Goal: Task Accomplishment & Management: Manage account settings

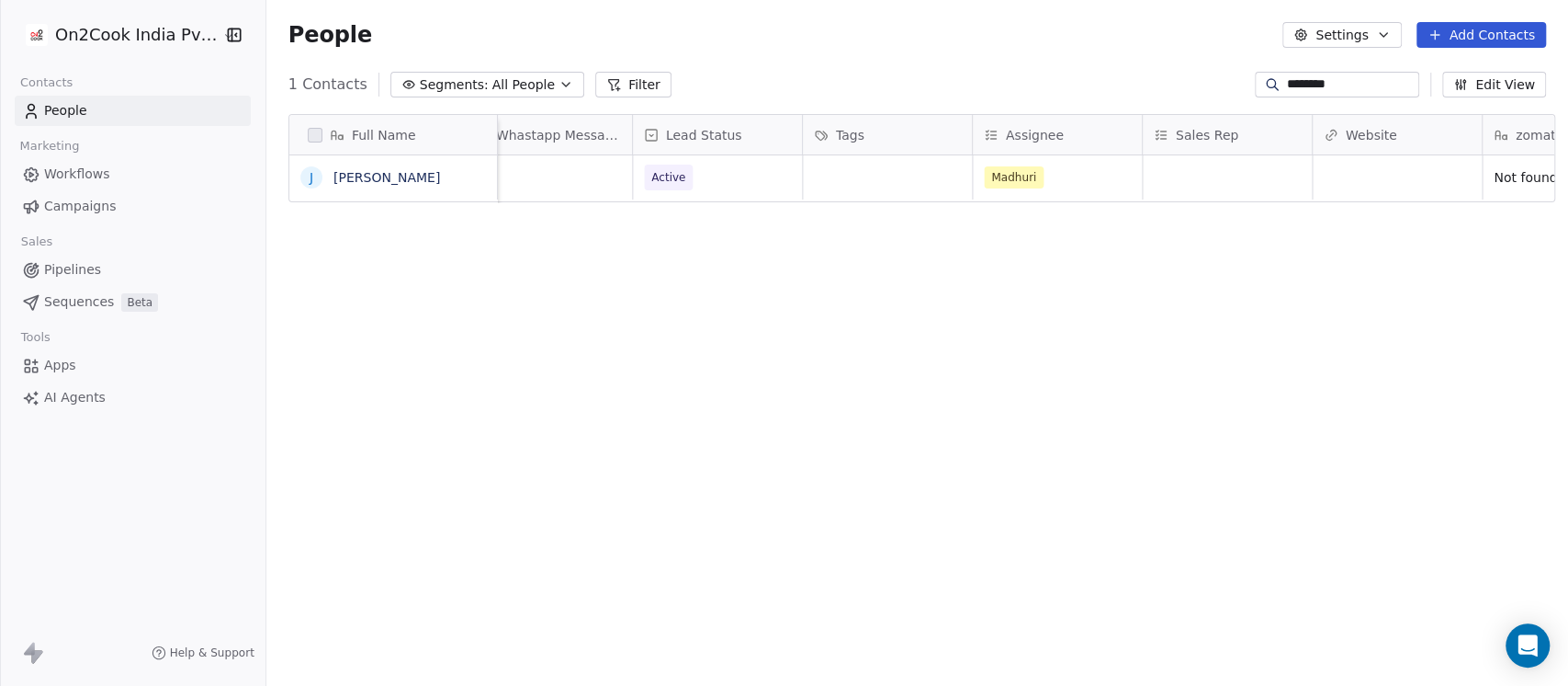
scroll to position [0, 1470]
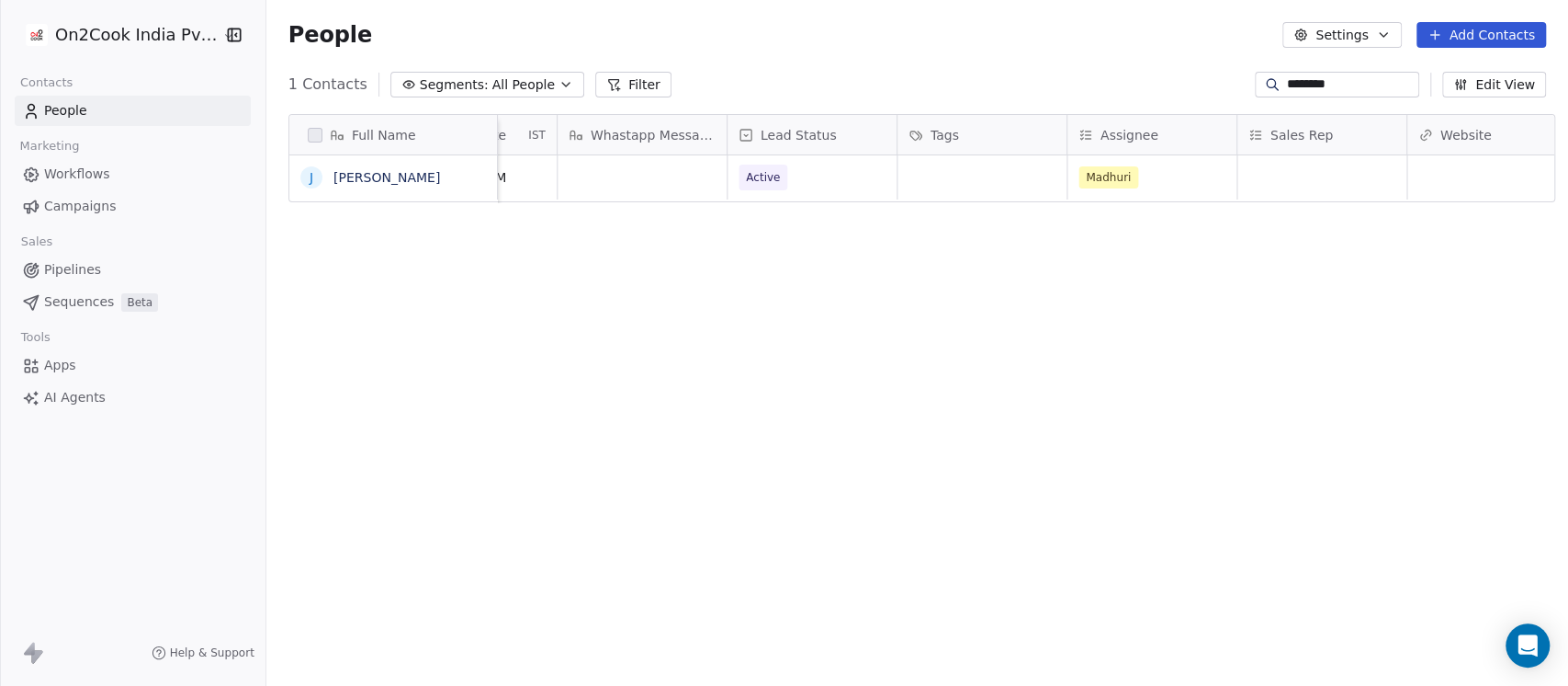
type input "********"
click at [1279, 185] on div "grid" at bounding box center [1322, 178] width 169 height 44
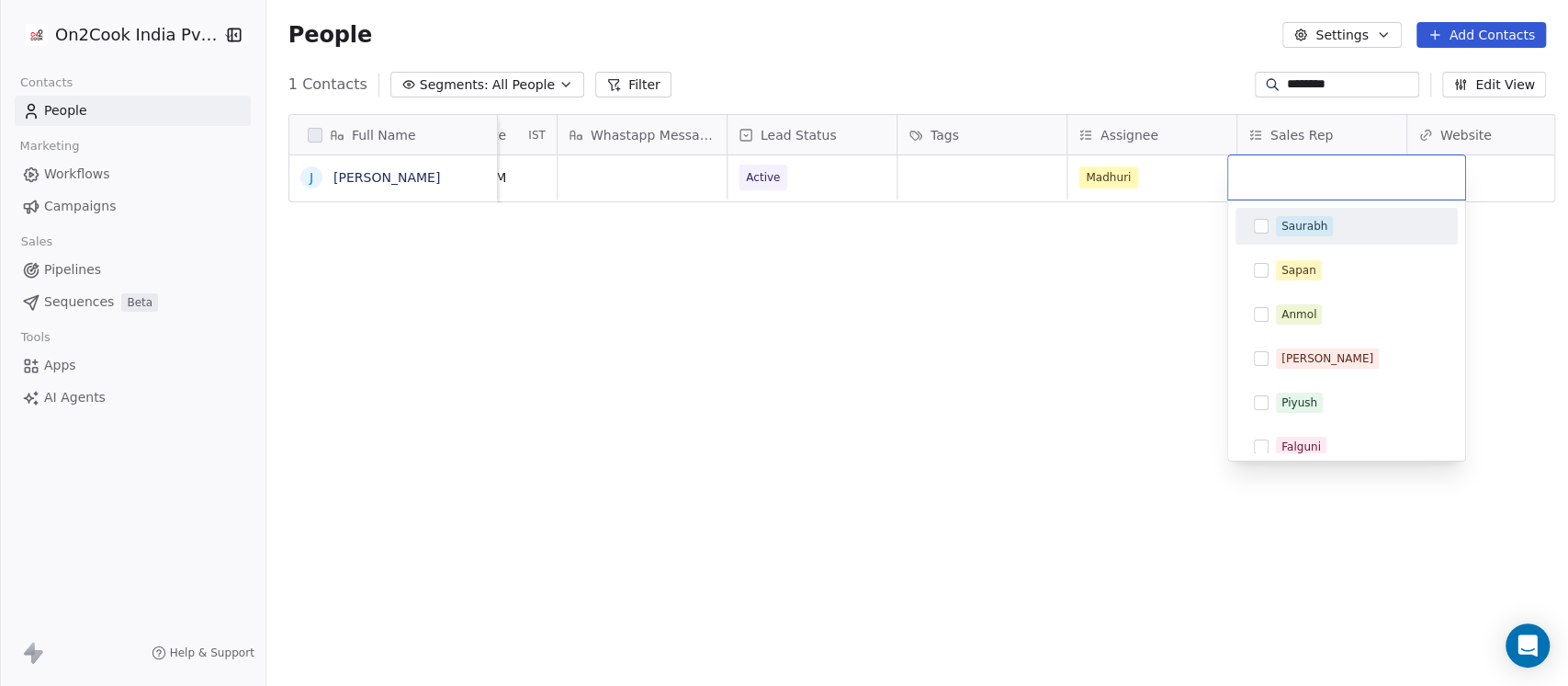
click at [1294, 222] on div "Saurabh" at bounding box center [1305, 226] width 46 height 16
click at [328, 177] on html "On2Cook India Pvt. Ltd. Contacts People Marketing Workflows Campaigns Sales Pip…" at bounding box center [784, 343] width 1568 height 686
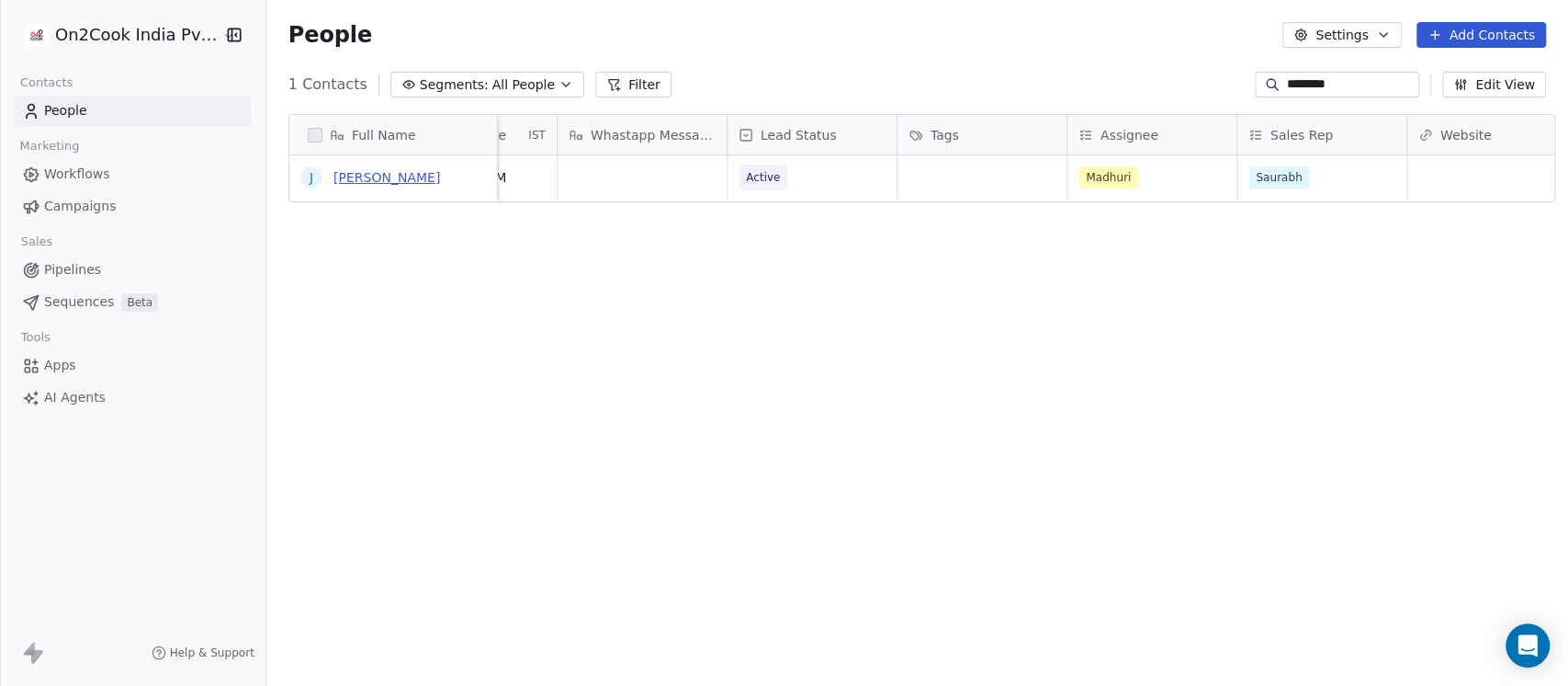
click at [357, 172] on link "jeevaraj" at bounding box center [386, 177] width 107 height 14
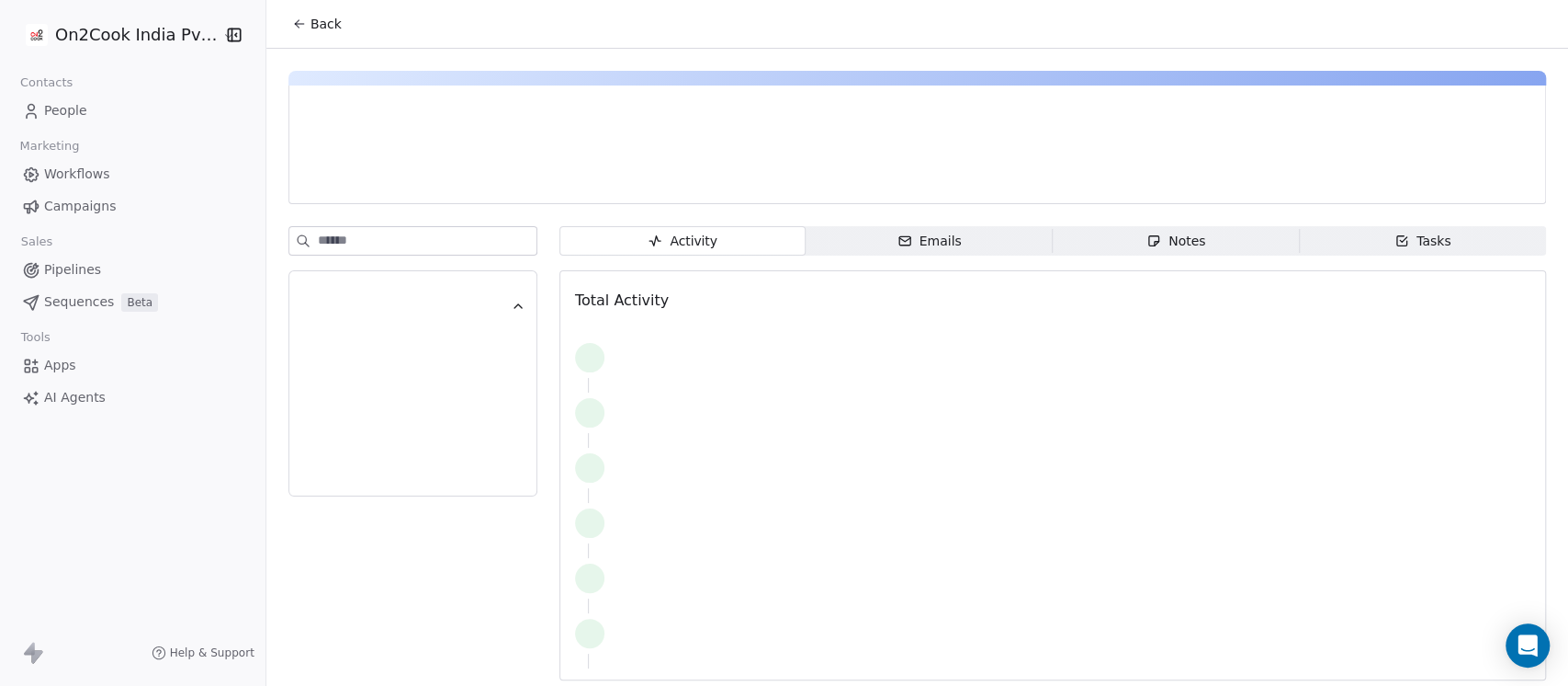
click at [1175, 247] on div "Notes" at bounding box center [1175, 241] width 59 height 19
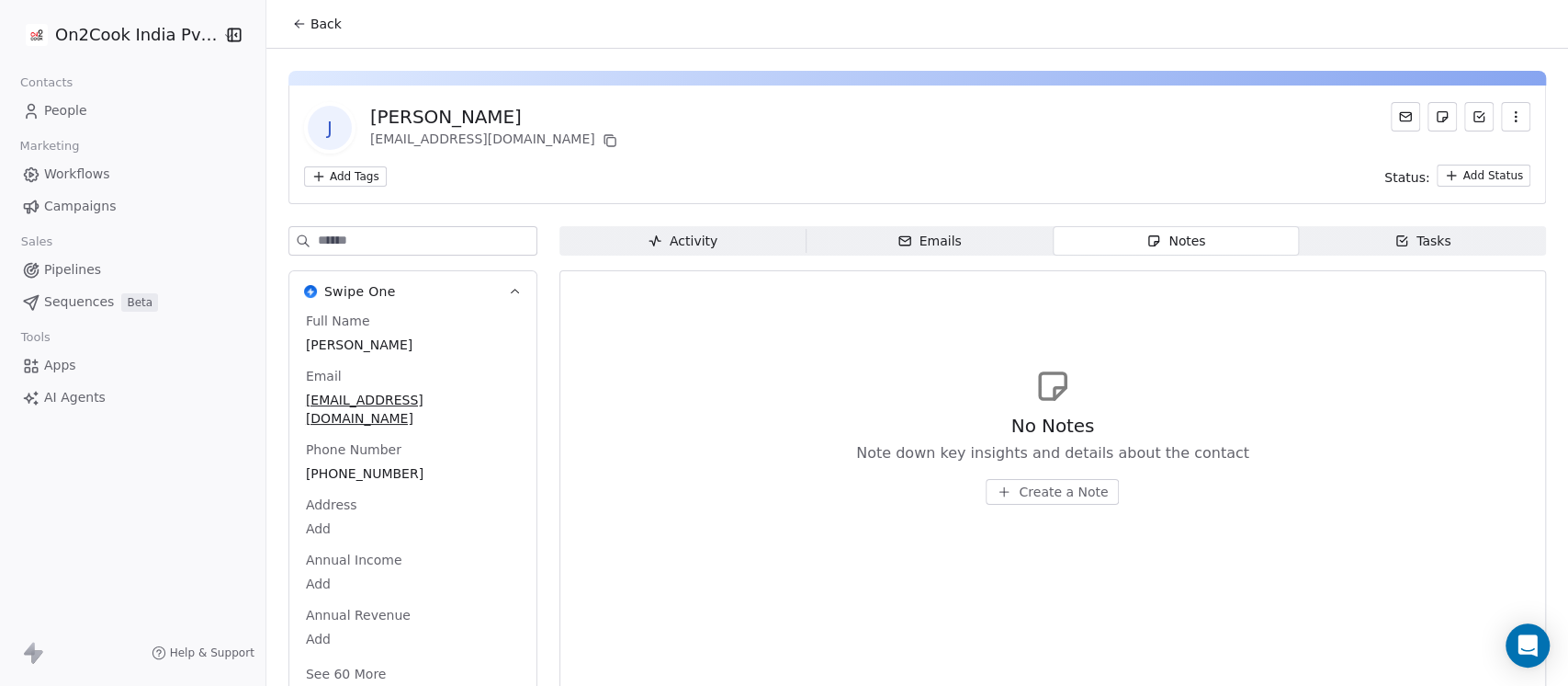
click at [1043, 486] on span "Create a Note" at bounding box center [1063, 491] width 89 height 18
click at [1032, 485] on span "Create a Note" at bounding box center [1063, 491] width 89 height 18
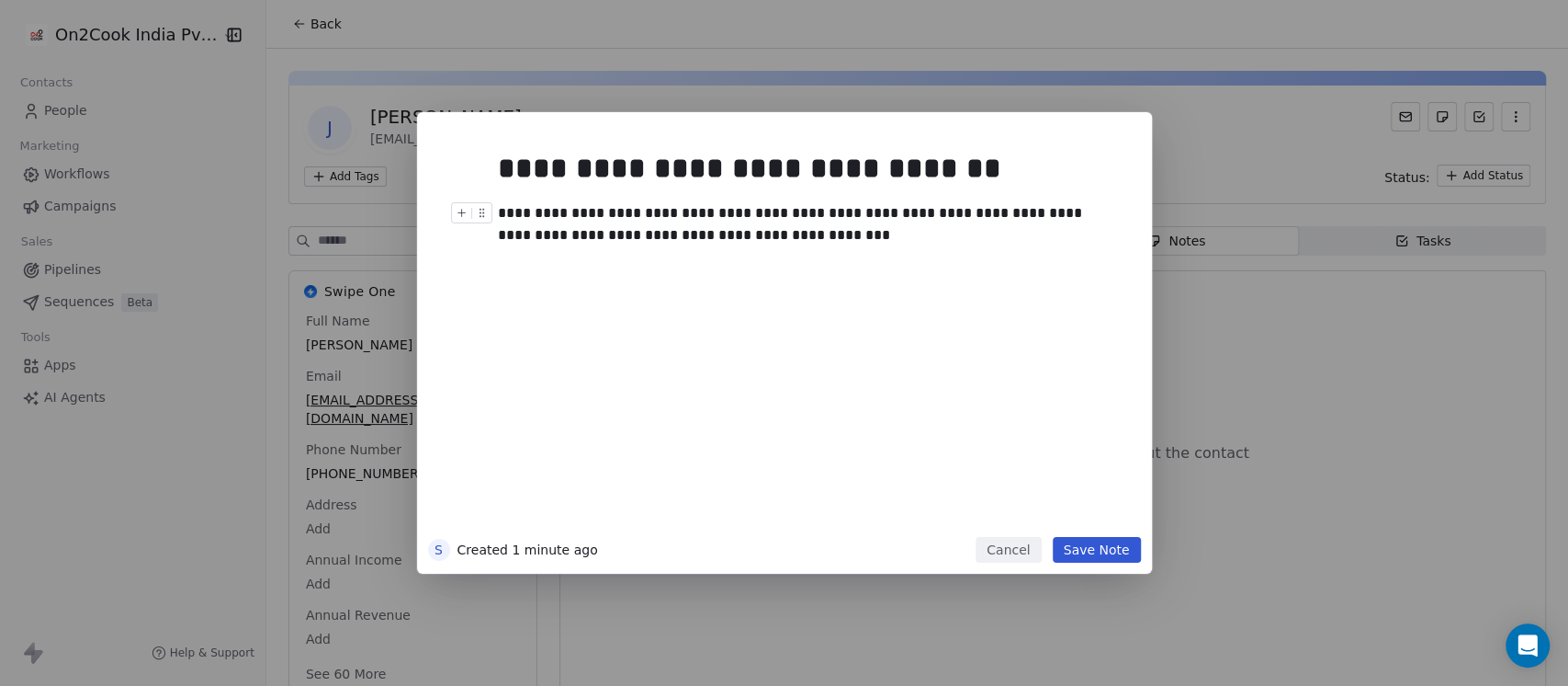
click at [554, 235] on div "**********" at bounding box center [803, 224] width 610 height 44
click at [1098, 557] on button "Save Note" at bounding box center [1097, 550] width 88 height 26
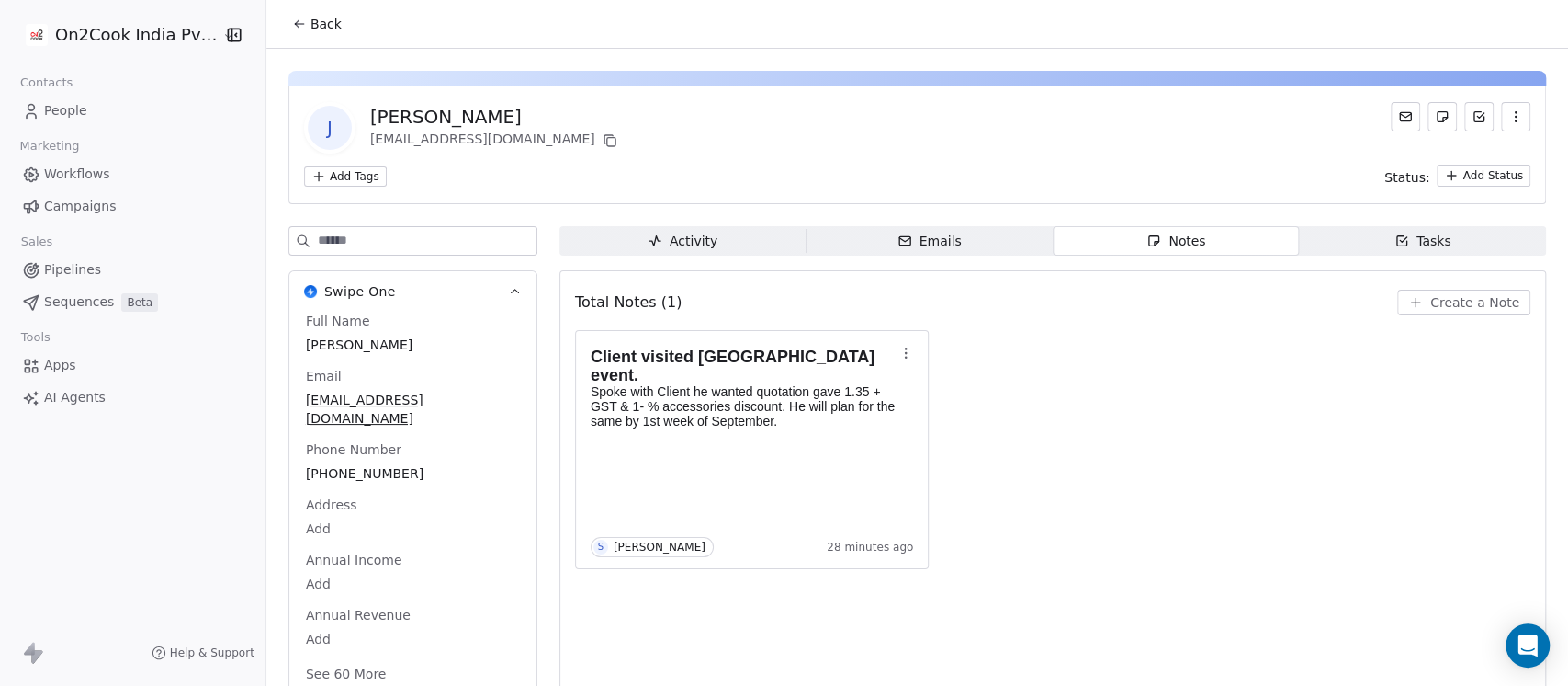
click at [371, 120] on div "jeevaraj" at bounding box center [495, 116] width 251 height 26
click at [306, 346] on span "jeevaraj" at bounding box center [413, 342] width 214 height 18
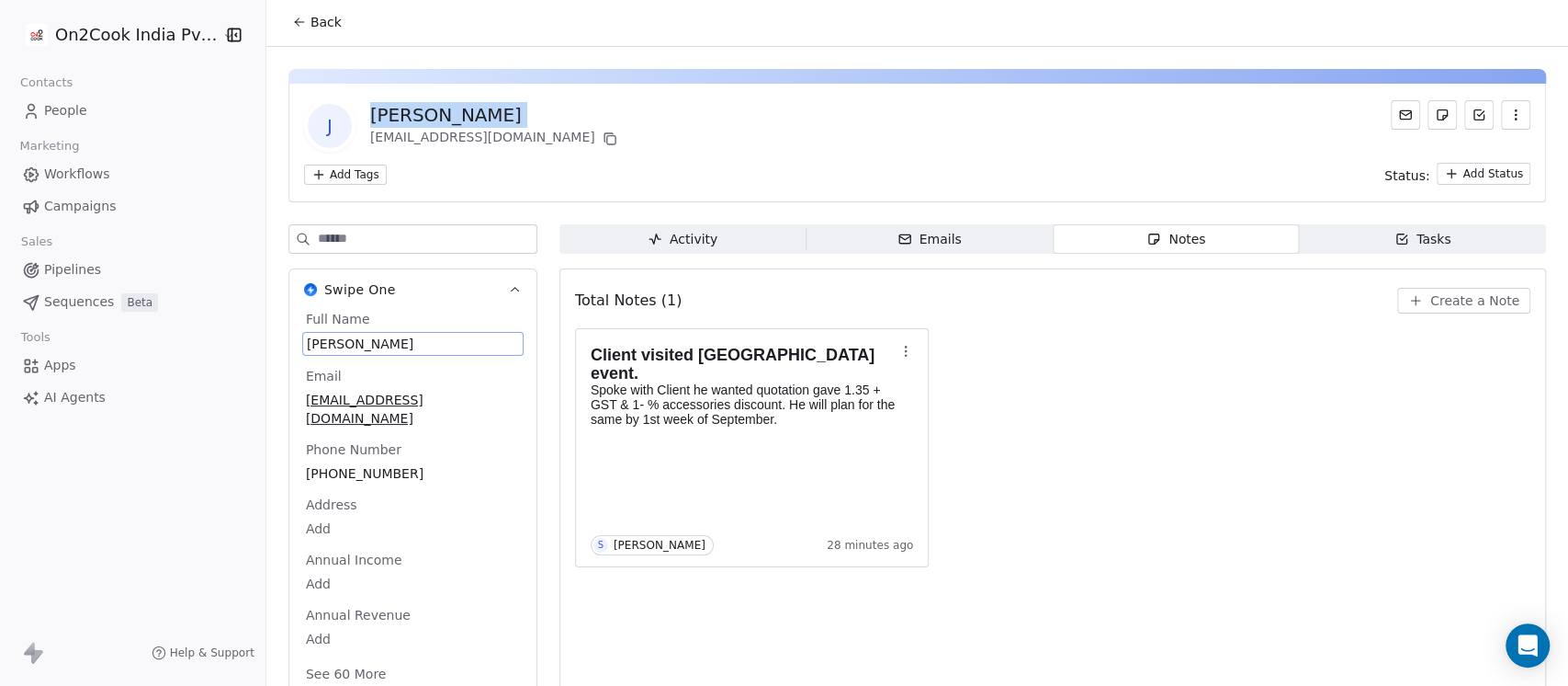
click at [307, 343] on span "jeevaraj" at bounding box center [413, 343] width 212 height 18
click at [302, 342] on textarea "********" at bounding box center [394, 359] width 200 height 57
type textarea "********"
click at [400, 341] on span "Jeevaraj" at bounding box center [413, 343] width 212 height 18
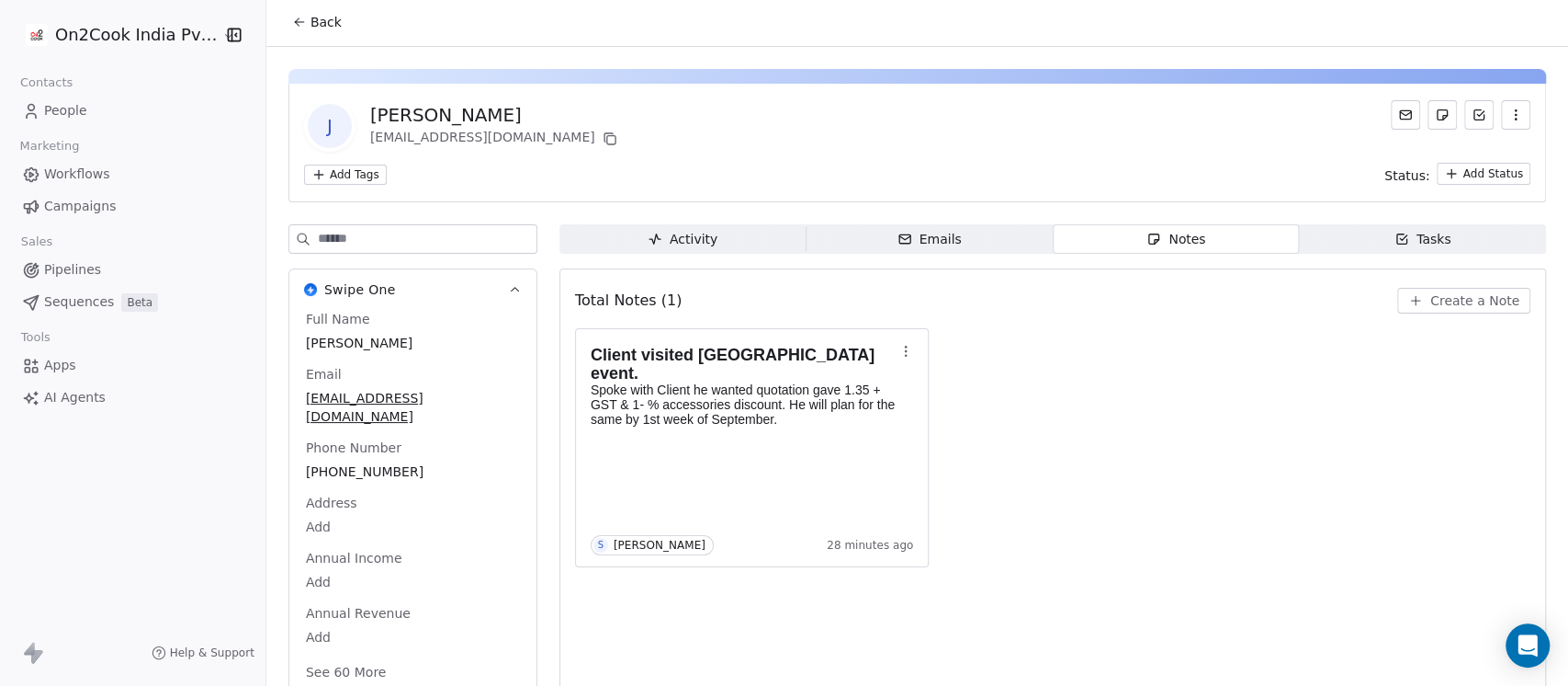
click at [312, 18] on span "Back" at bounding box center [326, 21] width 32 height 18
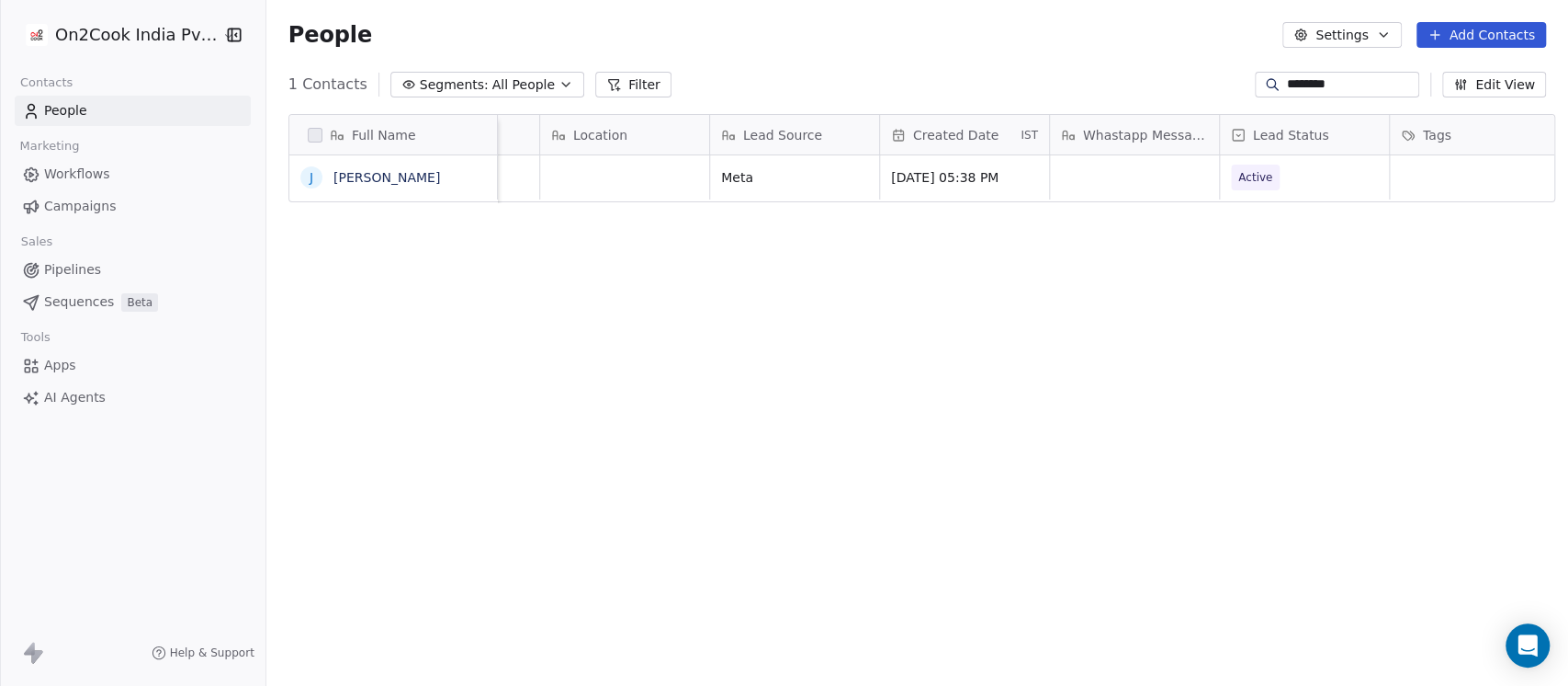
scroll to position [0, 979]
click at [1315, 176] on span "Active" at bounding box center [1286, 177] width 112 height 26
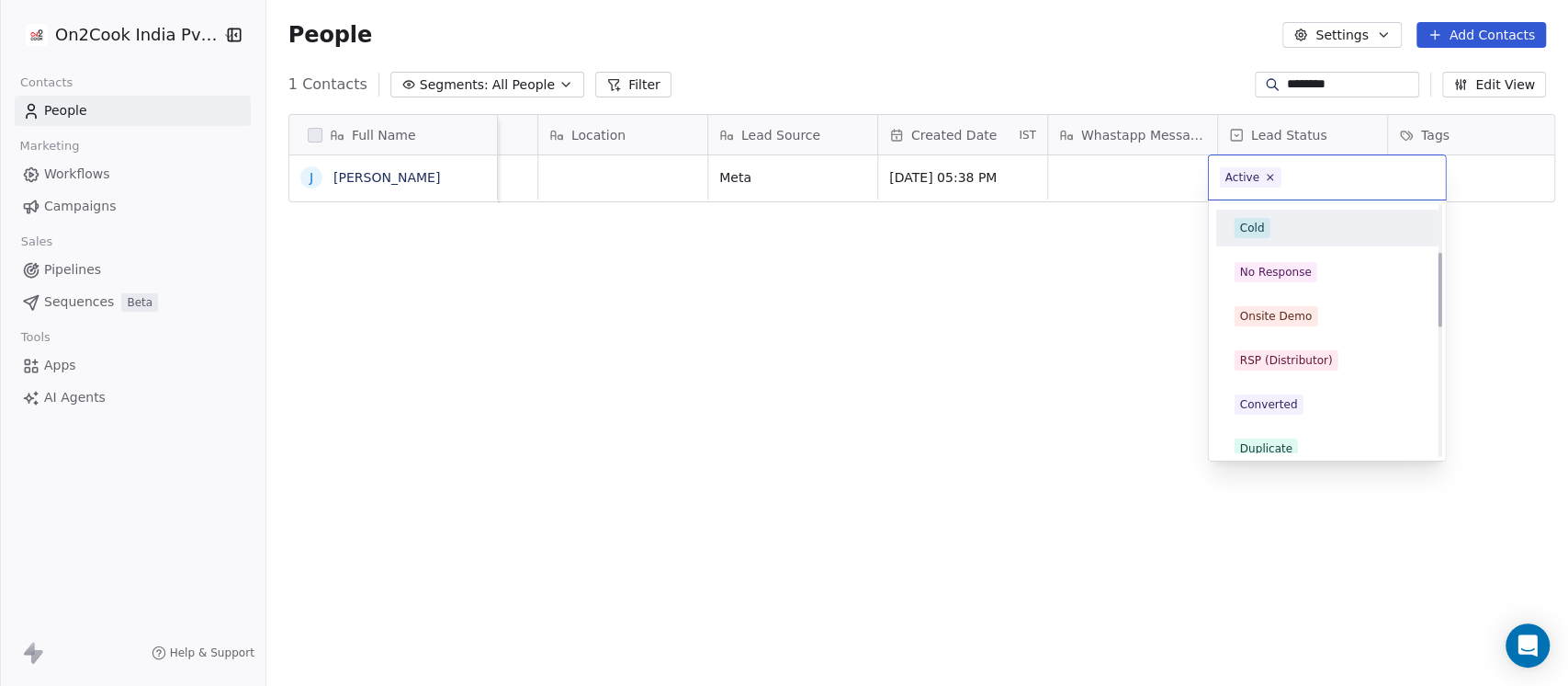
scroll to position [162, 0]
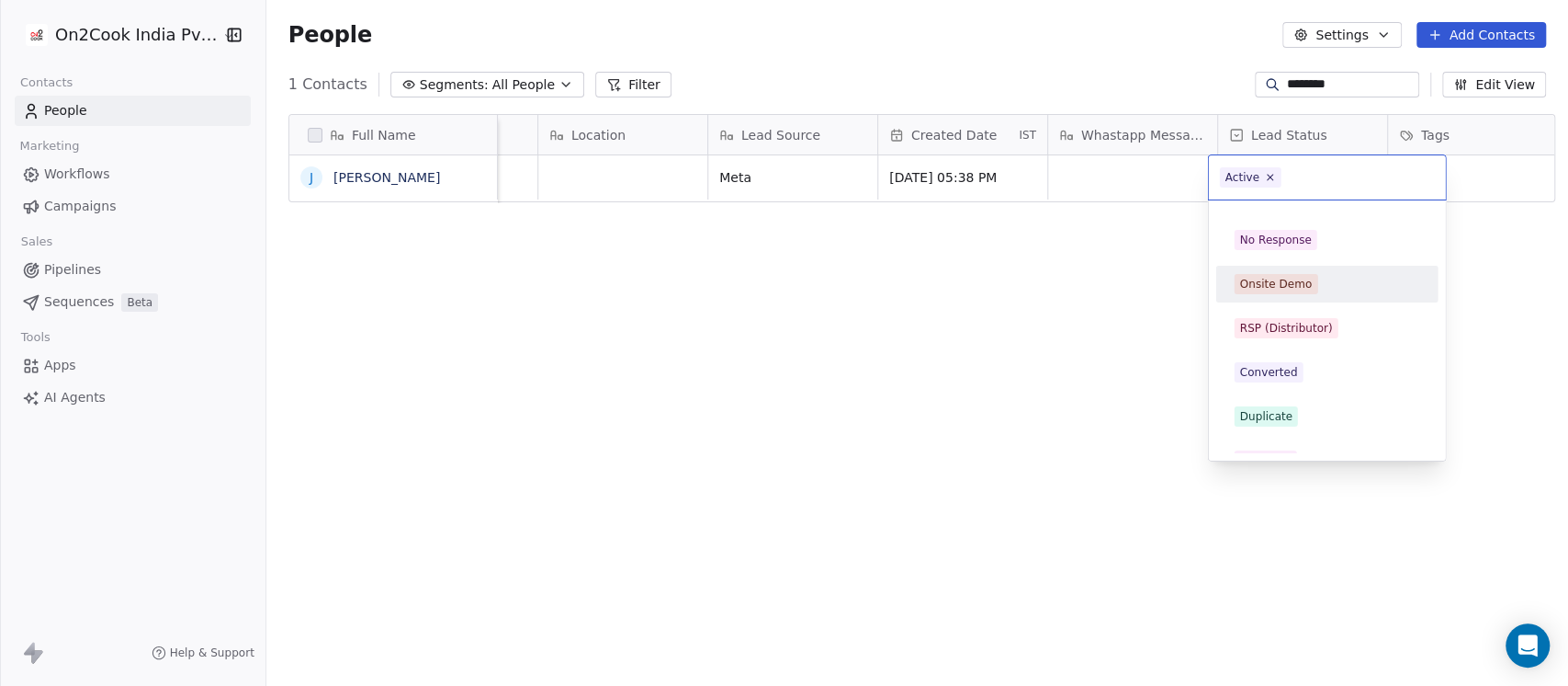
click at [1309, 288] on span "Onsite Demo" at bounding box center [1276, 283] width 84 height 20
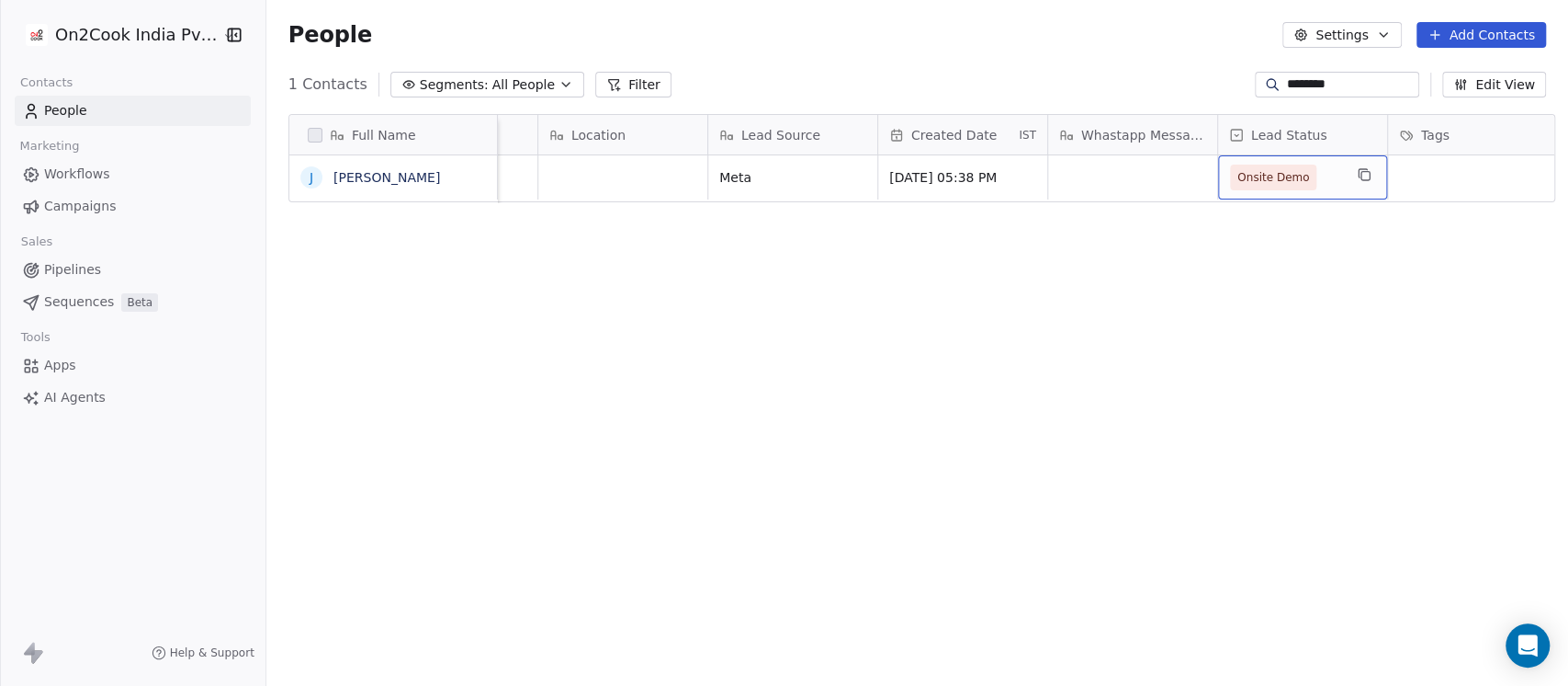
click at [1319, 184] on span "Onsite Demo" at bounding box center [1286, 177] width 112 height 26
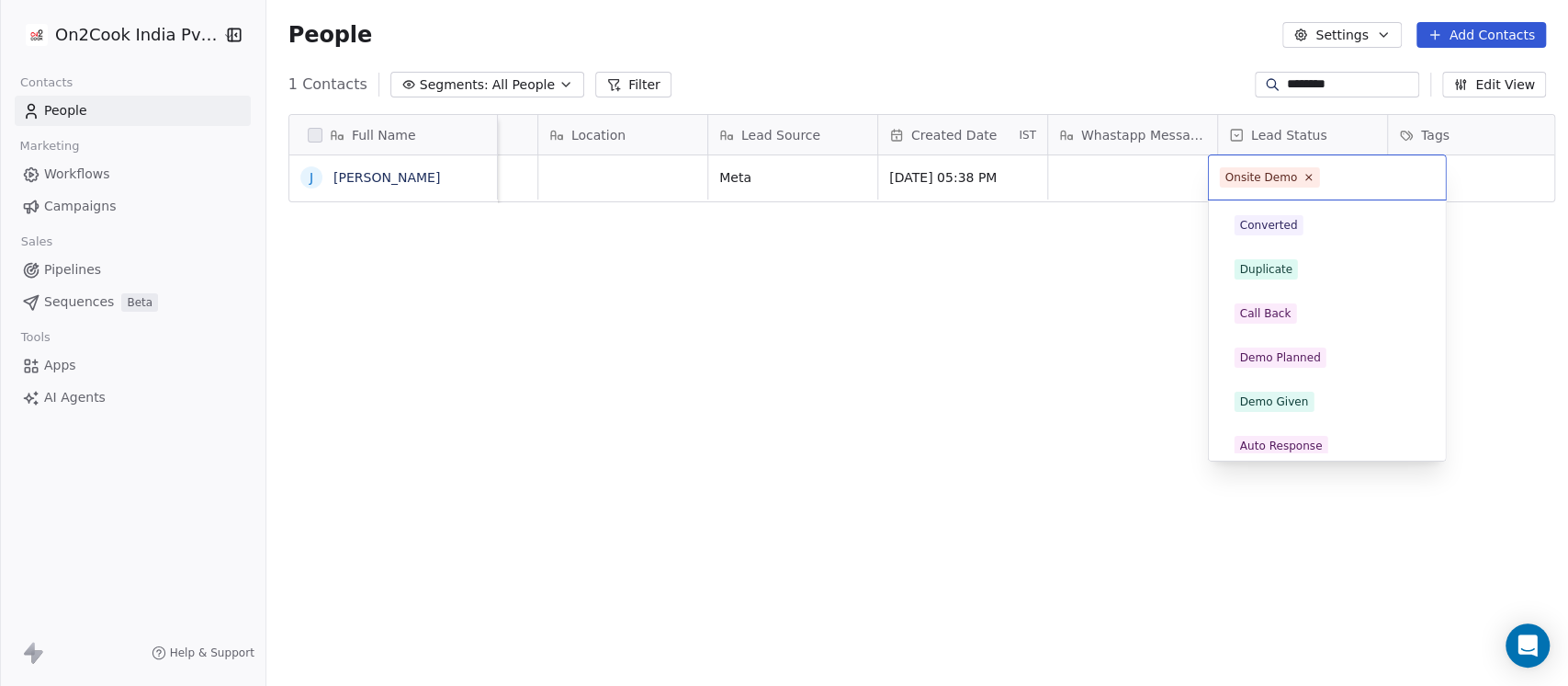
scroll to position [338, 0]
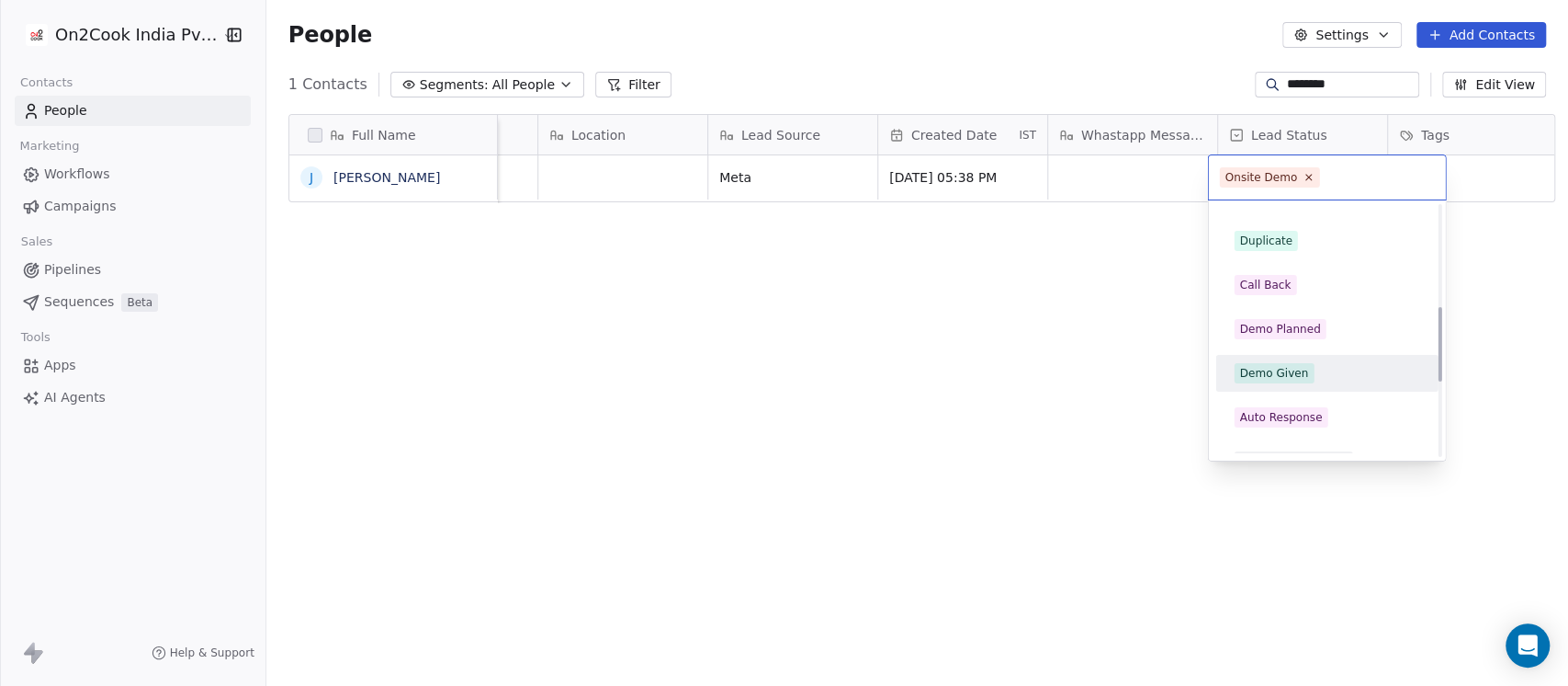
click at [1306, 378] on span "Demo Given" at bounding box center [1274, 373] width 80 height 20
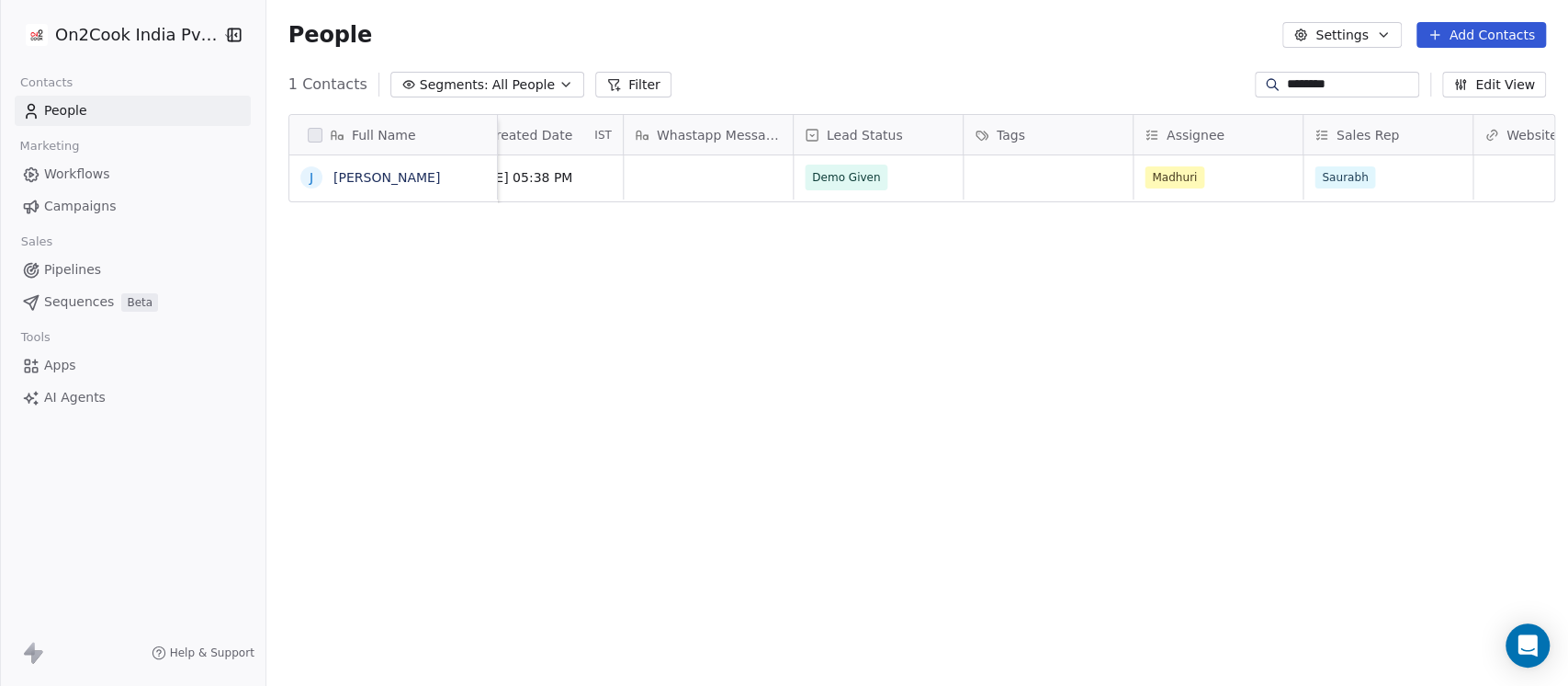
scroll to position [0, 1470]
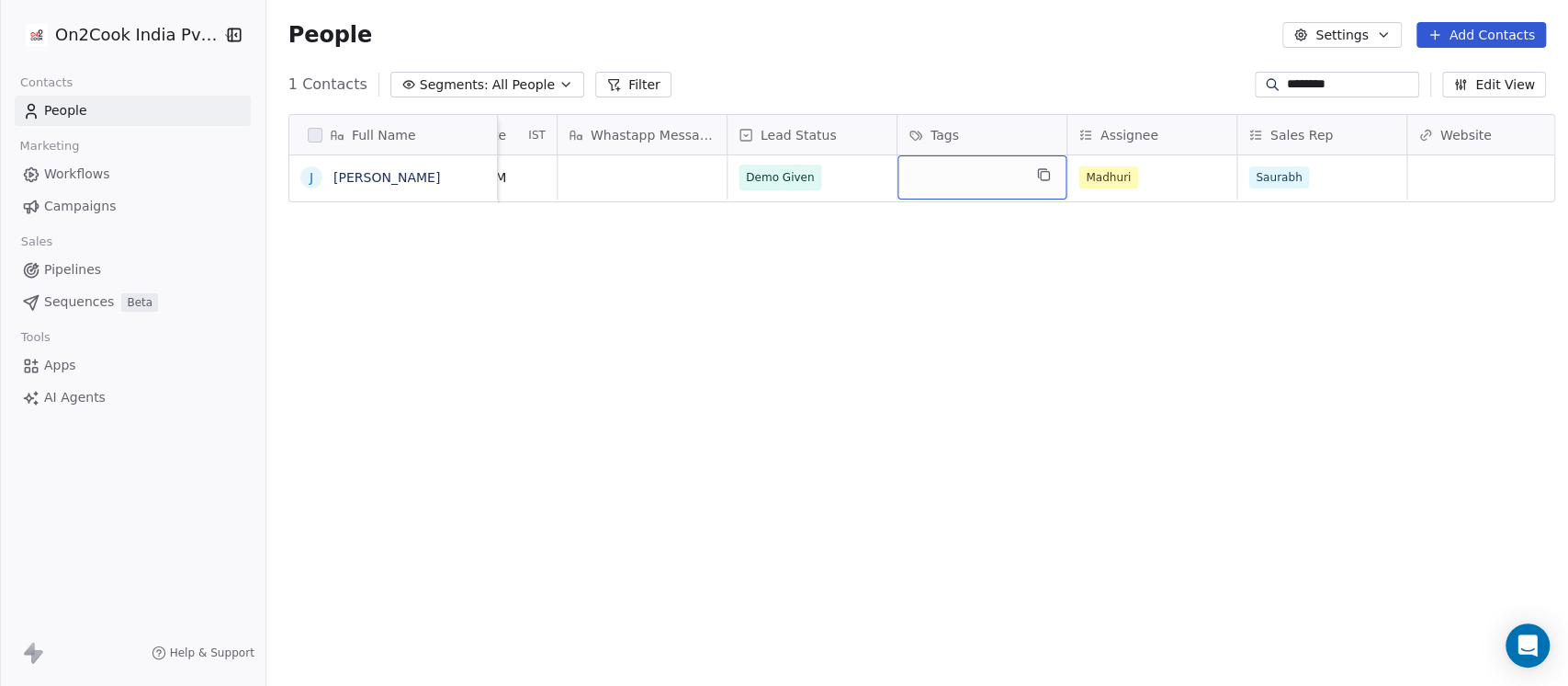
click at [923, 168] on div "grid" at bounding box center [982, 178] width 169 height 44
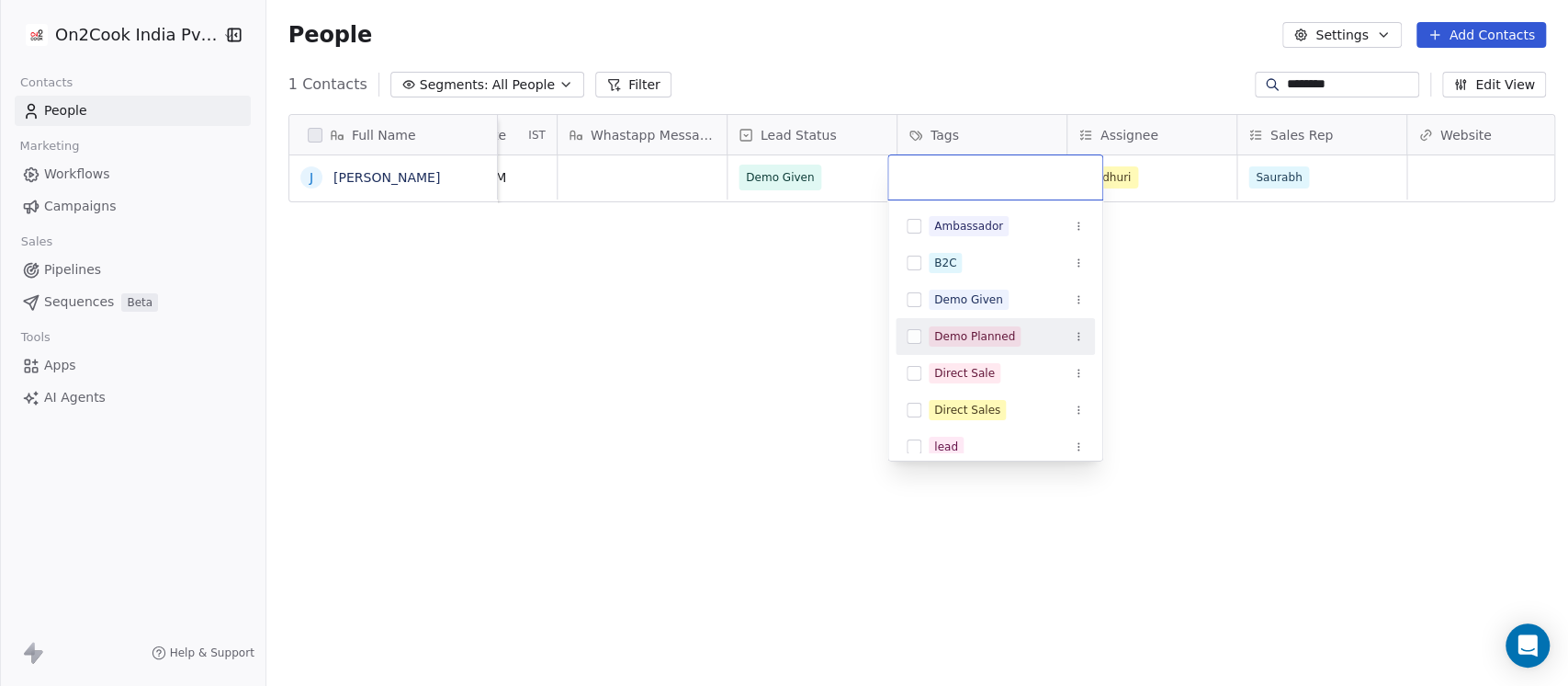
click at [976, 338] on div "Demo Planned" at bounding box center [975, 336] width 81 height 16
click at [1014, 298] on div "Demo Given" at bounding box center [1006, 299] width 156 height 20
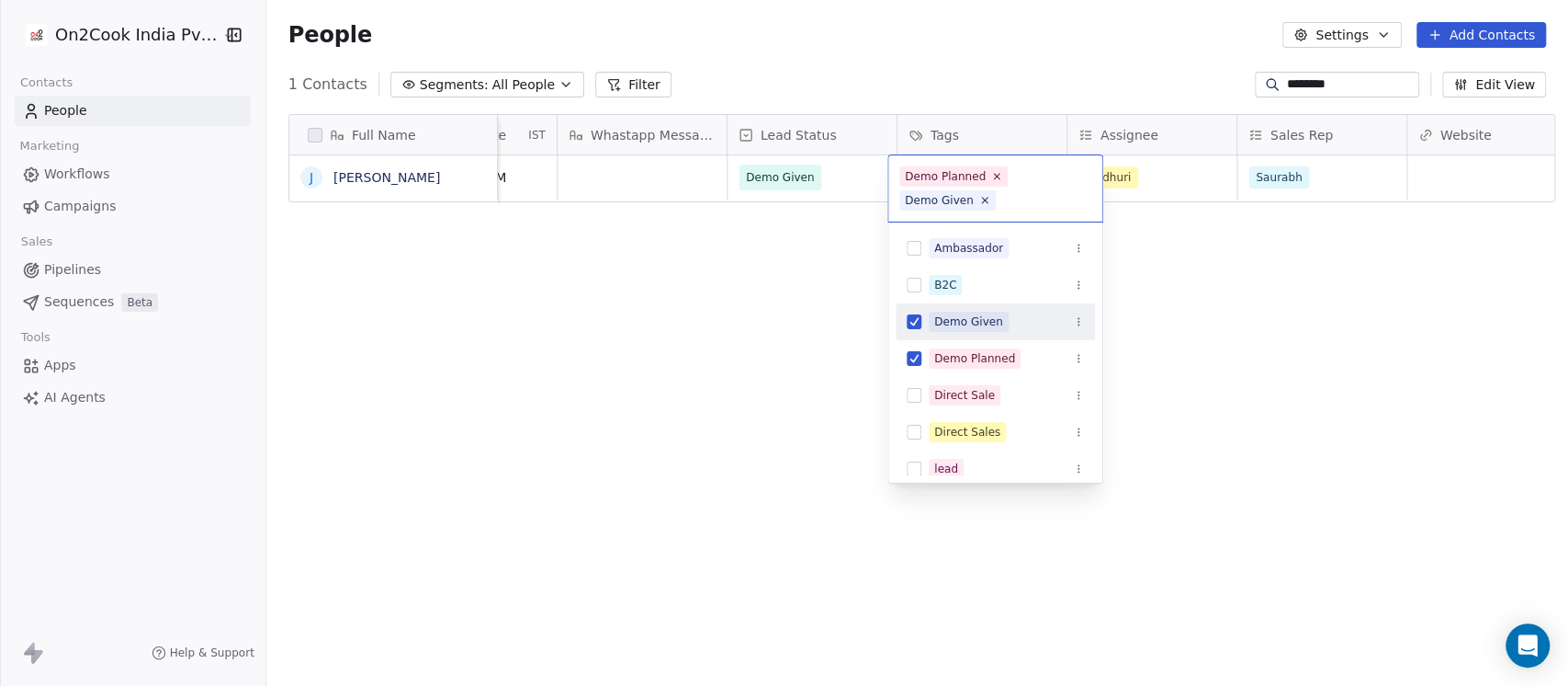
click at [1219, 305] on html "On2Cook India Pvt. Ltd. Contacts People Marketing Workflows Campaigns Sales Pip…" at bounding box center [784, 343] width 1568 height 686
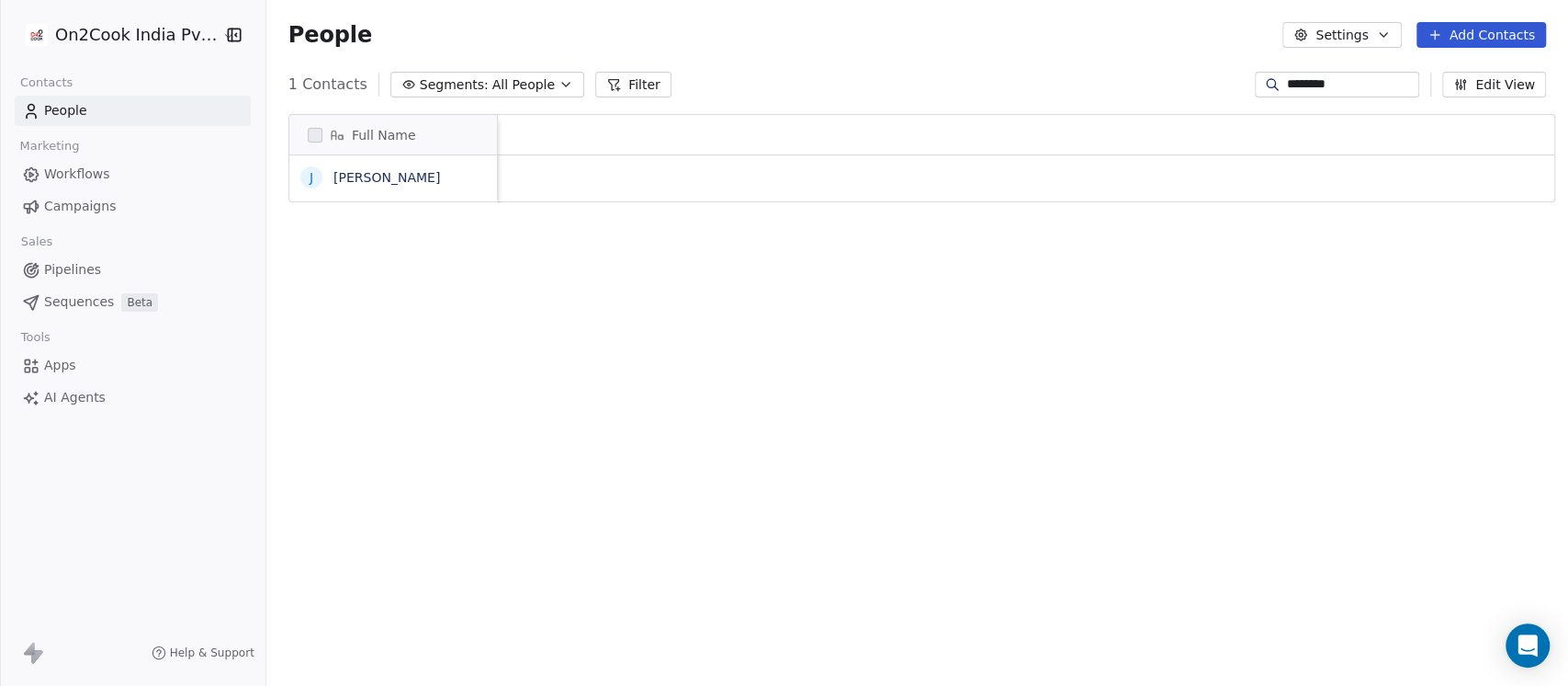
scroll to position [0, 2574]
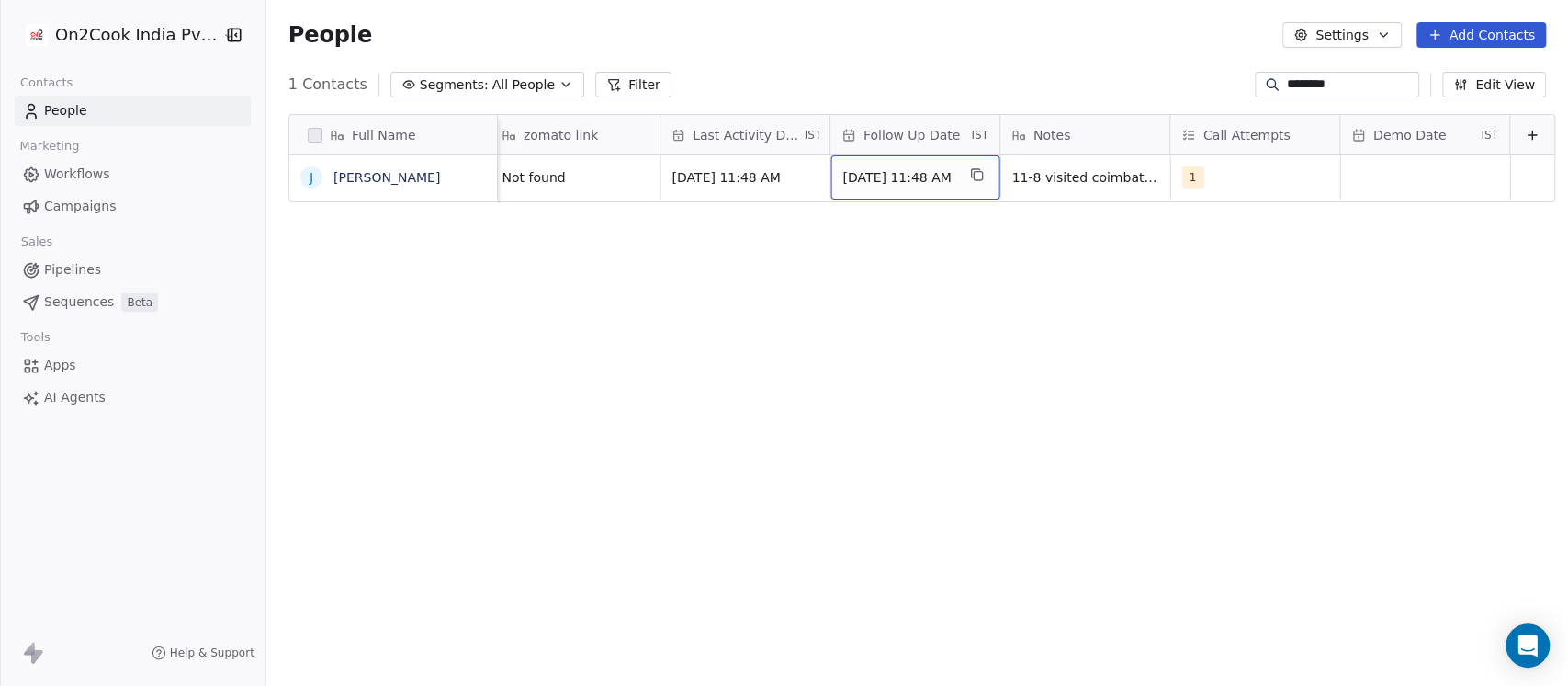
click at [856, 173] on span "26/08/2025 11:48 AM" at bounding box center [898, 177] width 112 height 18
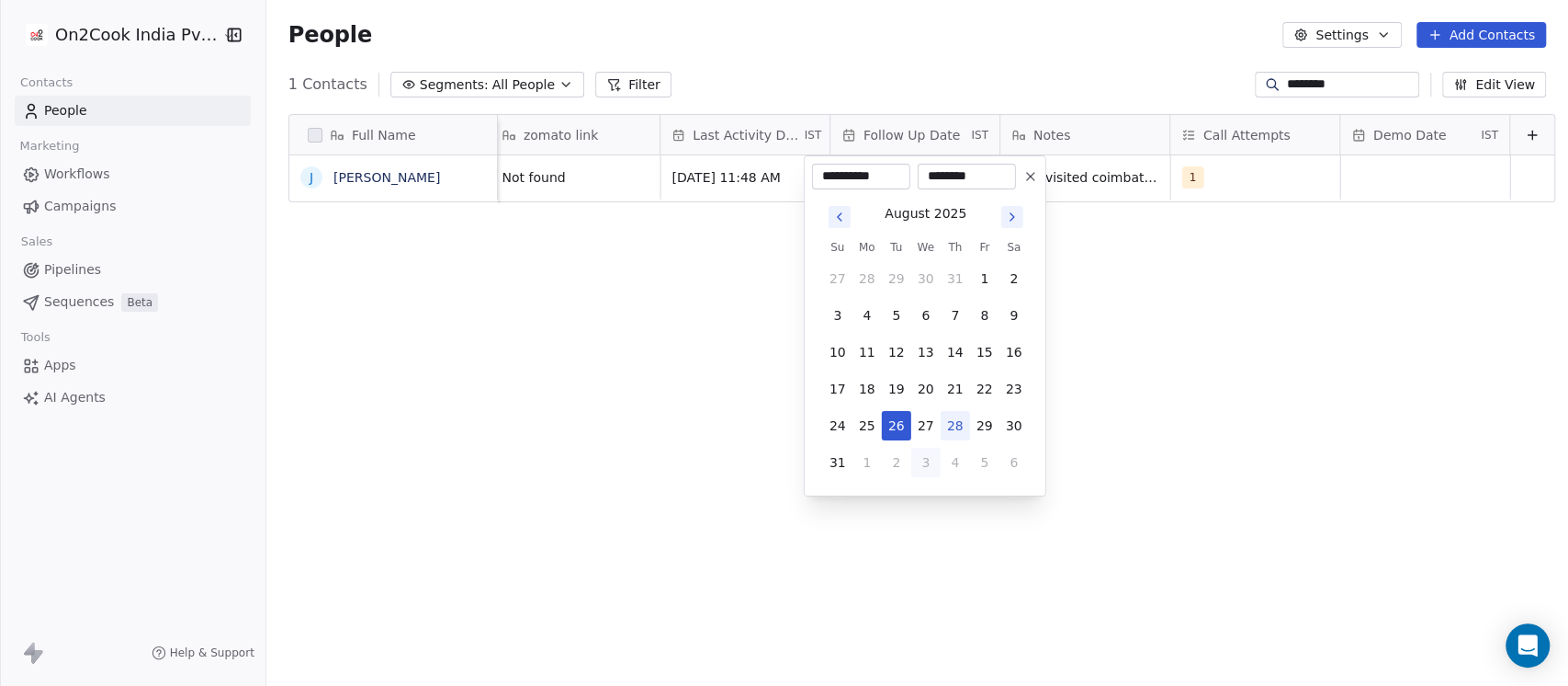
click at [923, 459] on button "3" at bounding box center [926, 462] width 30 height 30
type input "**********"
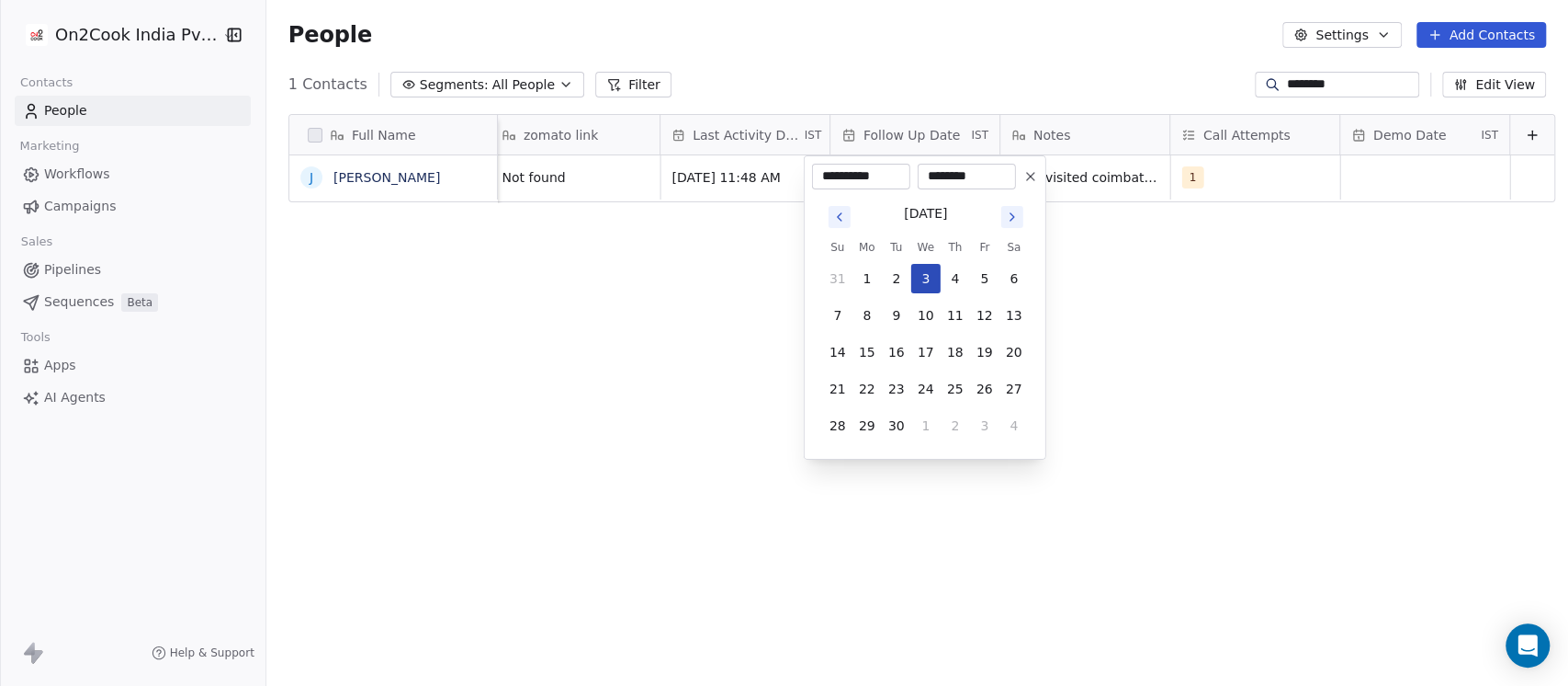
click at [924, 275] on button "3" at bounding box center [926, 279] width 30 height 30
click at [1358, 165] on html "**********" at bounding box center [784, 343] width 1568 height 686
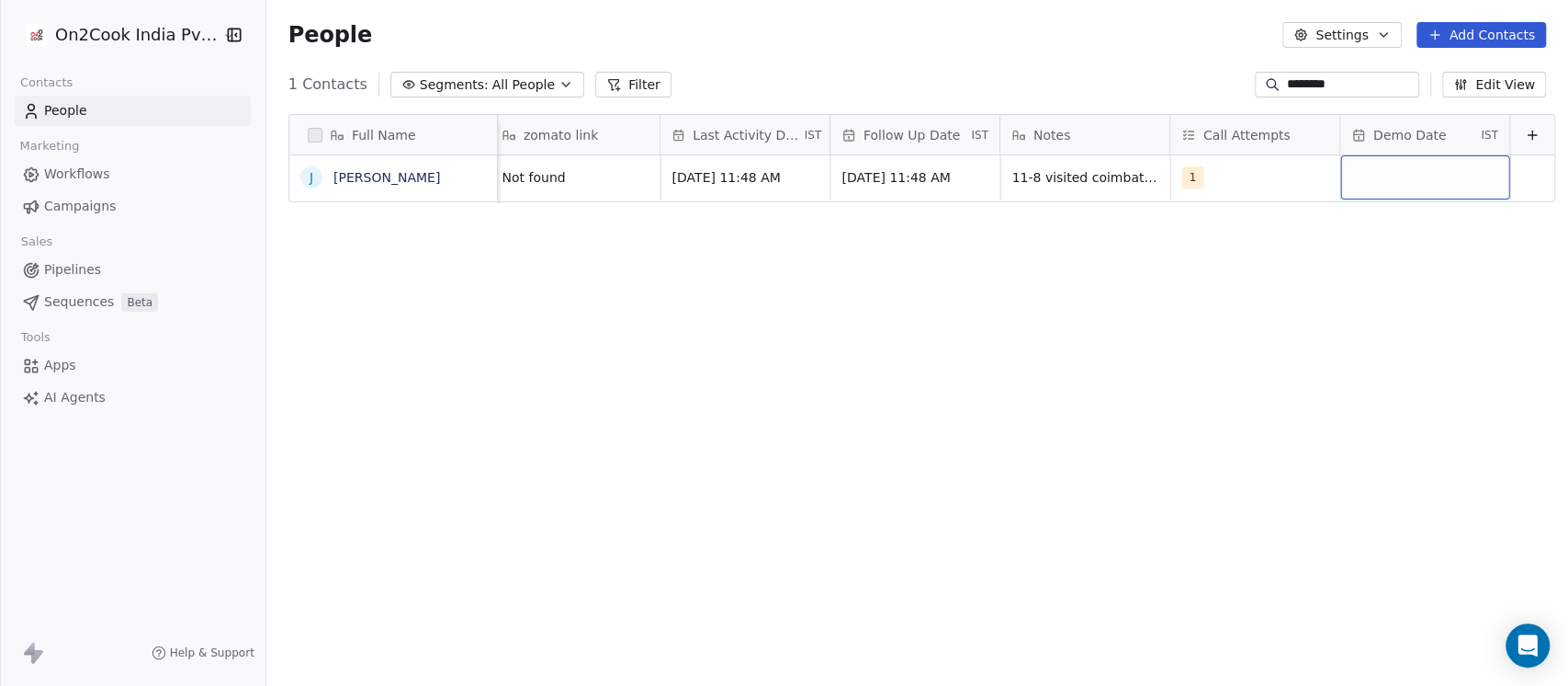
click at [1375, 181] on div "grid" at bounding box center [1425, 178] width 169 height 44
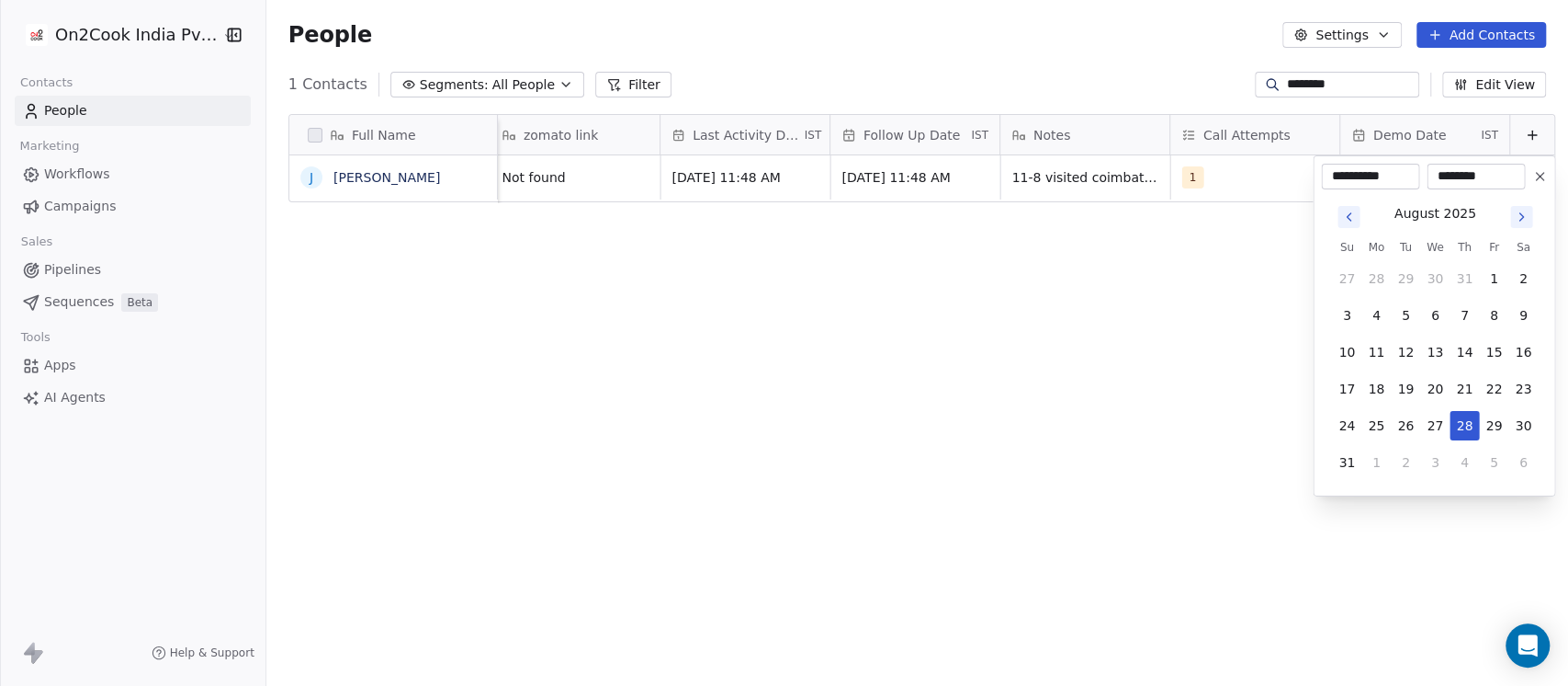
click at [1350, 213] on icon "Go to previous month" at bounding box center [1348, 217] width 4 height 8
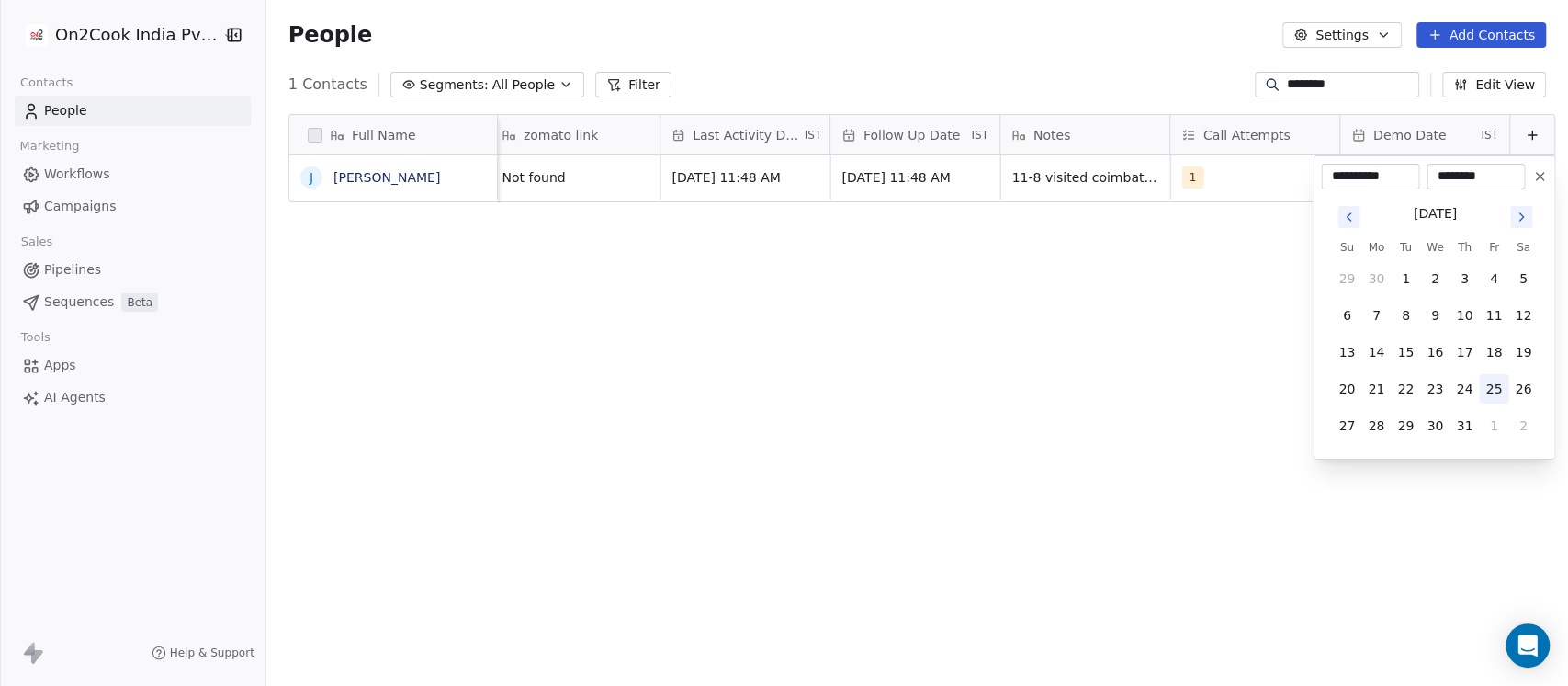
click at [1495, 391] on button "25" at bounding box center [1493, 388] width 30 height 30
type input "**********"
click at [1396, 535] on html "**********" at bounding box center [784, 343] width 1568 height 686
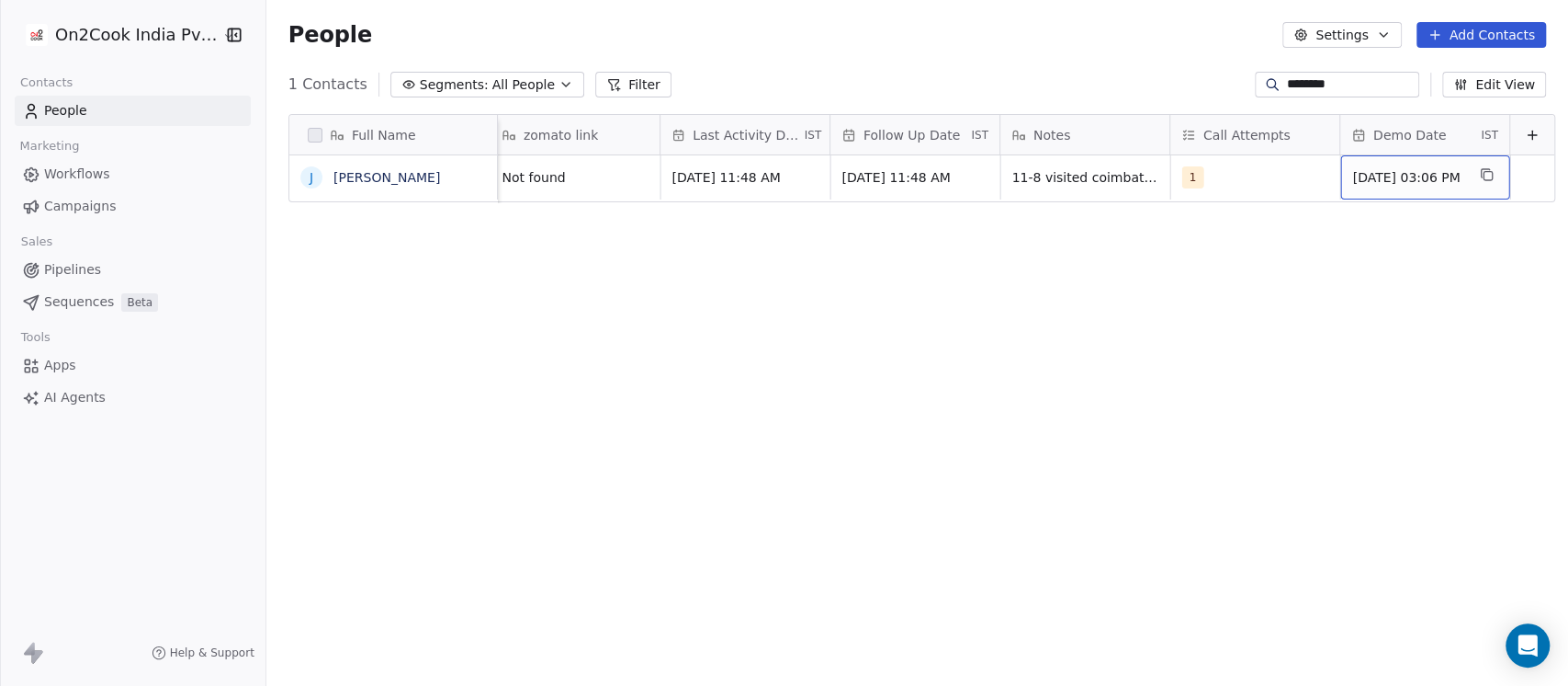
click at [1387, 172] on span "25/07/2025 03:06 PM" at bounding box center [1408, 177] width 112 height 18
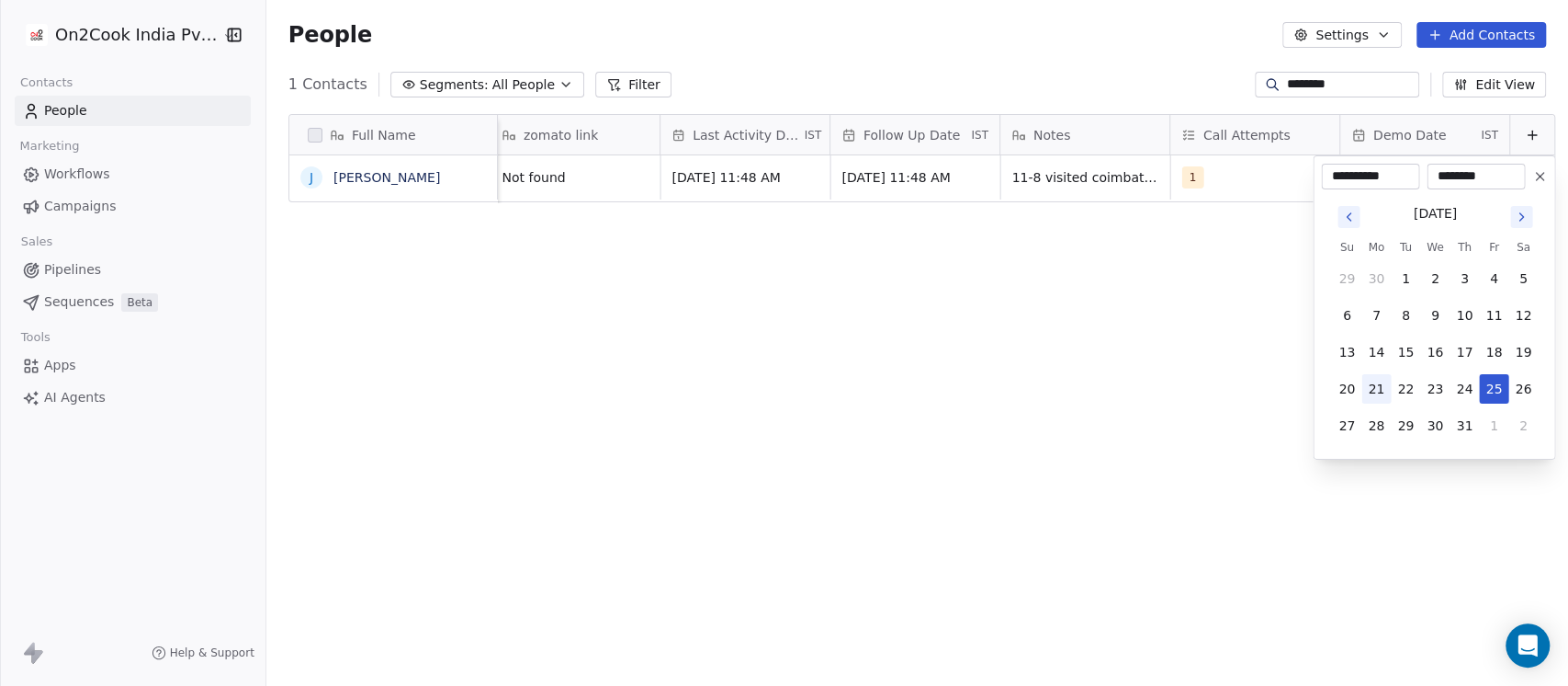
click at [1382, 389] on button "21" at bounding box center [1376, 388] width 30 height 30
click at [1382, 390] on button "21" at bounding box center [1376, 388] width 30 height 30
click at [1410, 354] on button "15" at bounding box center [1405, 352] width 30 height 30
type input "**********"
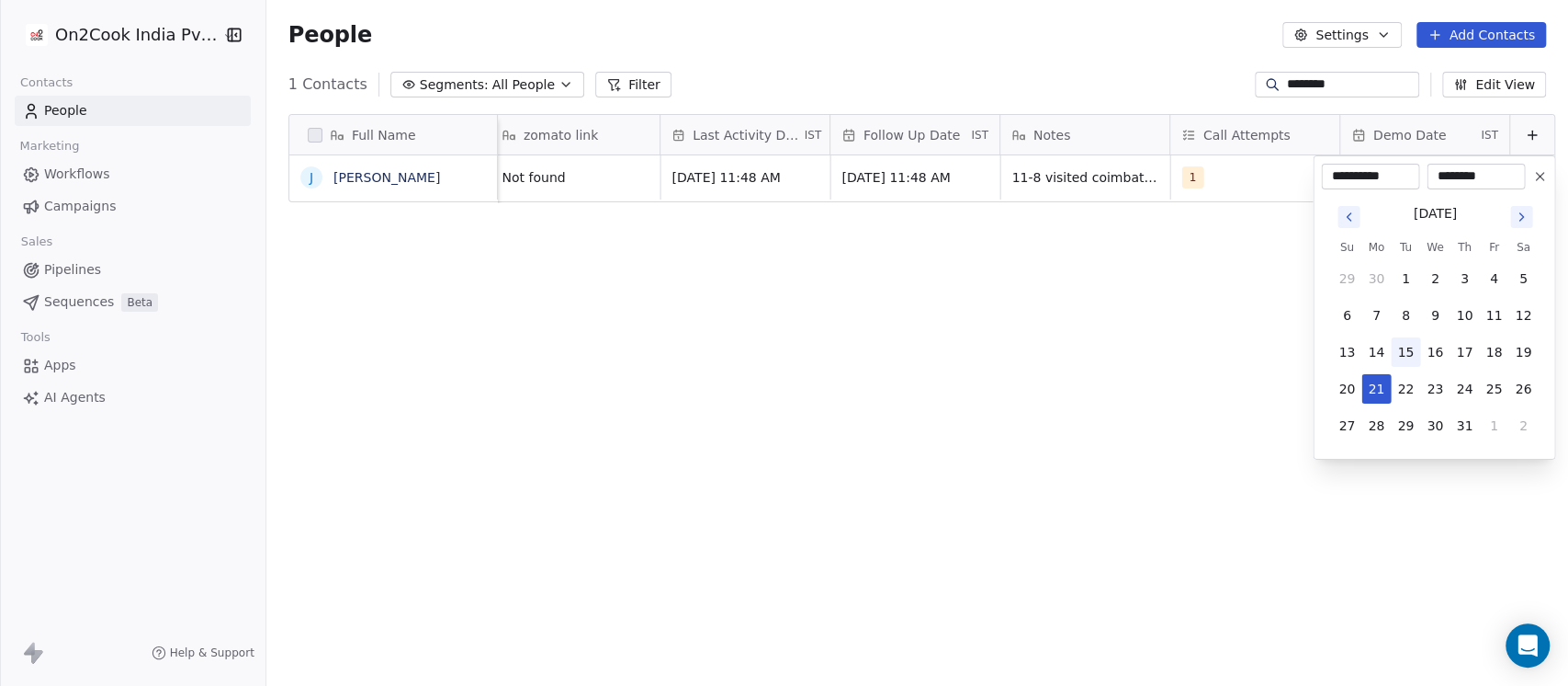
click at [1410, 354] on button "15" at bounding box center [1405, 352] width 30 height 30
click at [1091, 359] on html "**********" at bounding box center [784, 343] width 1568 height 686
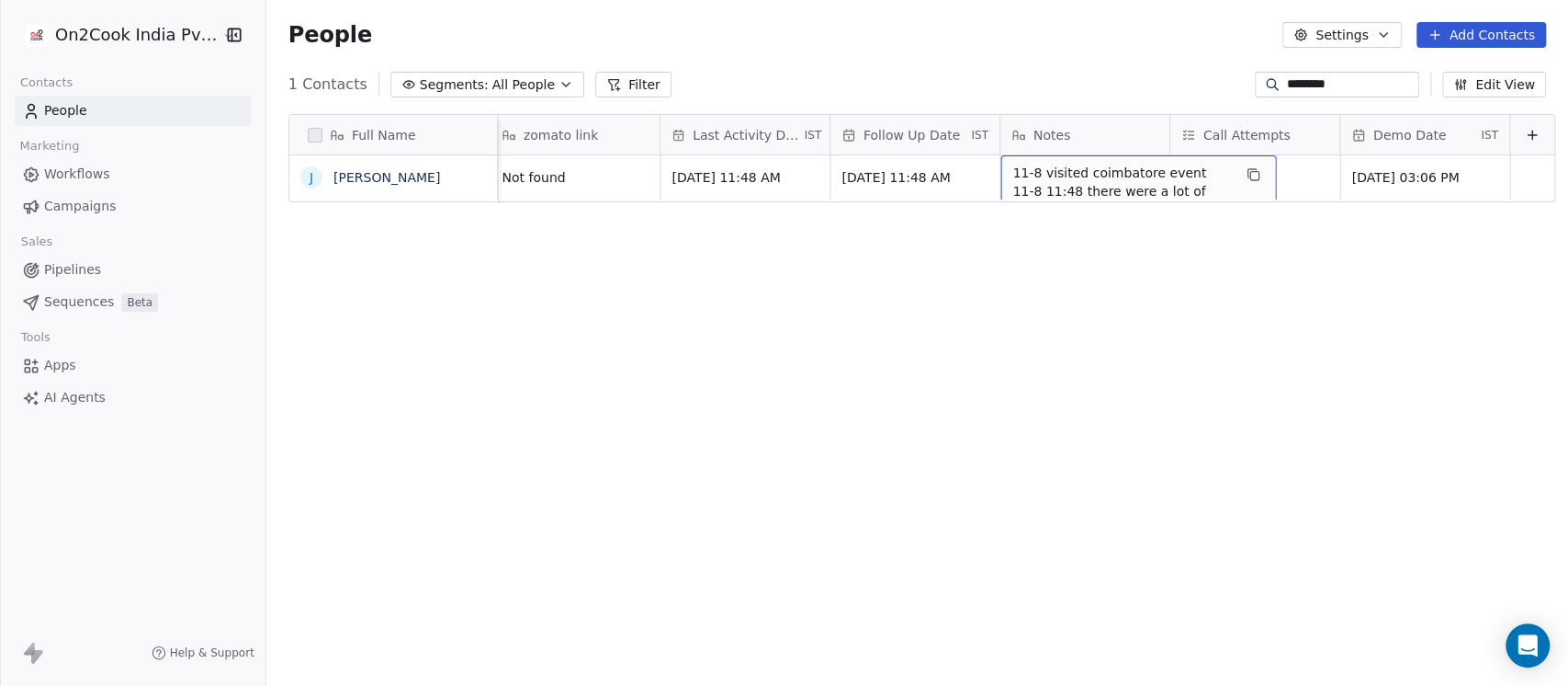
click at [1056, 174] on span "11-8 visited coimbatore event 11-8 11:48 there were a lot of background noises …" at bounding box center [1122, 209] width 219 height 92
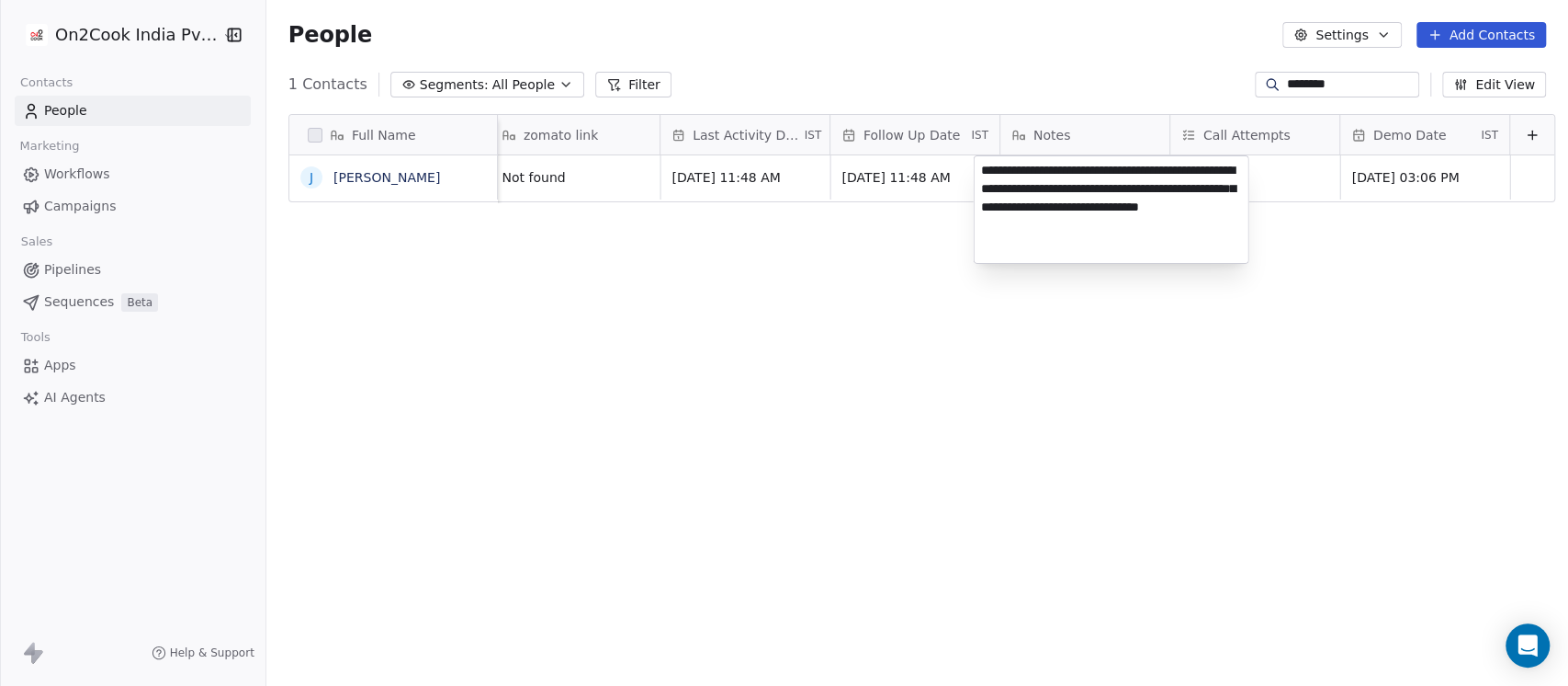
click at [1093, 173] on textarea "**********" at bounding box center [1111, 209] width 274 height 107
type textarea "**********"
click at [1094, 231] on textarea "**********" at bounding box center [1111, 208] width 274 height 105
click at [1055, 334] on html "**********" at bounding box center [784, 343] width 1568 height 686
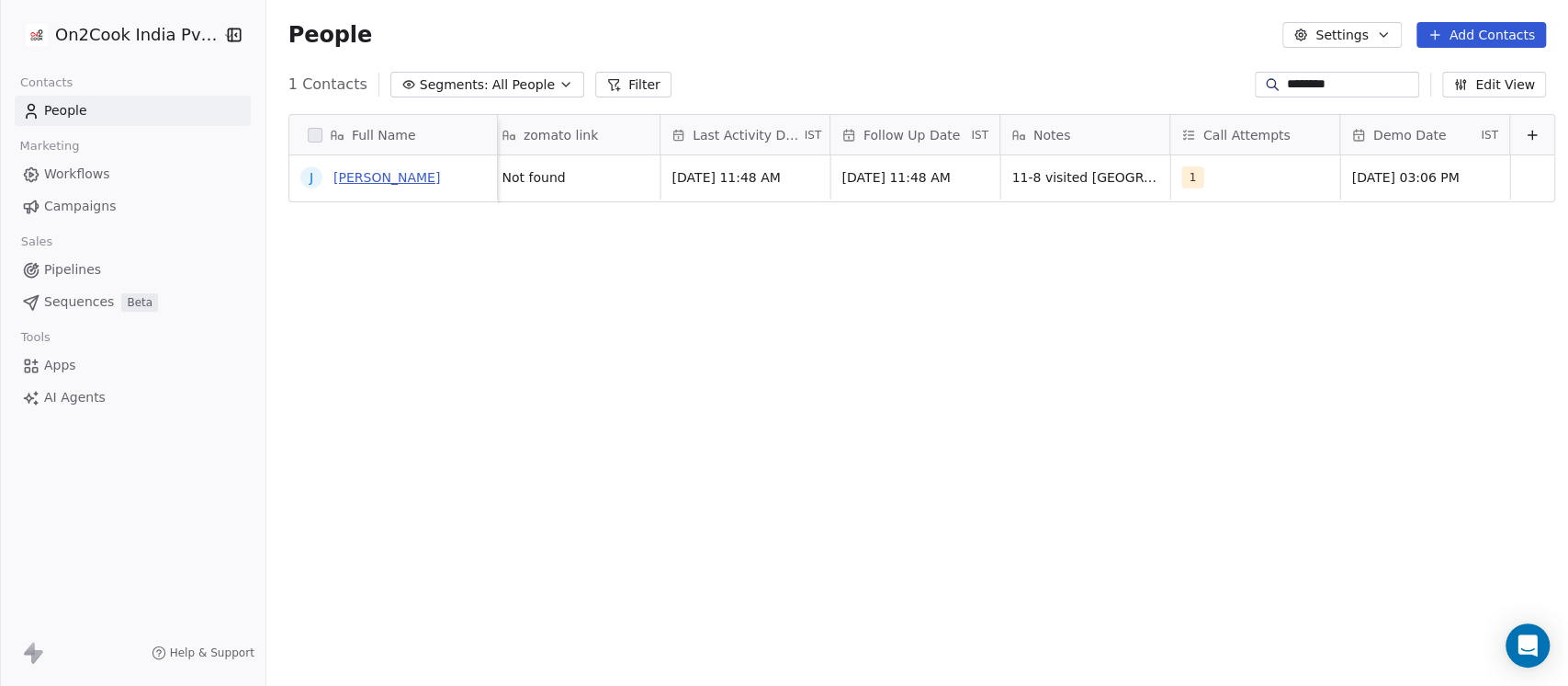
click at [342, 176] on link "Jeevaraj" at bounding box center [386, 177] width 107 height 14
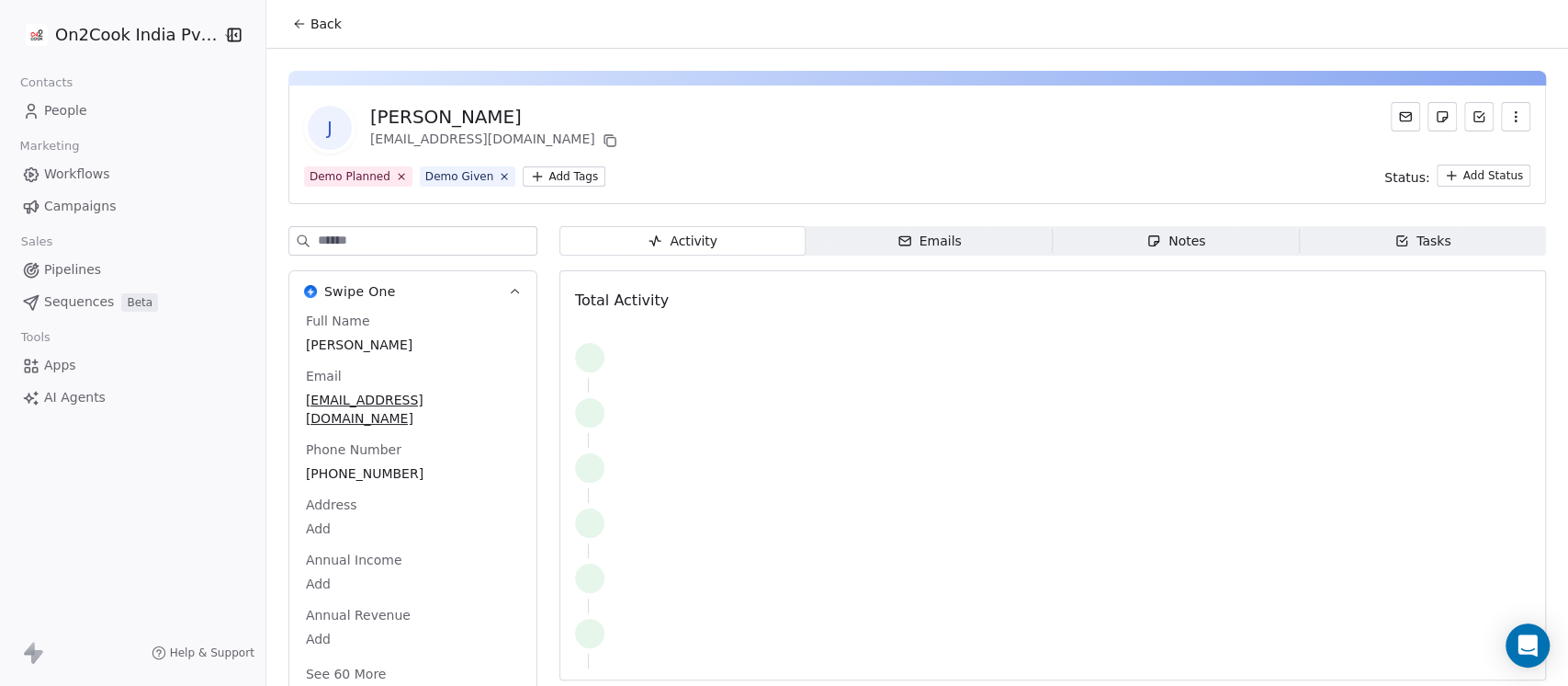
click at [1131, 234] on span "Notes Notes" at bounding box center [1175, 240] width 247 height 30
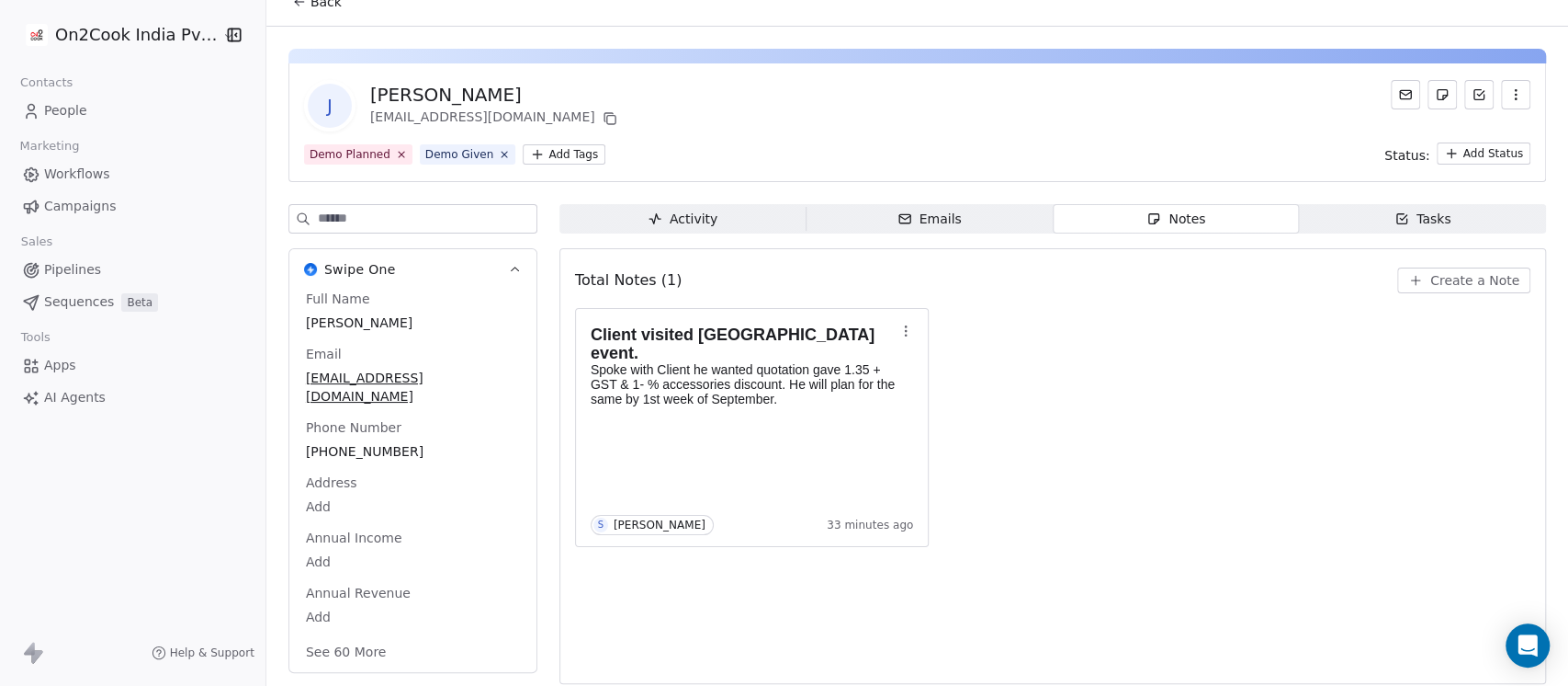
scroll to position [31, 0]
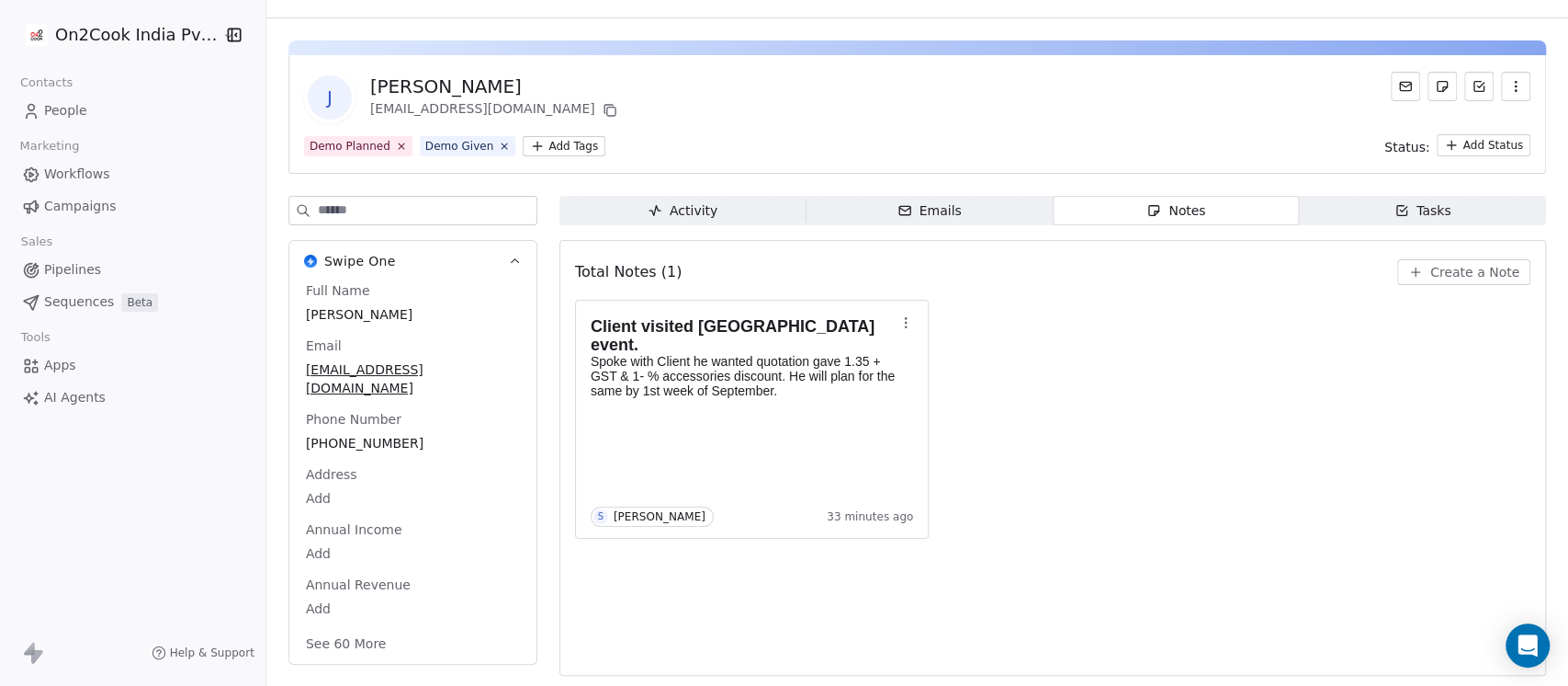
click at [339, 626] on button "See 60 More" at bounding box center [346, 643] width 103 height 33
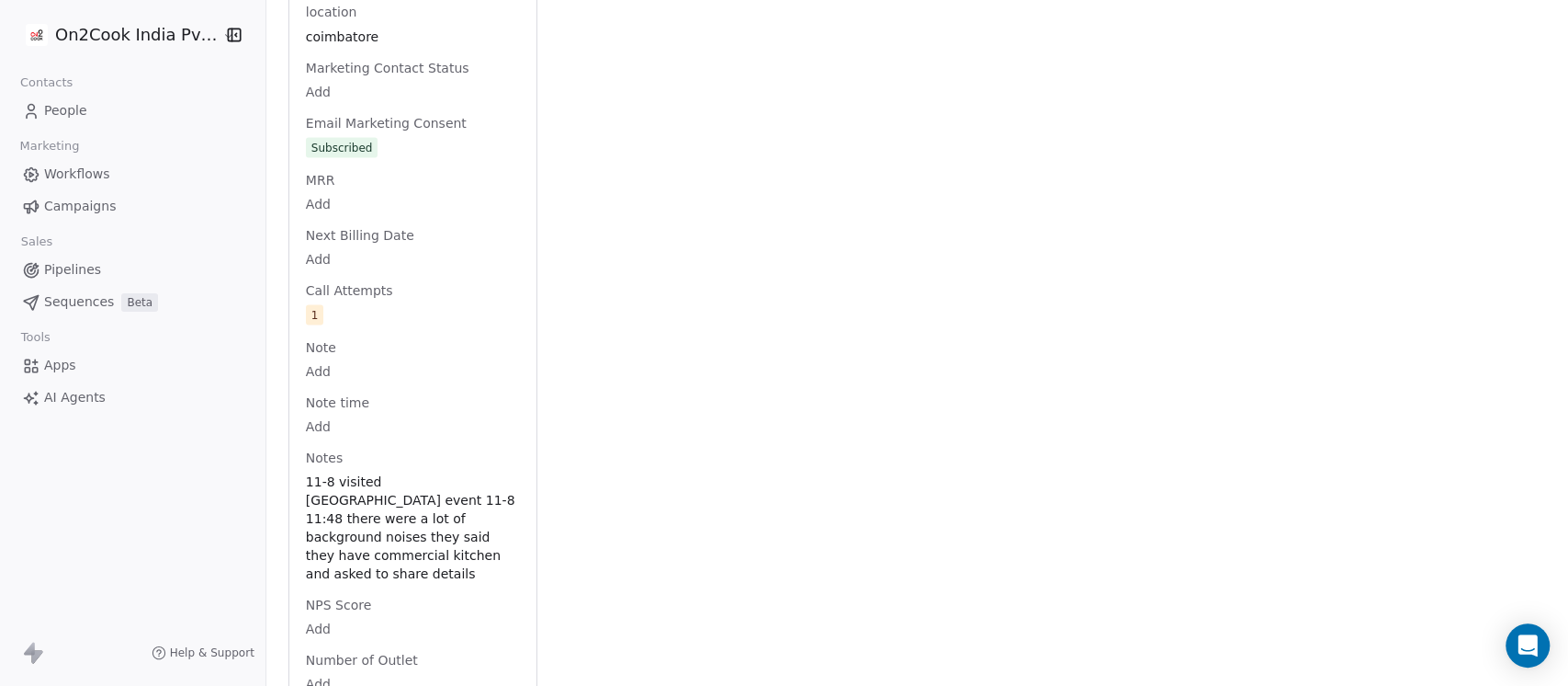
scroll to position [2482, 0]
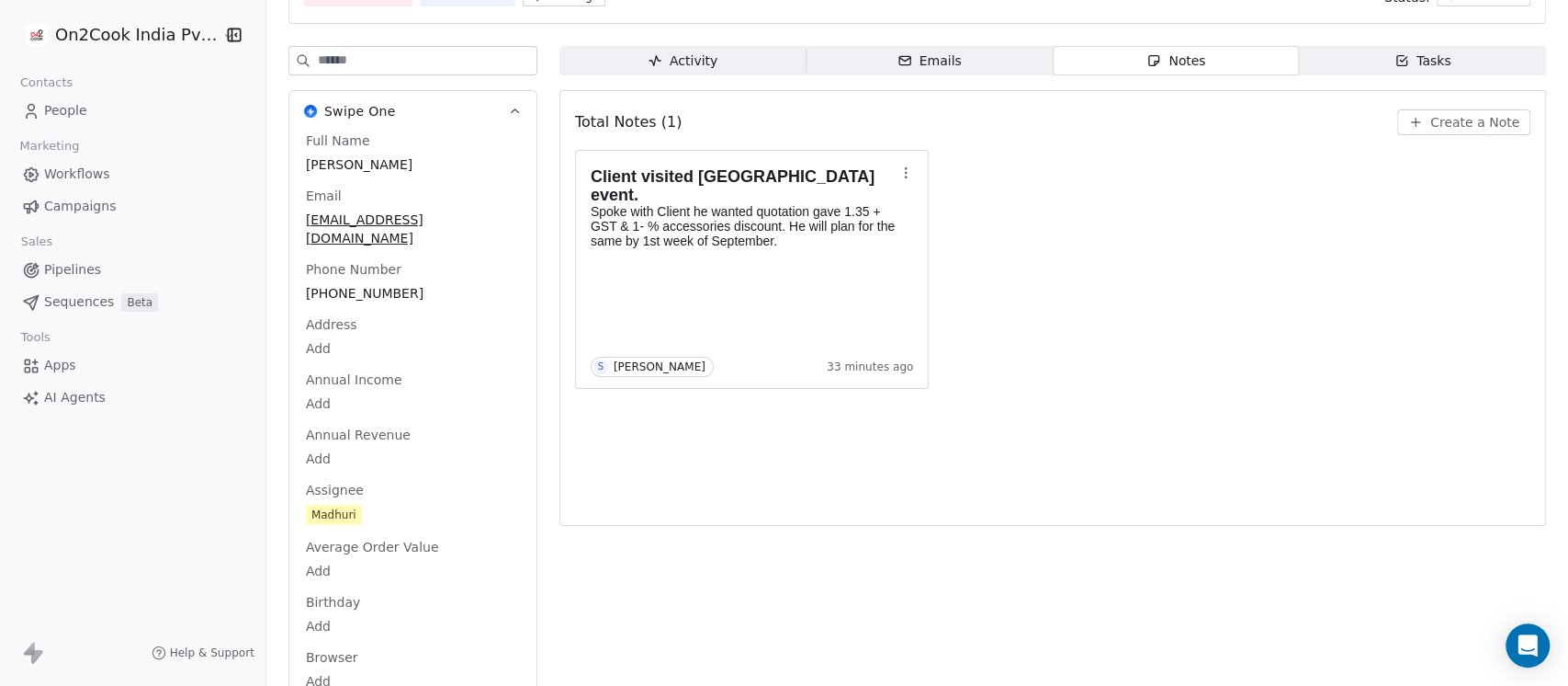
scroll to position [0, 0]
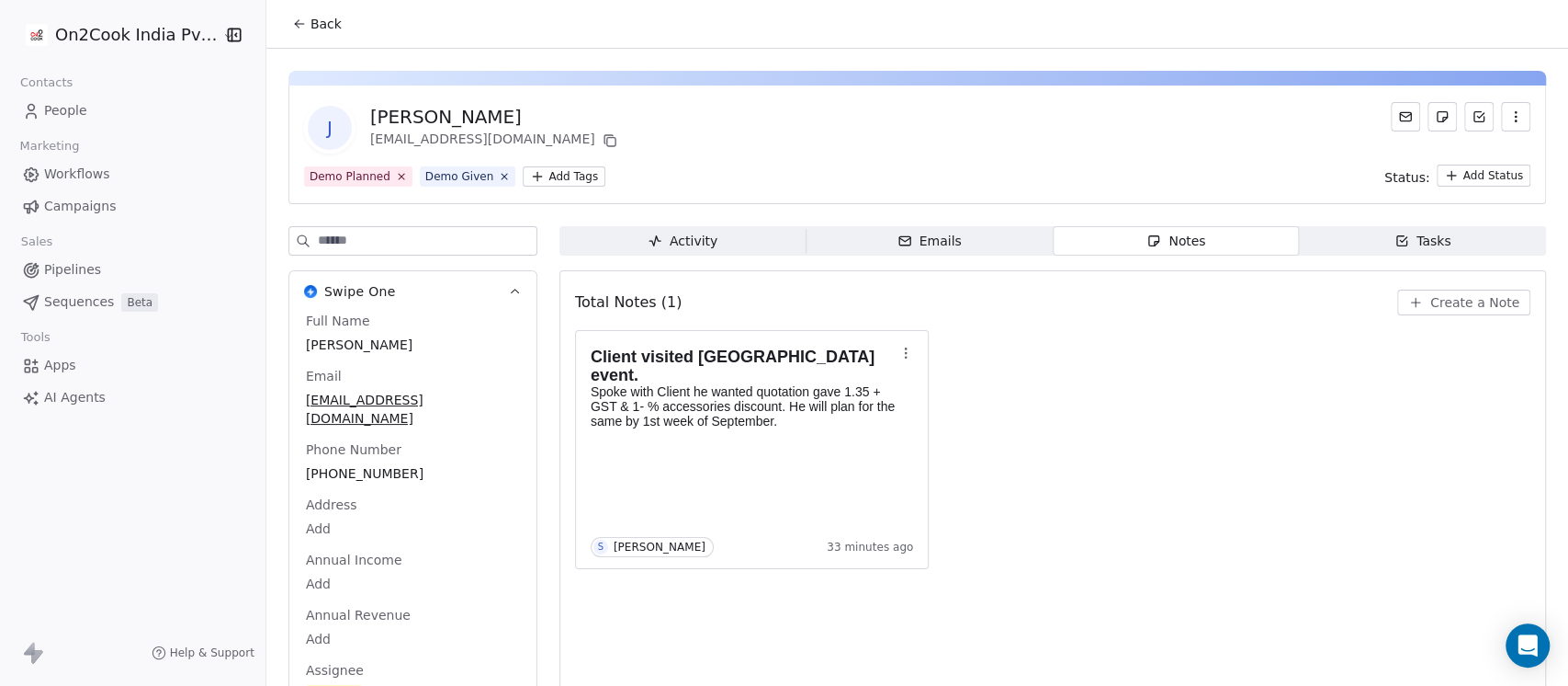
click at [294, 22] on icon at bounding box center [299, 23] width 14 height 14
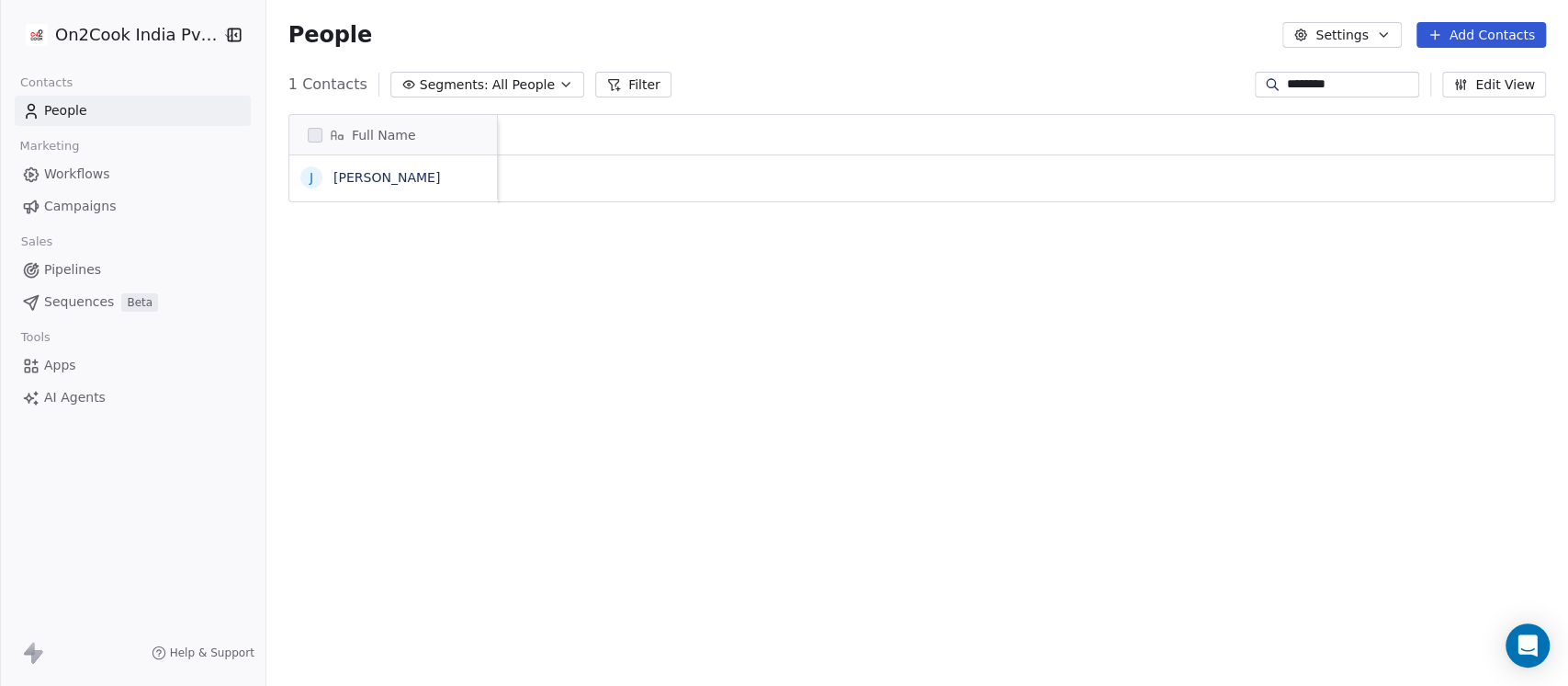
scroll to position [0, 2574]
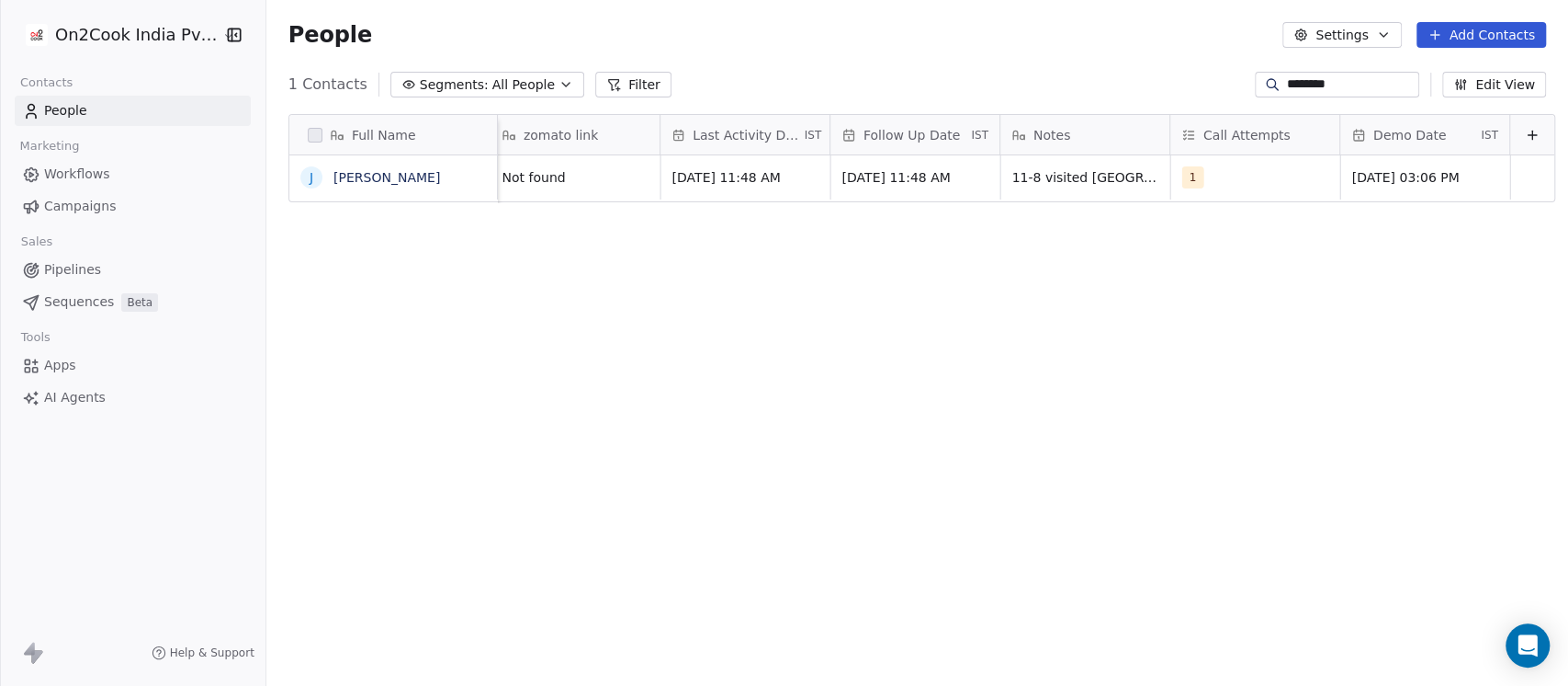
click at [559, 90] on icon "button" at bounding box center [566, 84] width 14 height 14
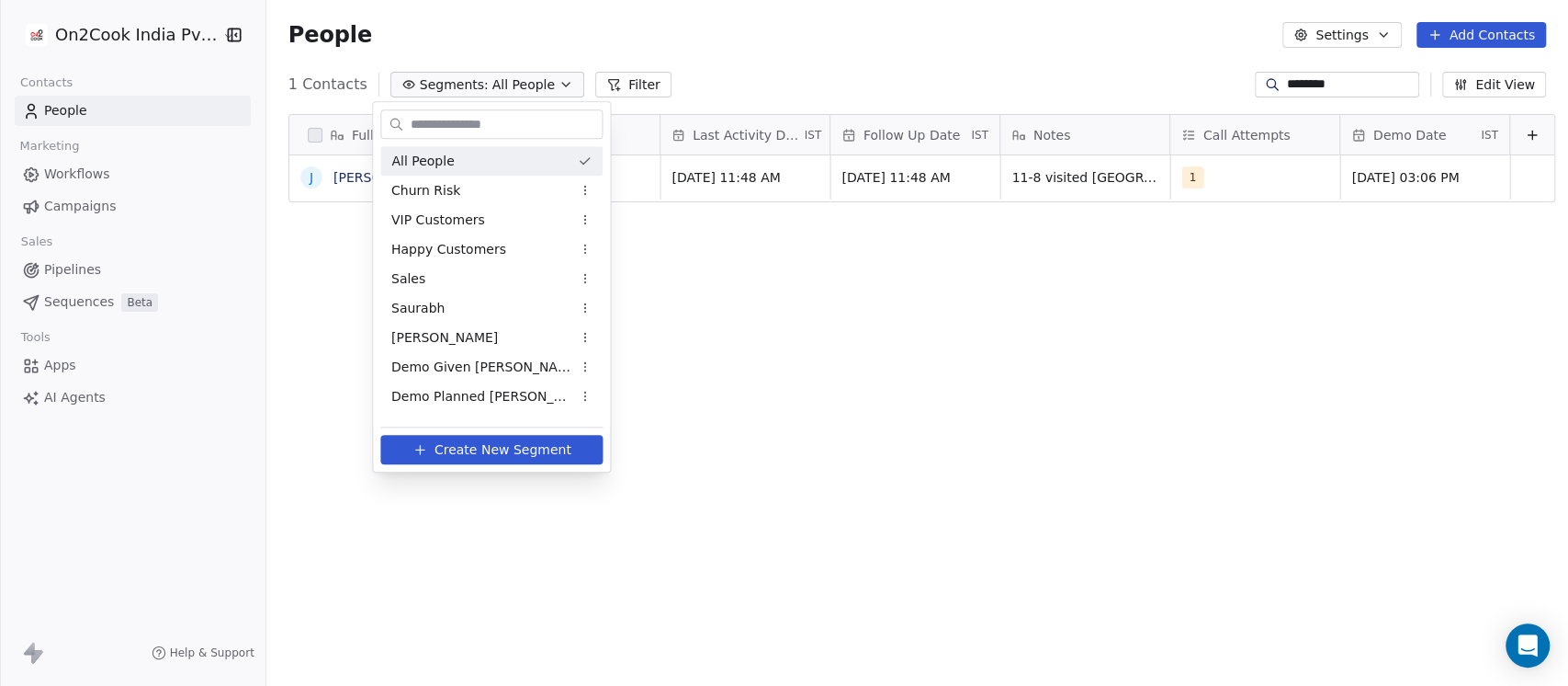
click at [441, 159] on span "All People" at bounding box center [422, 161] width 62 height 19
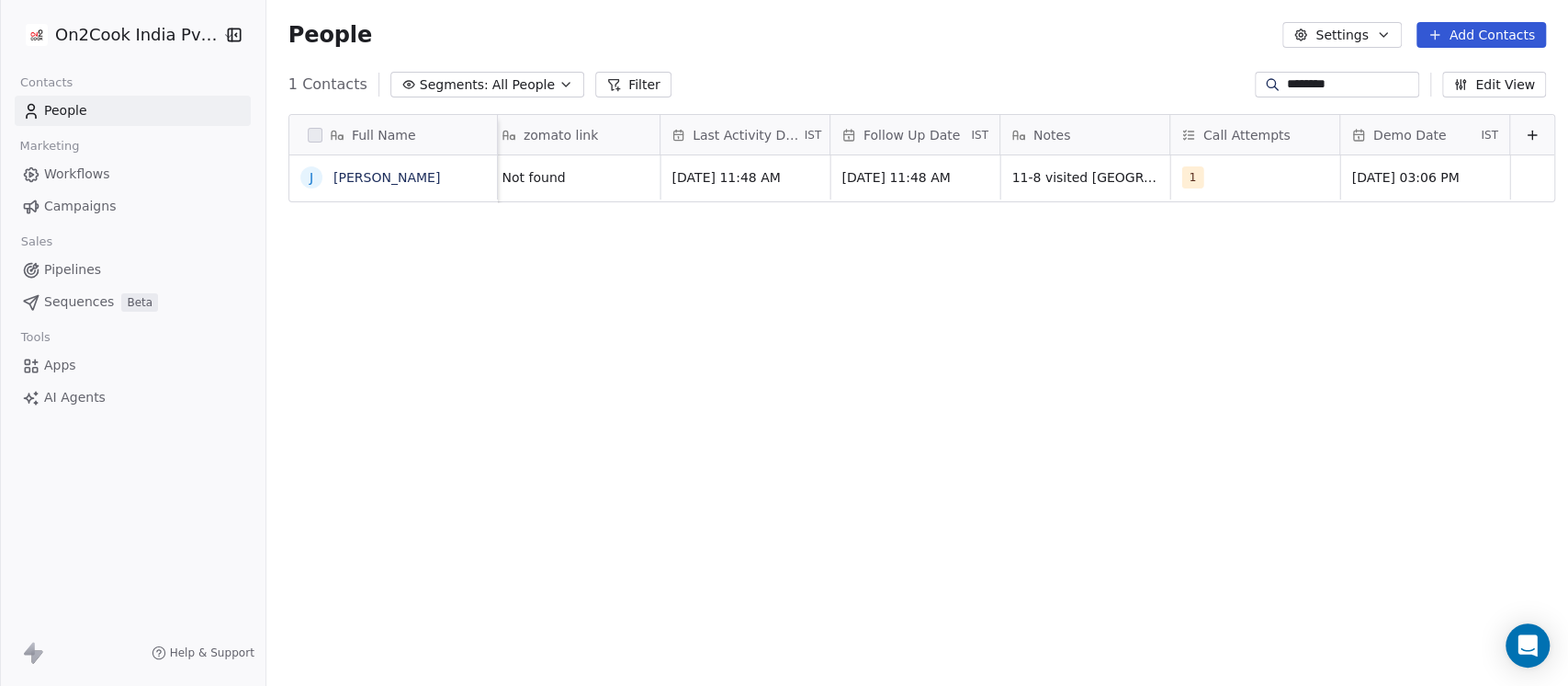
click at [610, 82] on button "Filter" at bounding box center [633, 85] width 76 height 26
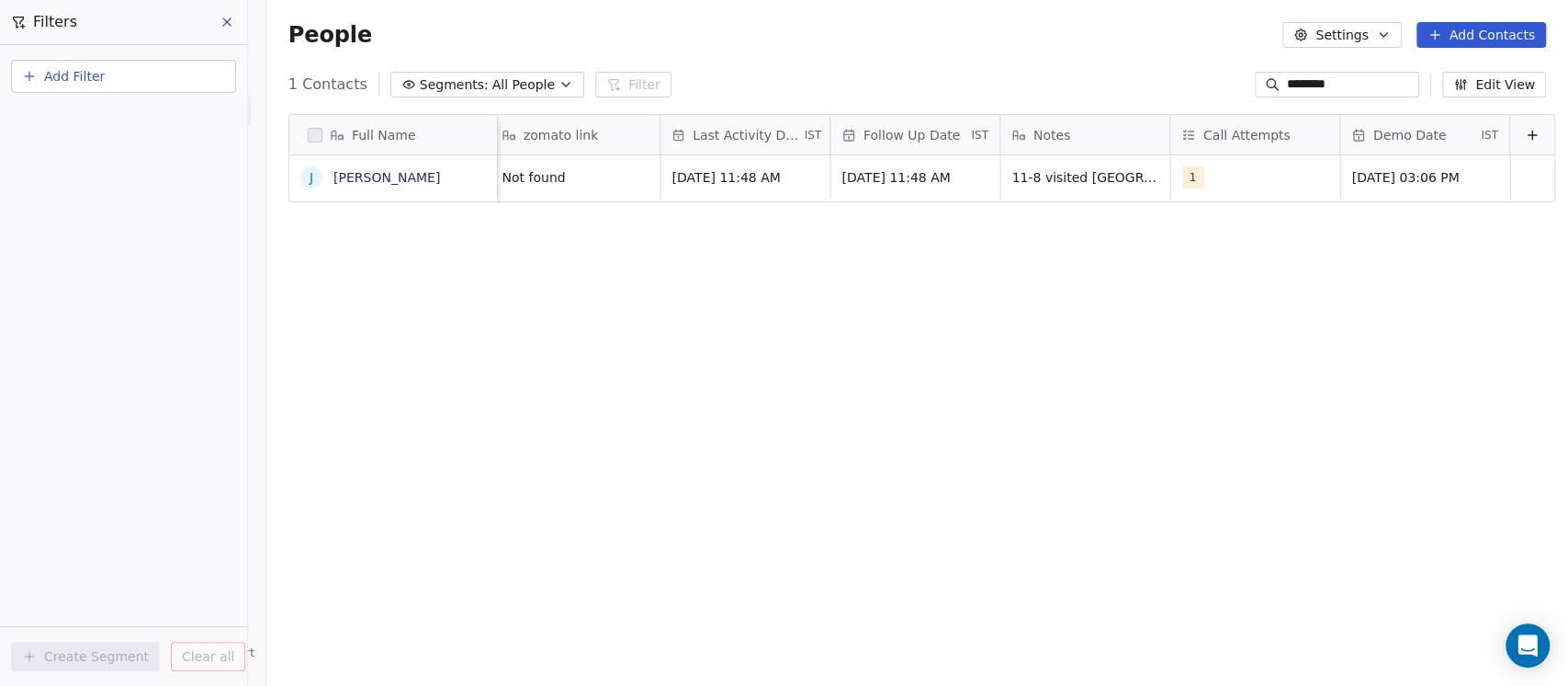
click at [1365, 89] on input "********" at bounding box center [1351, 84] width 129 height 18
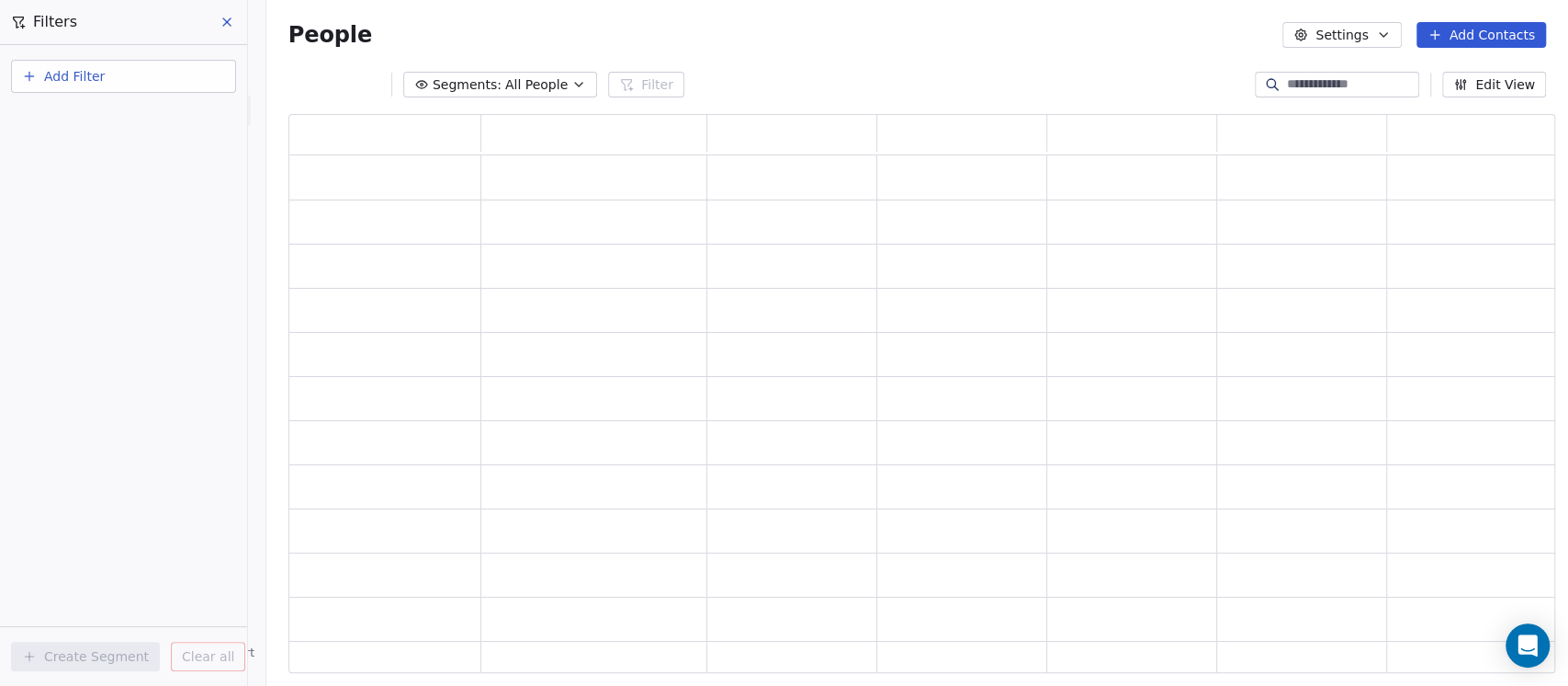
scroll to position [541, 1247]
click at [181, 72] on button "Add Filter" at bounding box center [123, 76] width 225 height 33
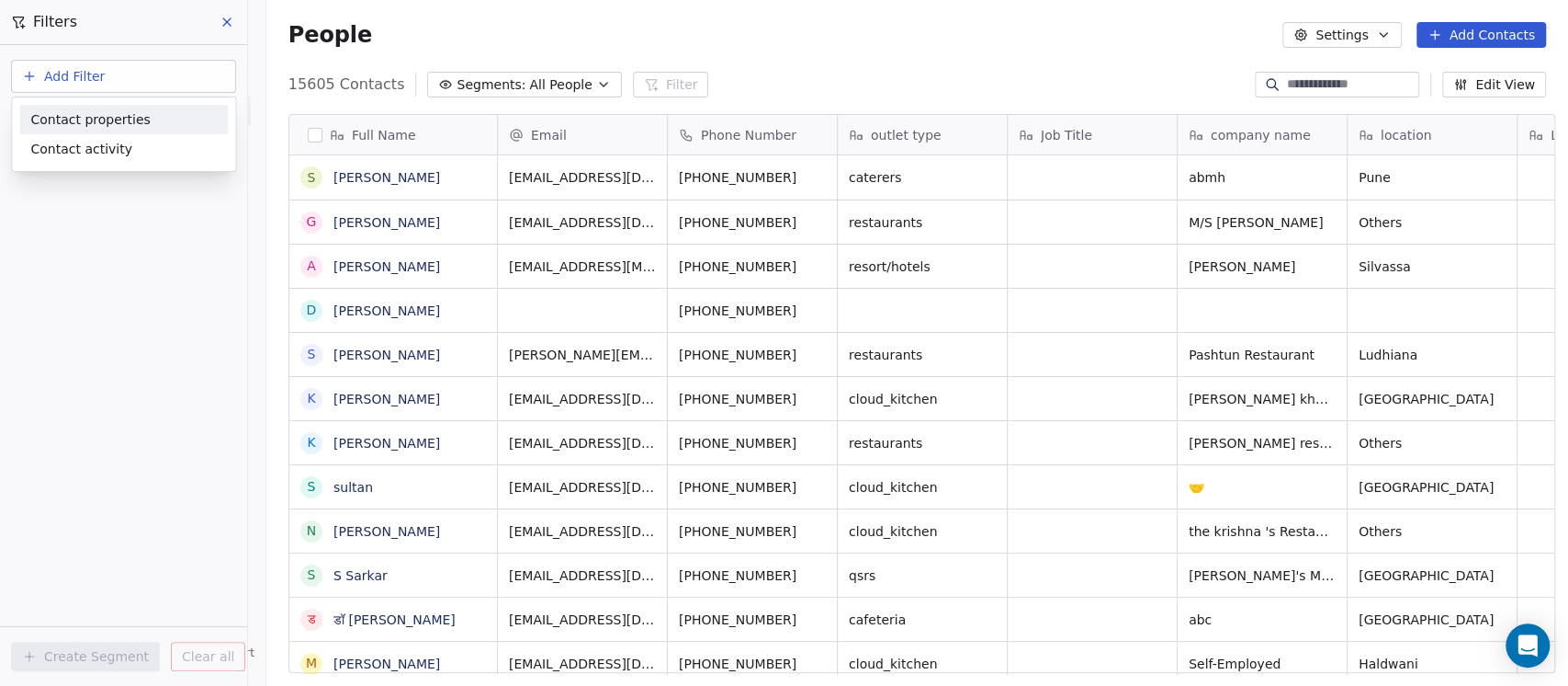
scroll to position [584, 1291]
click at [135, 132] on div "Contact properties" at bounding box center [123, 119] width 208 height 30
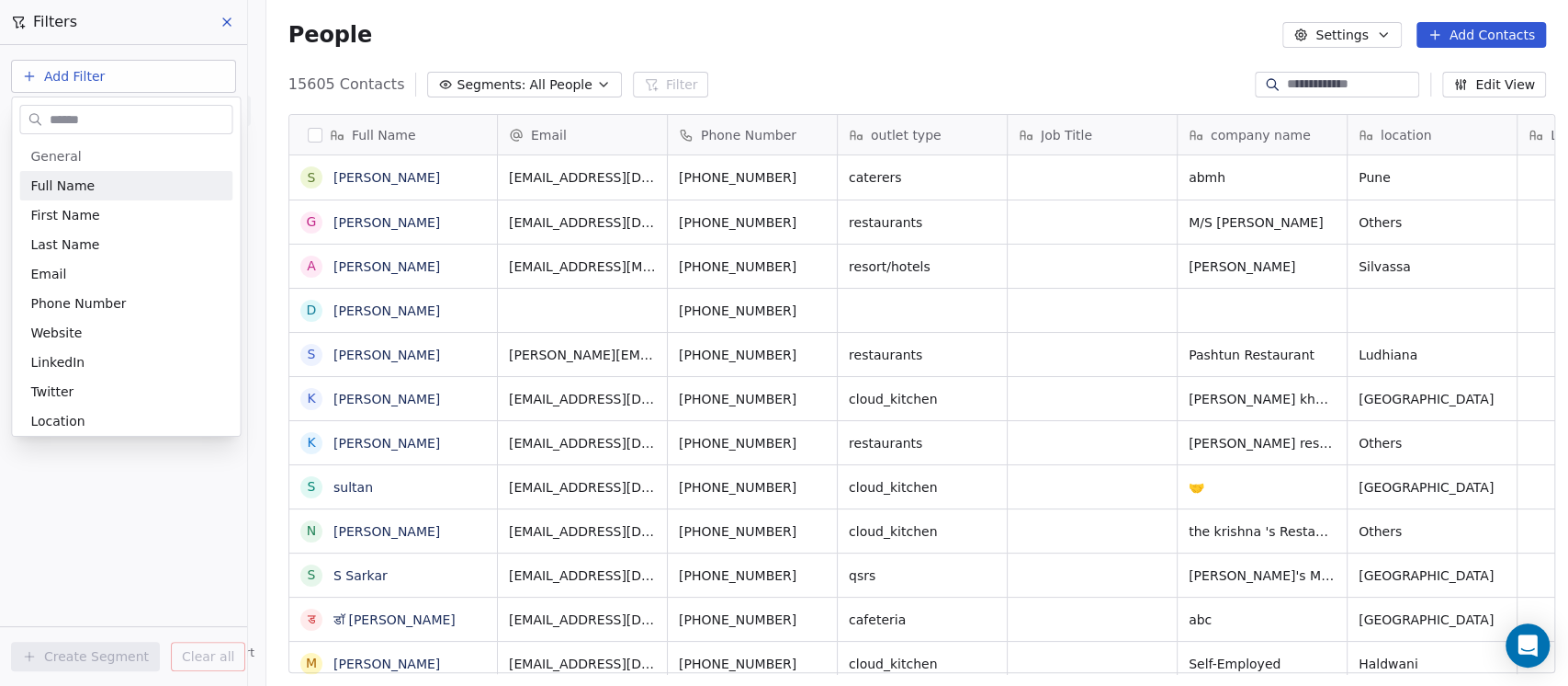
click at [123, 114] on input "text" at bounding box center [138, 119] width 185 height 27
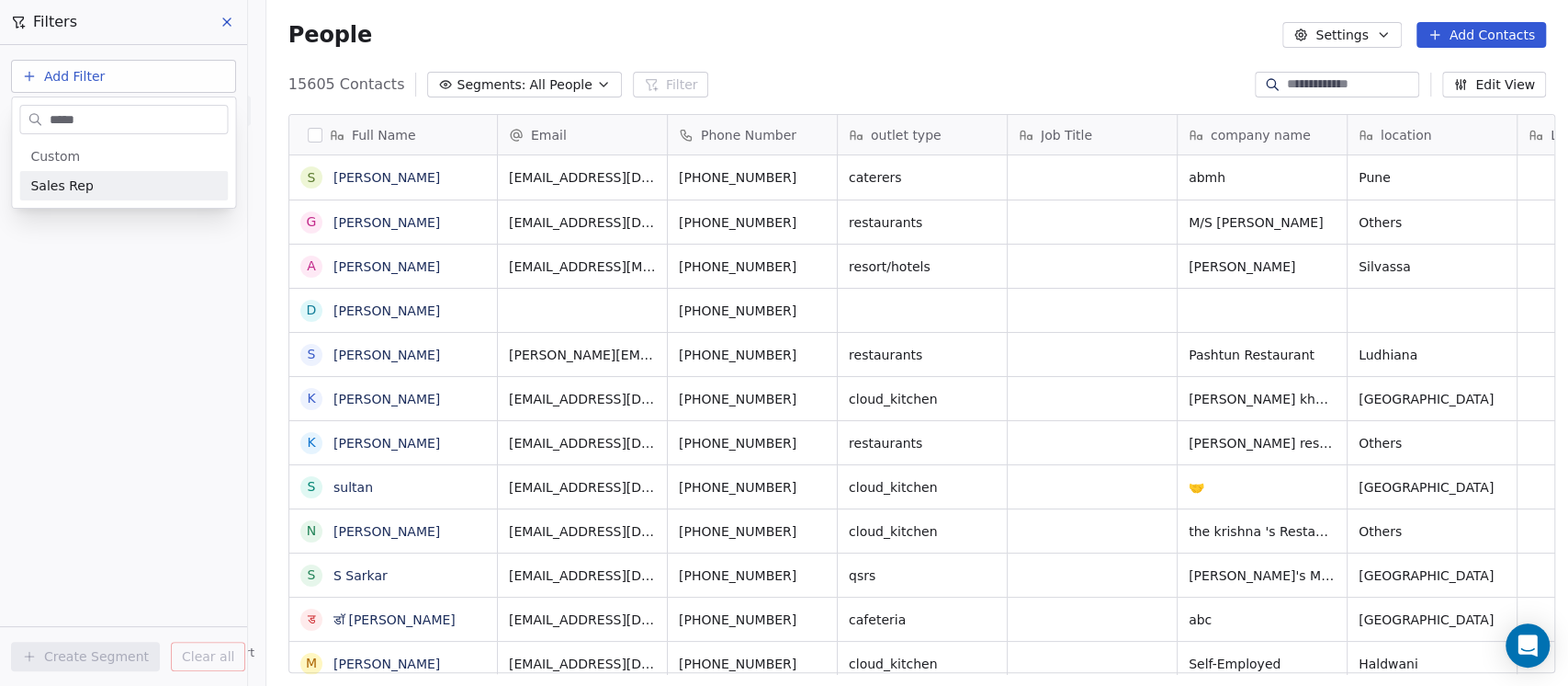
type input "*****"
click at [120, 191] on div "Sales Rep" at bounding box center [124, 185] width 186 height 18
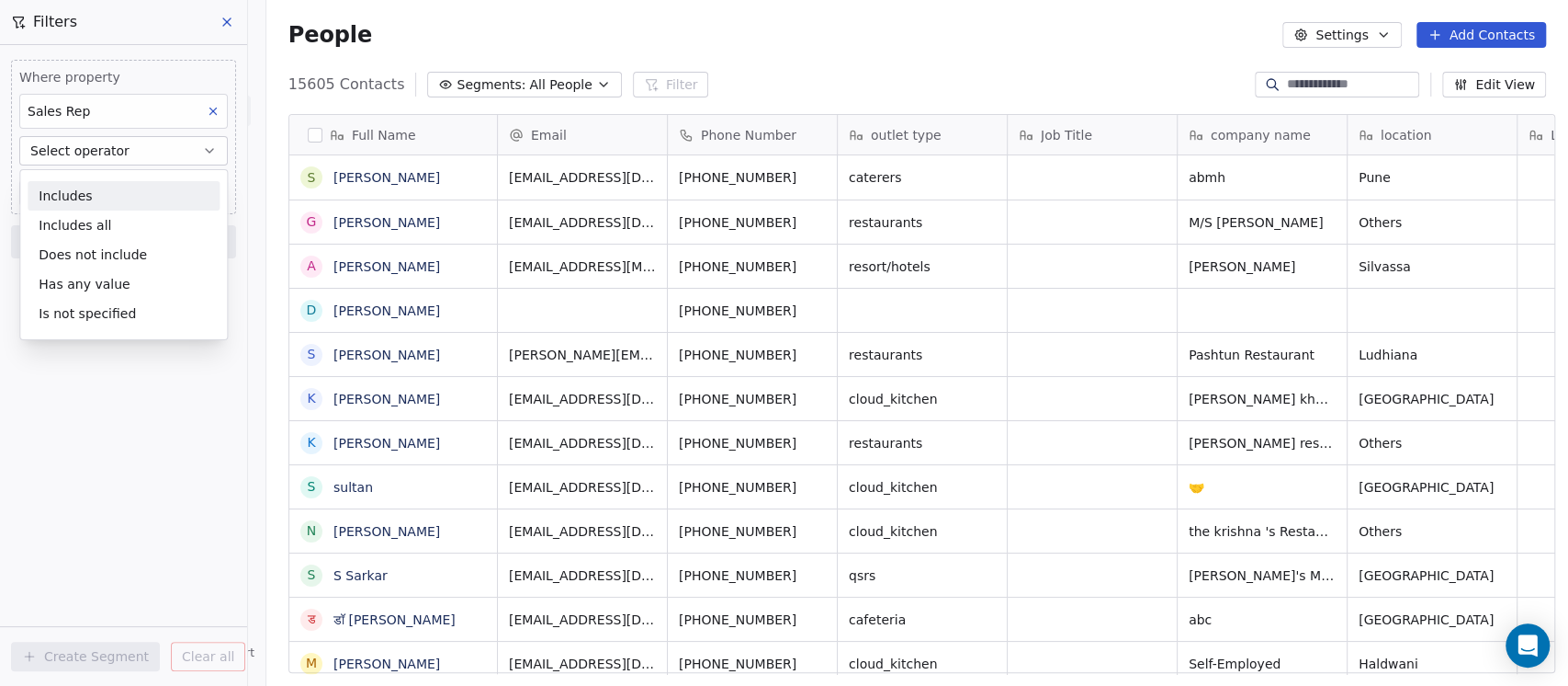
click at [92, 199] on div "Includes" at bounding box center [124, 195] width 192 height 30
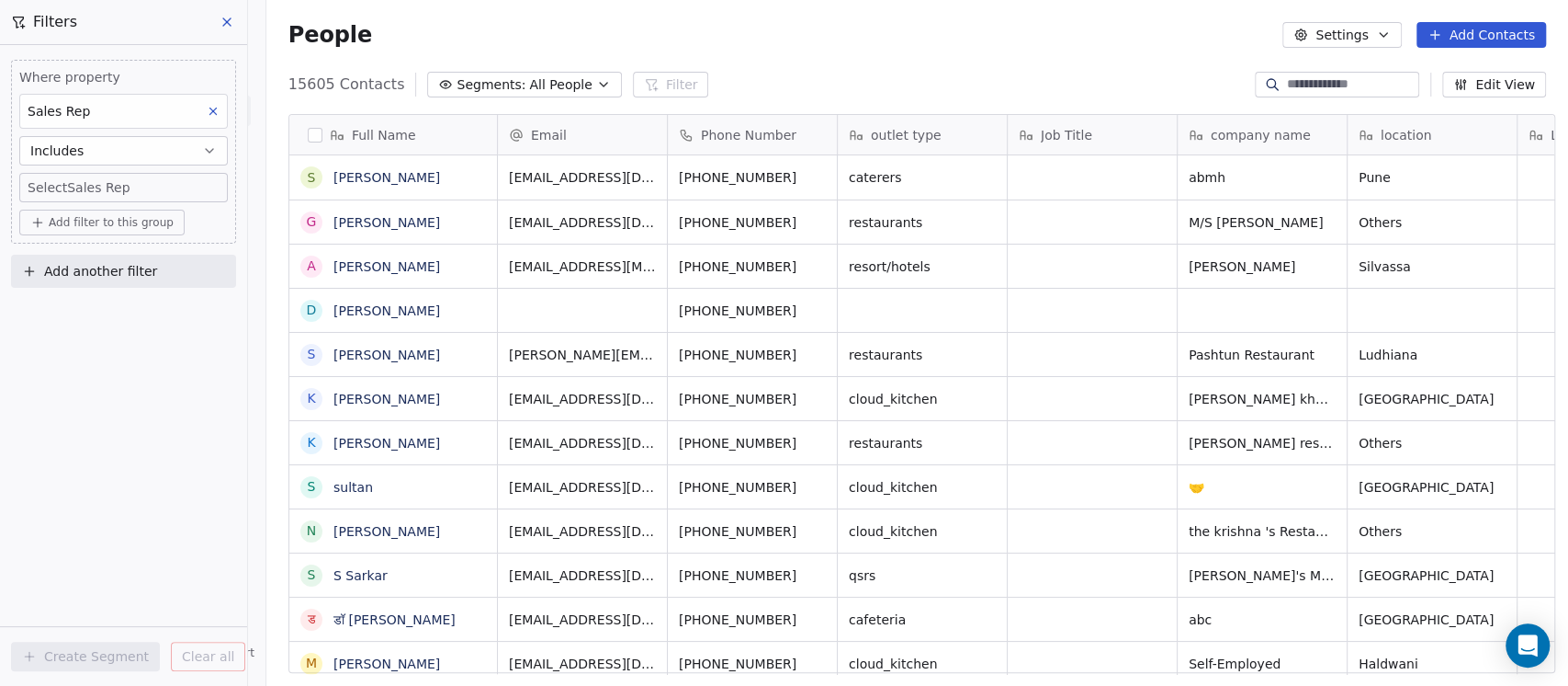
click at [96, 191] on body "On2Cook India Pvt. Ltd. Contacts People Marketing Workflows Campaigns Sales Pip…" at bounding box center [784, 343] width 1568 height 686
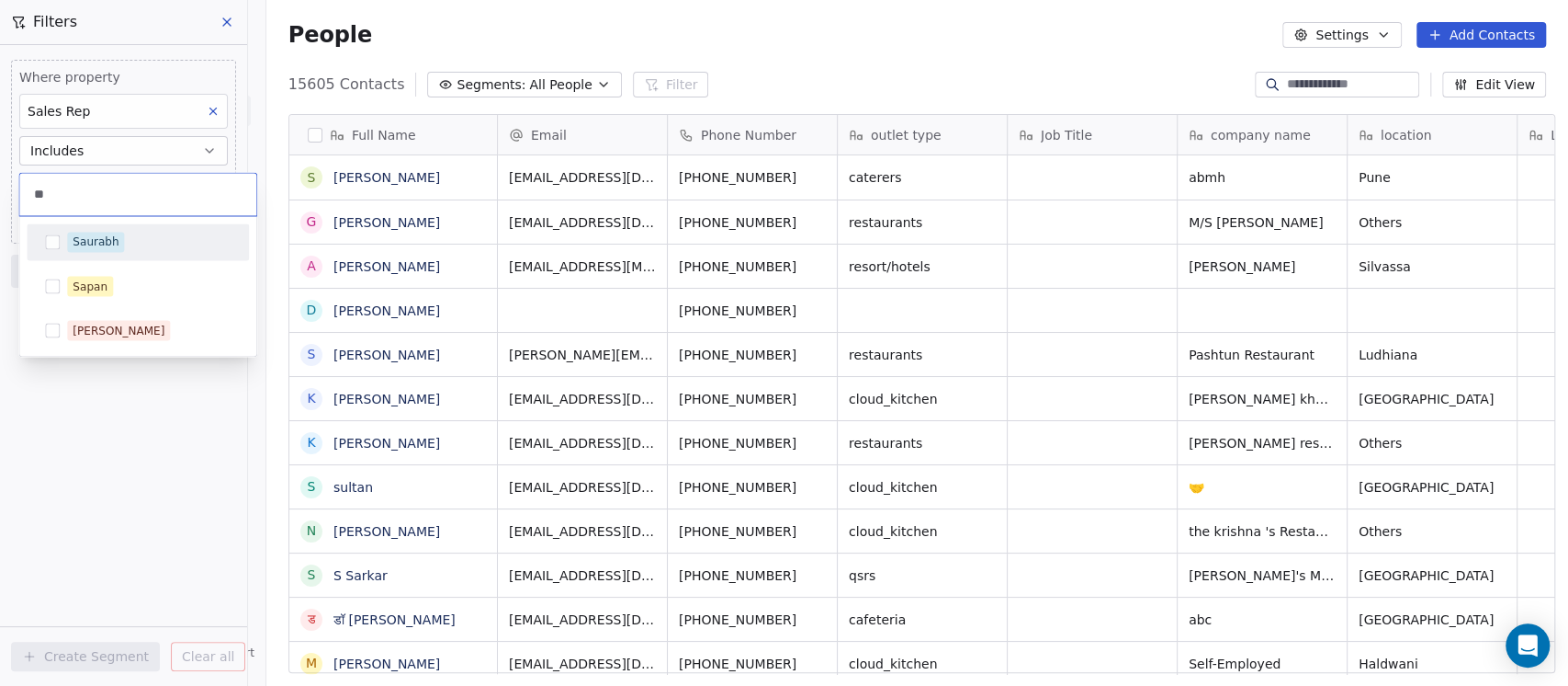
type input "**"
click at [113, 243] on div "Saurabh" at bounding box center [96, 241] width 46 height 16
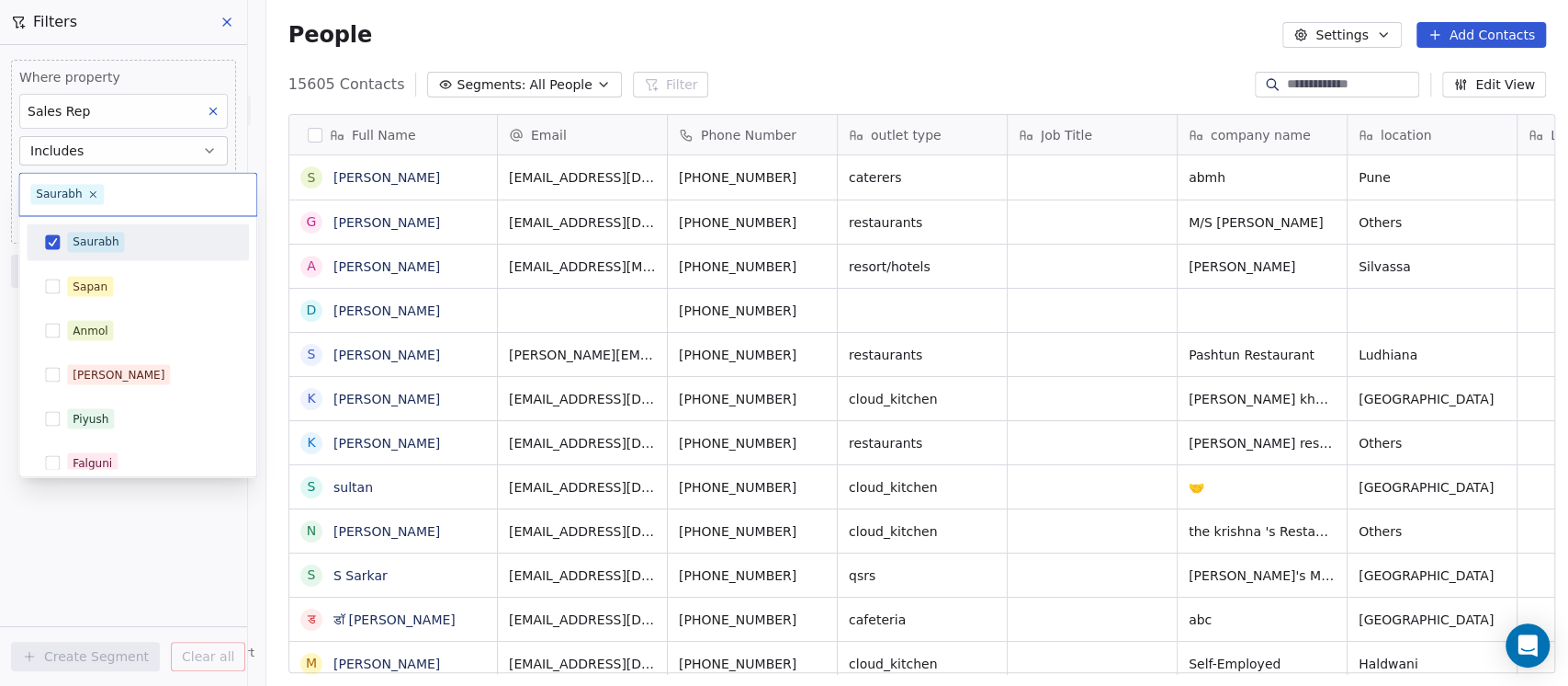
click at [244, 106] on html "On2Cook India Pvt. Ltd. Contacts People Marketing Workflows Campaigns Sales Pip…" at bounding box center [784, 343] width 1568 height 686
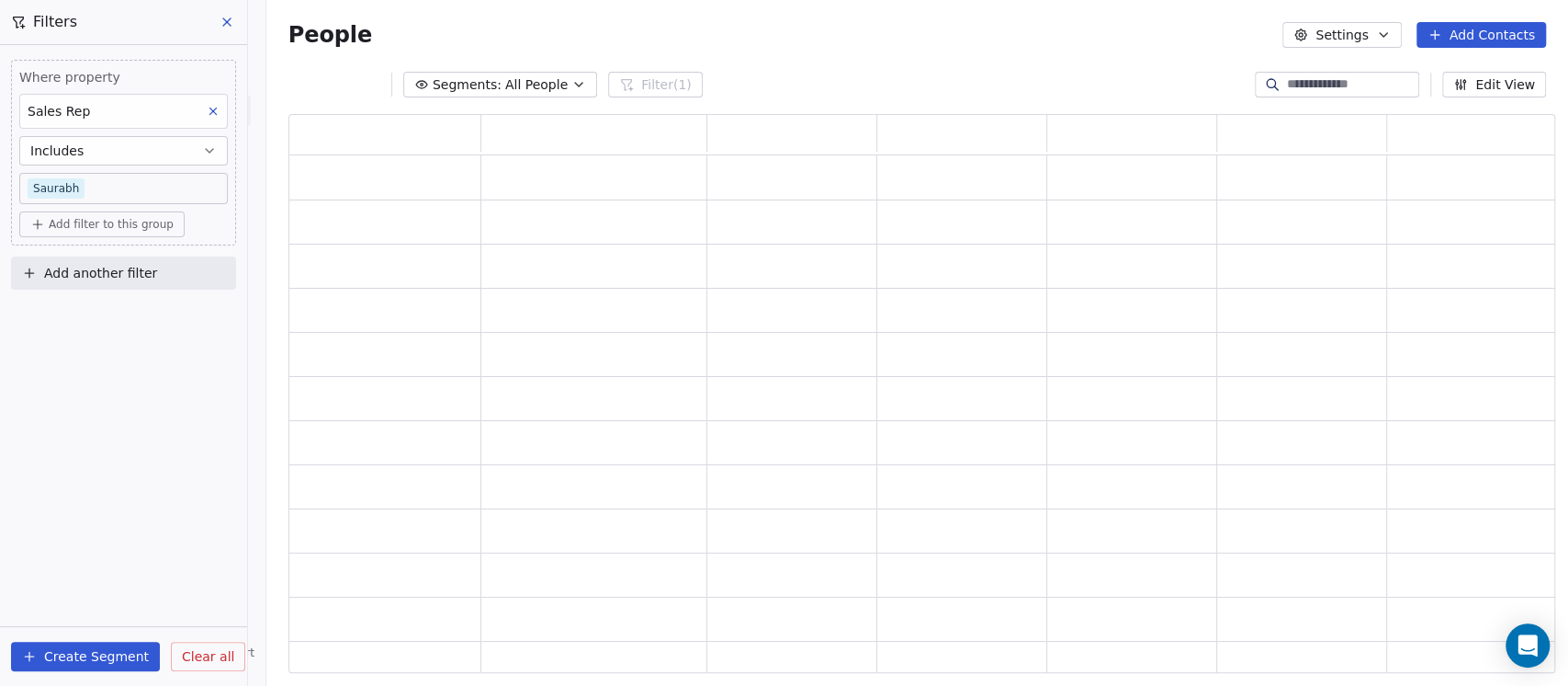
scroll to position [541, 1247]
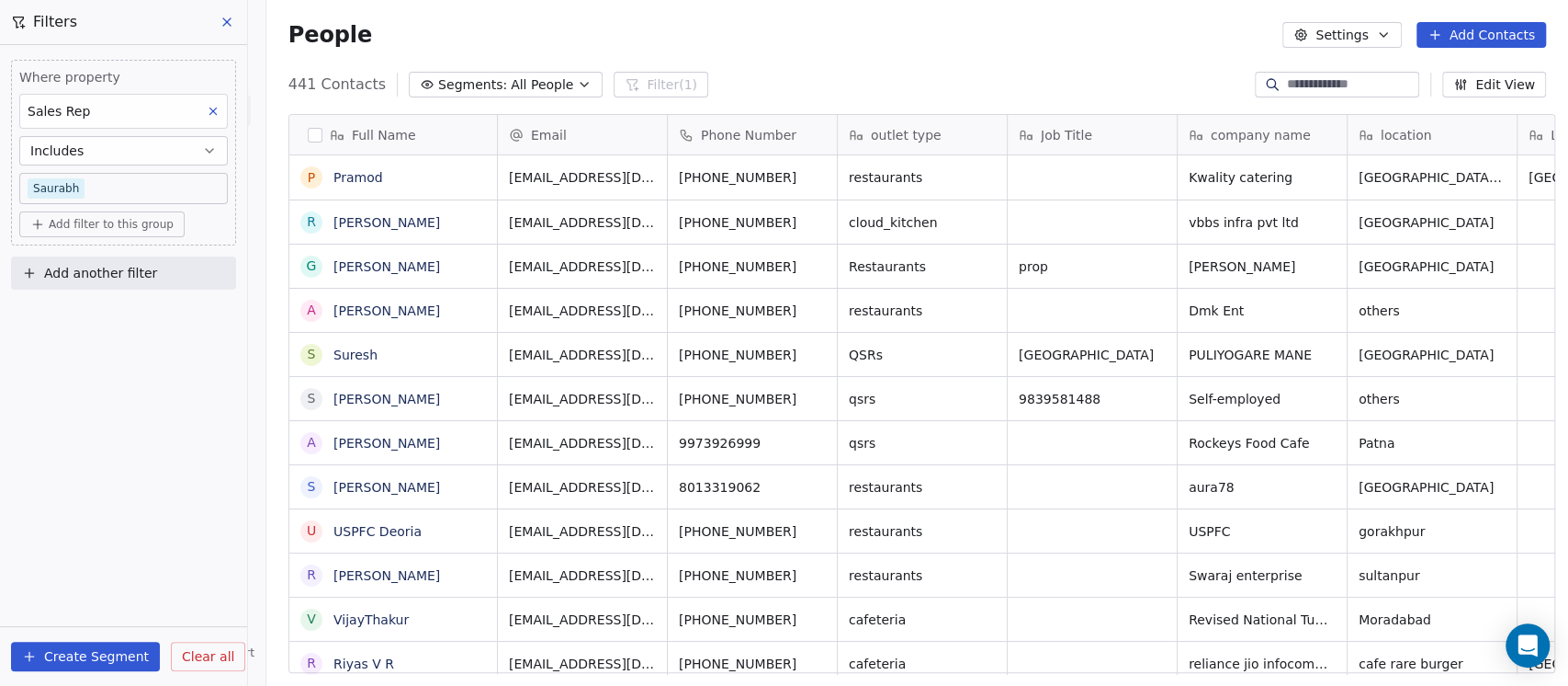
click at [73, 224] on span "Add filter to this group" at bounding box center [111, 224] width 125 height 14
click at [77, 268] on span "Contact properties" at bounding box center [98, 263] width 119 height 19
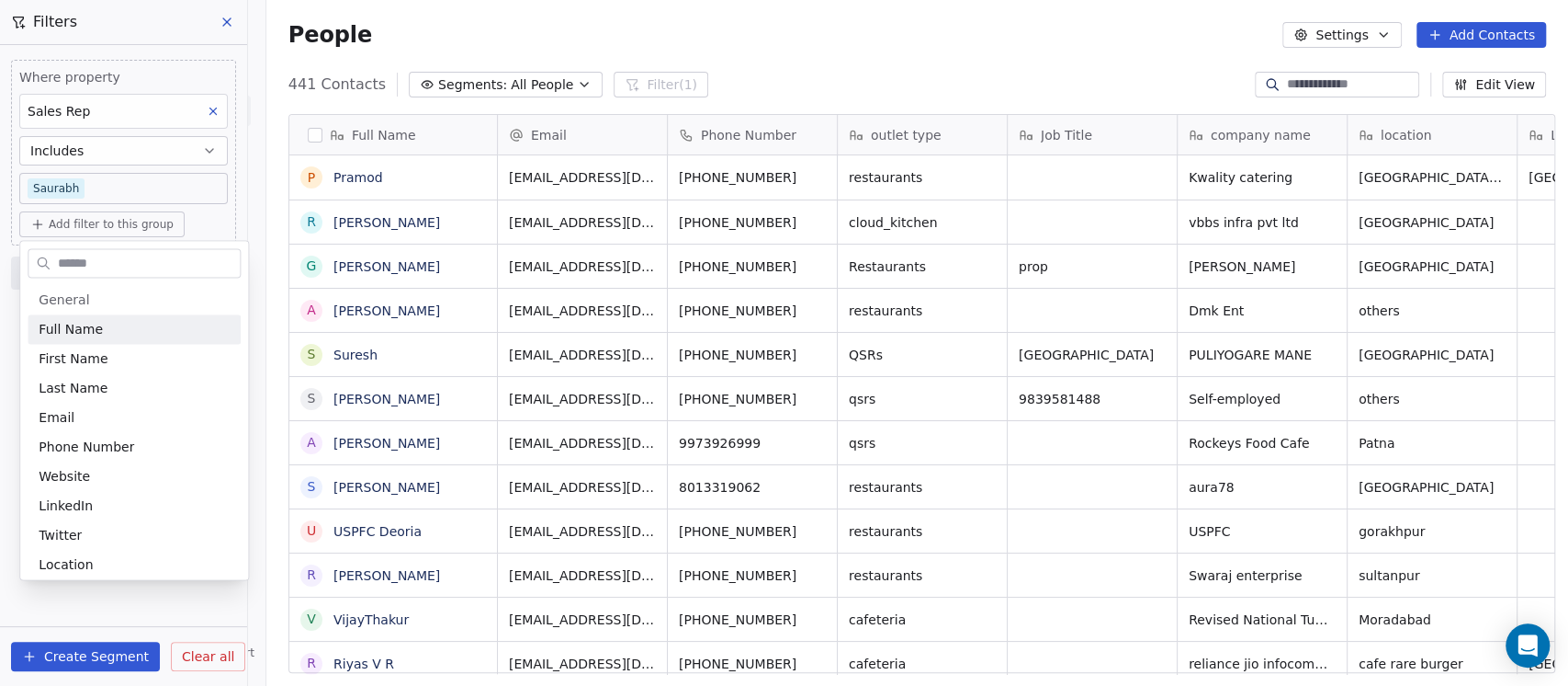
click at [110, 254] on input "text" at bounding box center [146, 263] width 185 height 27
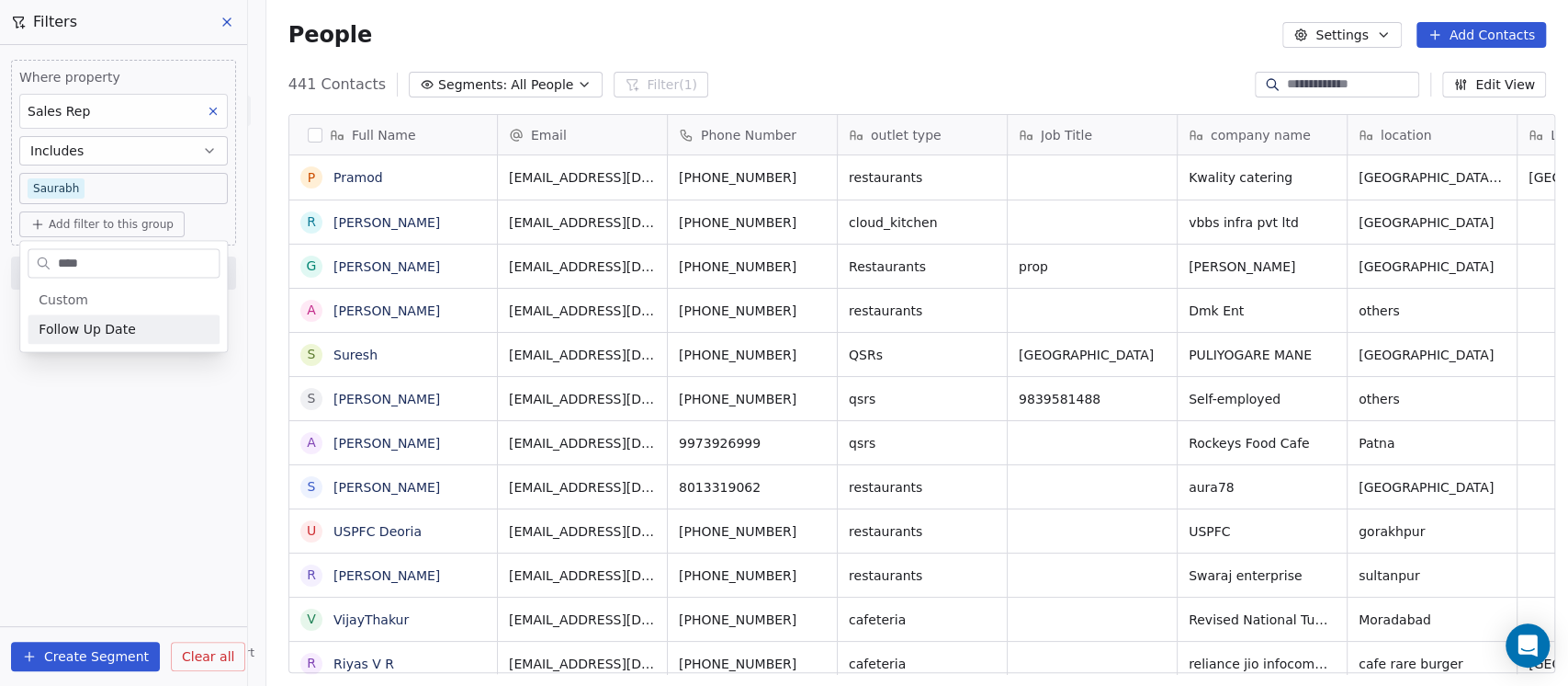
type input "****"
click at [95, 329] on span "Follow Up Date" at bounding box center [86, 329] width 96 height 18
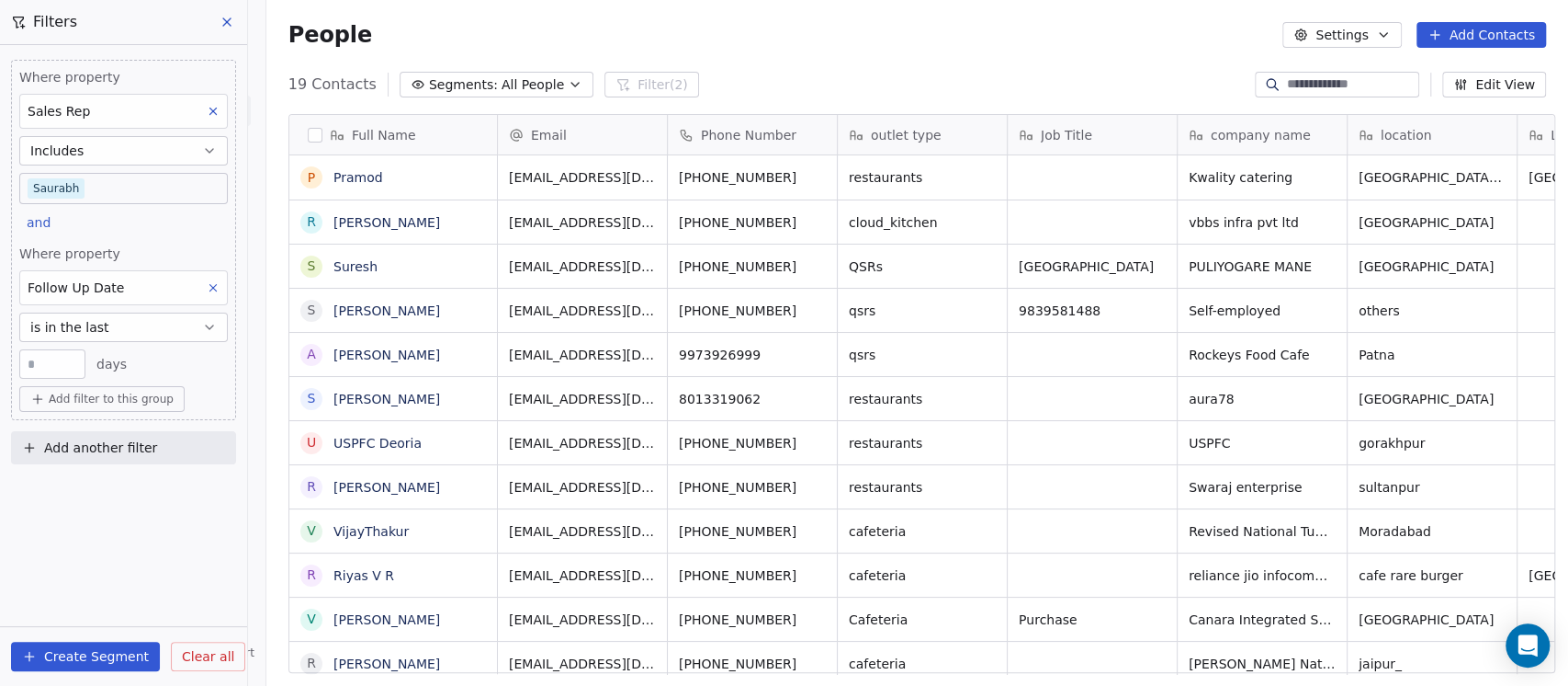
click at [37, 365] on input "**" at bounding box center [52, 364] width 57 height 13
click at [117, 329] on button "is in the last" at bounding box center [123, 327] width 208 height 30
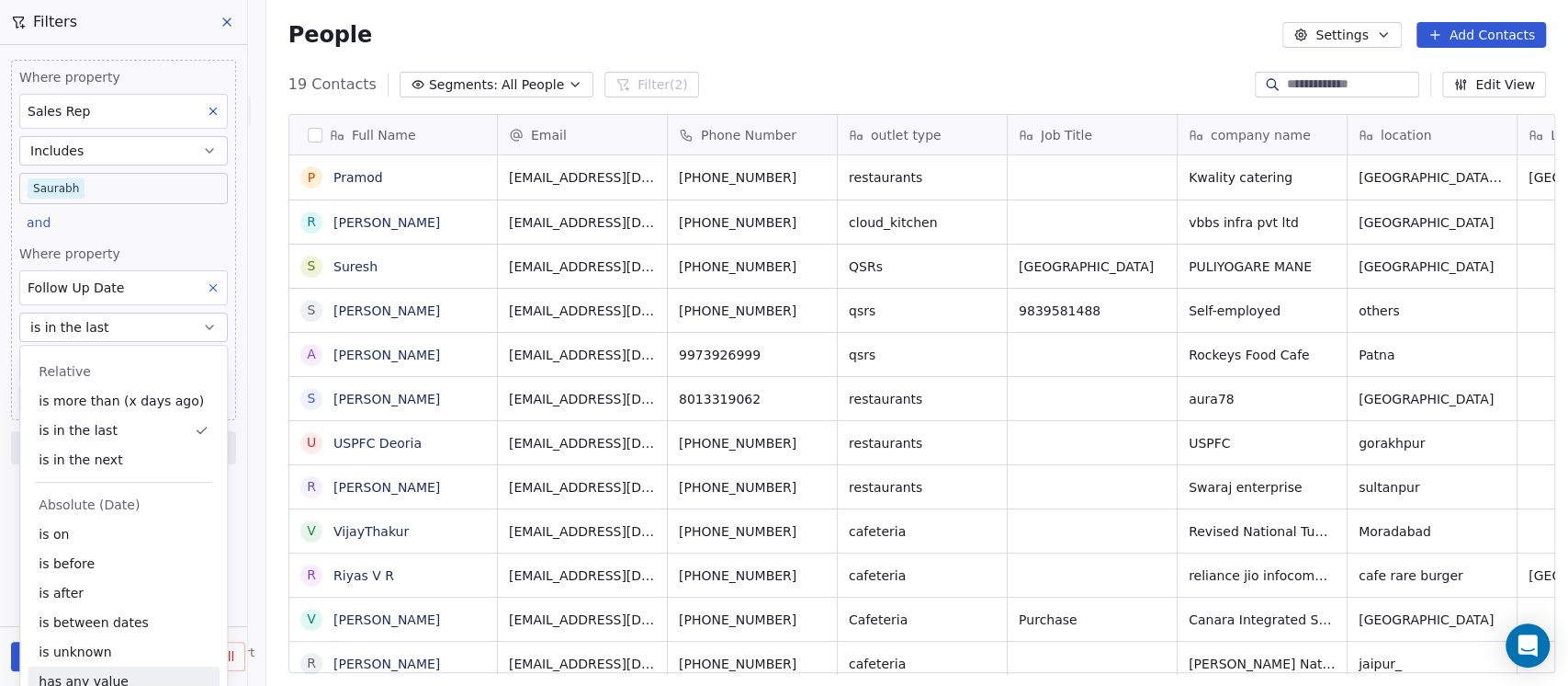
click at [113, 673] on div "has any value" at bounding box center [124, 681] width 192 height 30
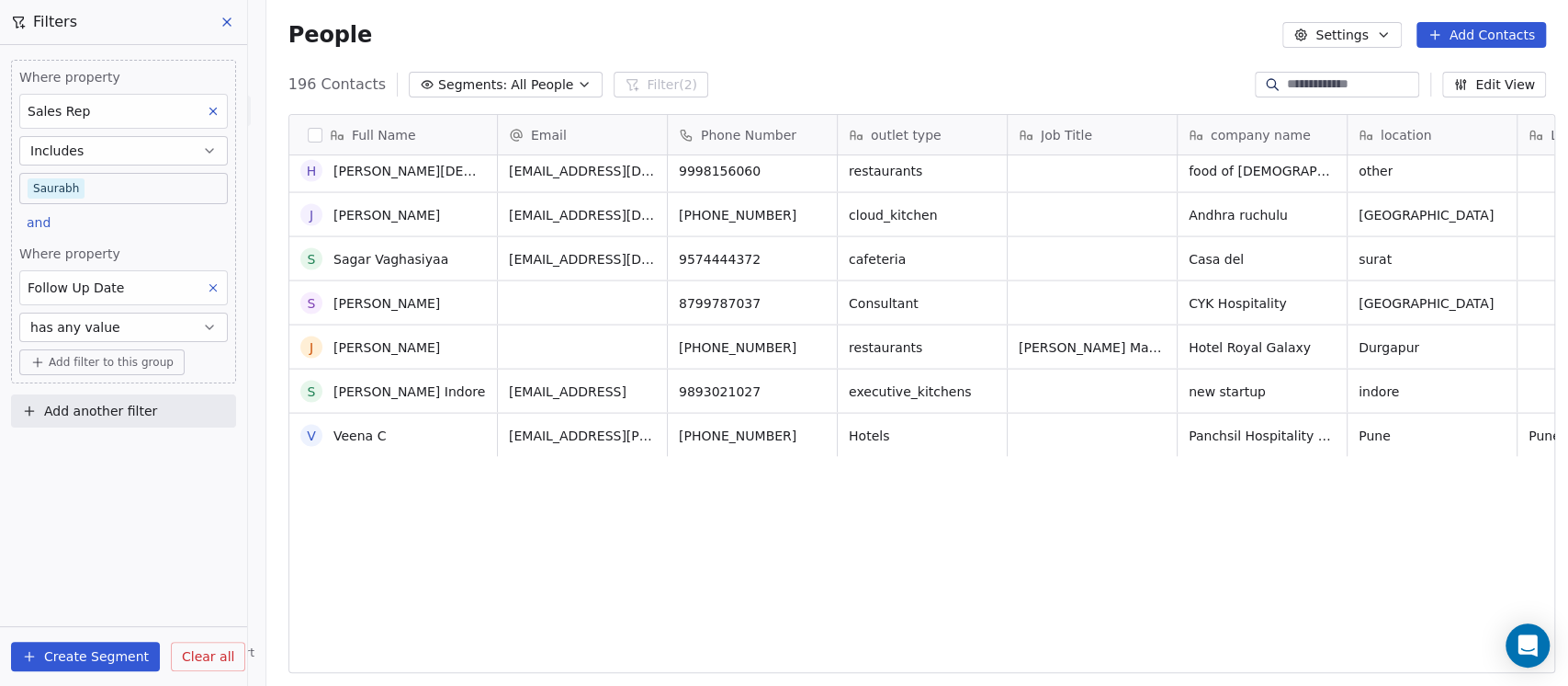
scroll to position [0, 0]
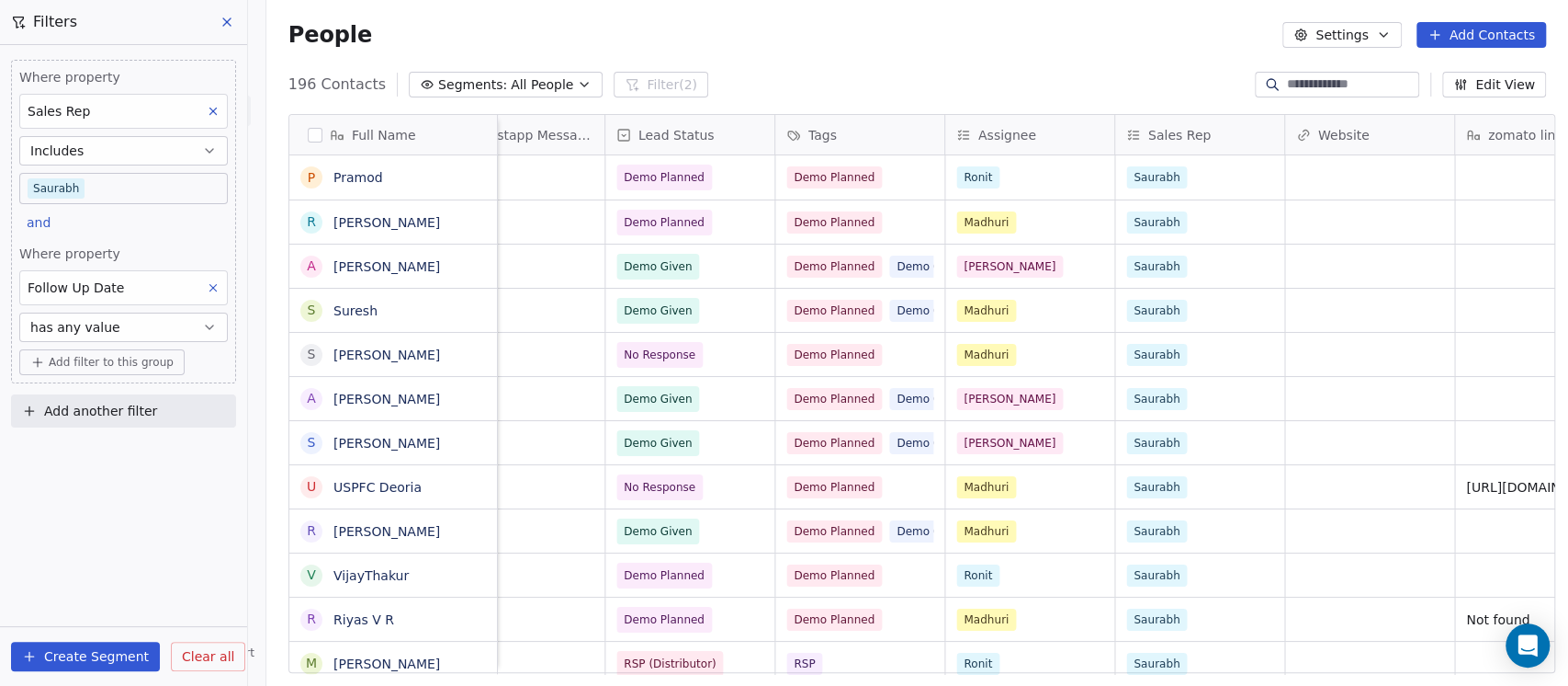
click at [98, 369] on span "Add filter to this group" at bounding box center [111, 361] width 125 height 14
click at [109, 398] on span "Contact properties" at bounding box center [98, 402] width 119 height 19
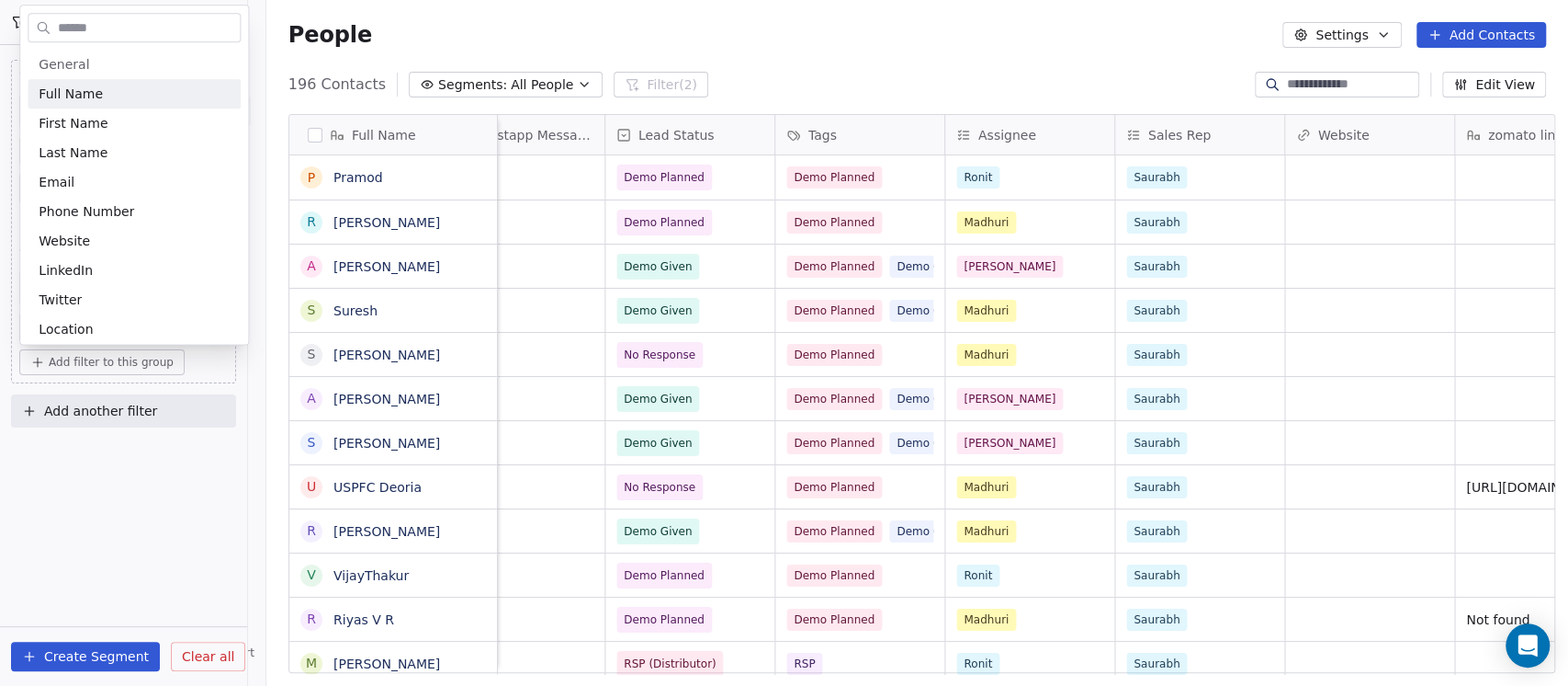
click at [104, 20] on input "text" at bounding box center [146, 28] width 185 height 27
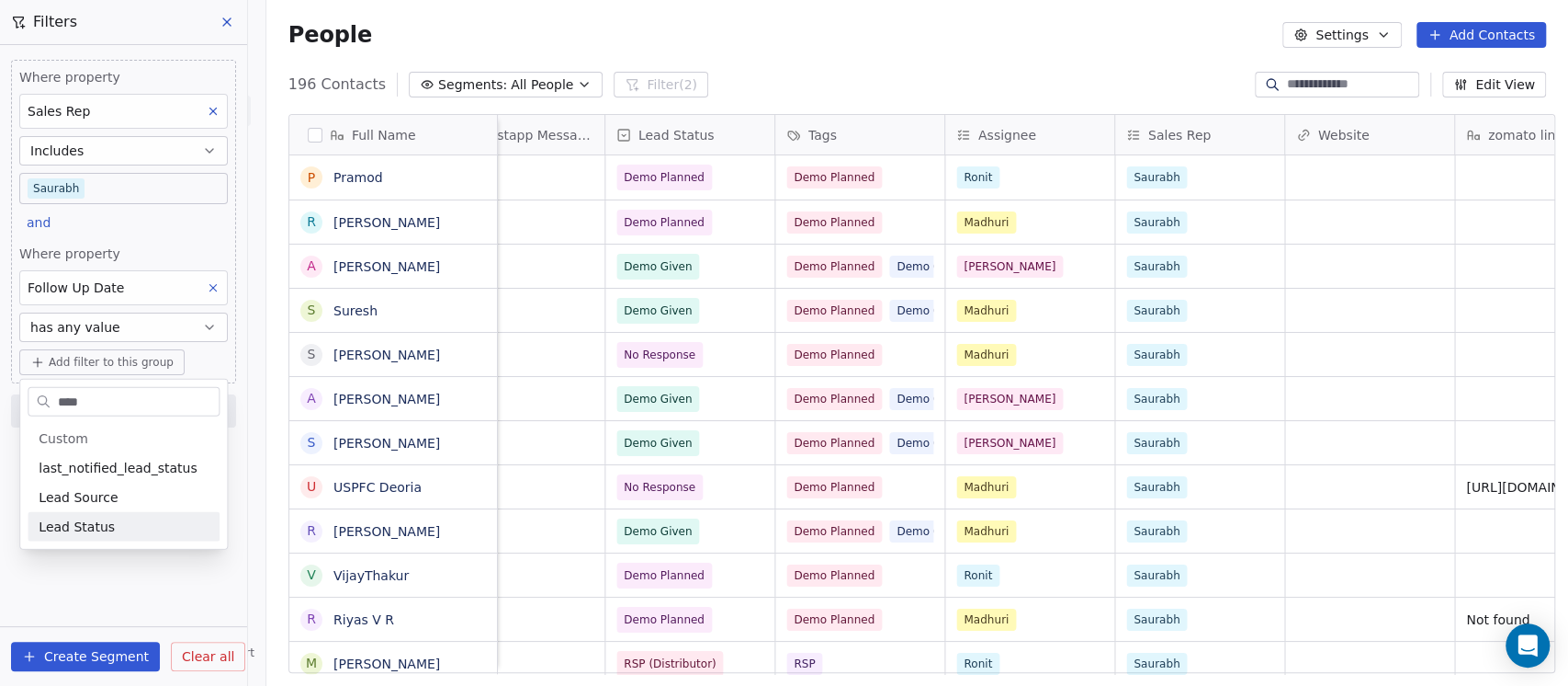
type input "****"
click at [102, 534] on span "Lead Status" at bounding box center [76, 527] width 76 height 18
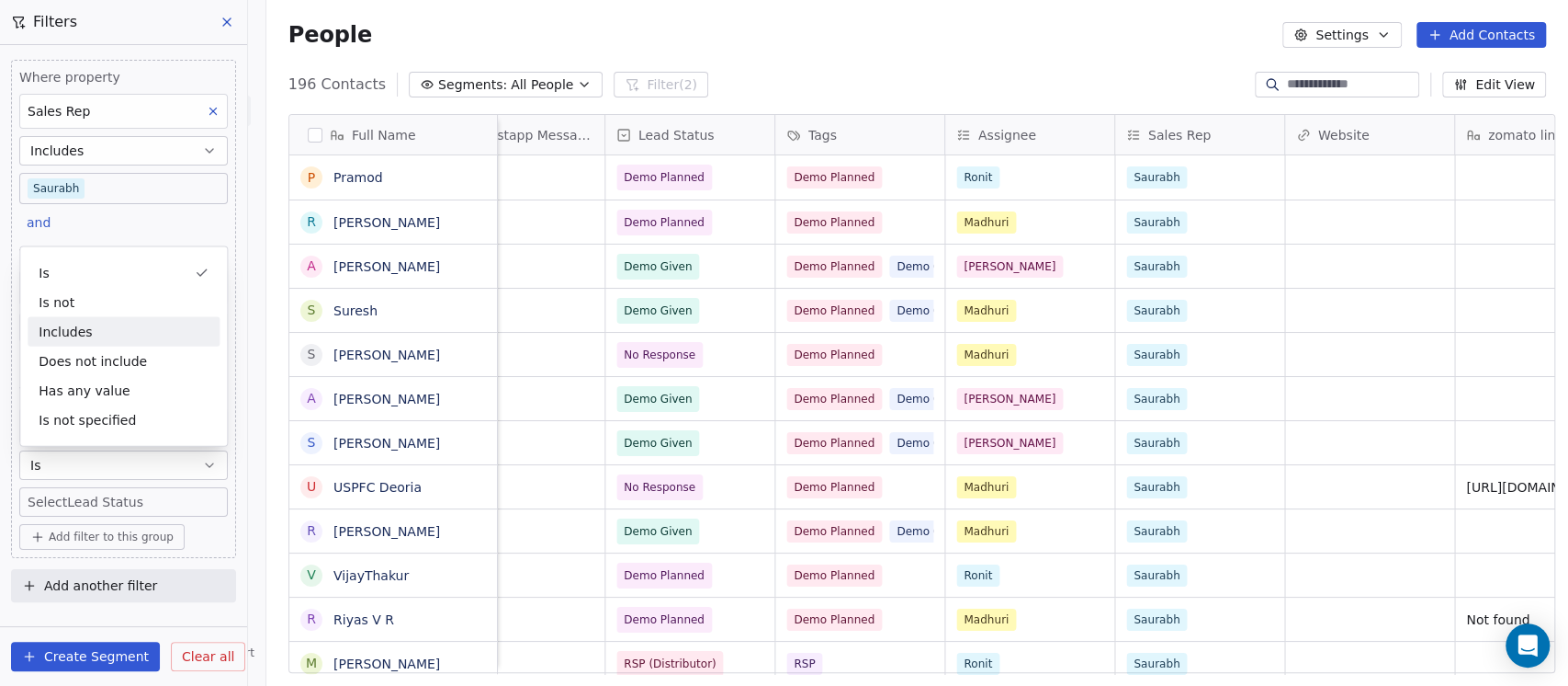
click at [81, 329] on div "Includes" at bounding box center [124, 331] width 192 height 30
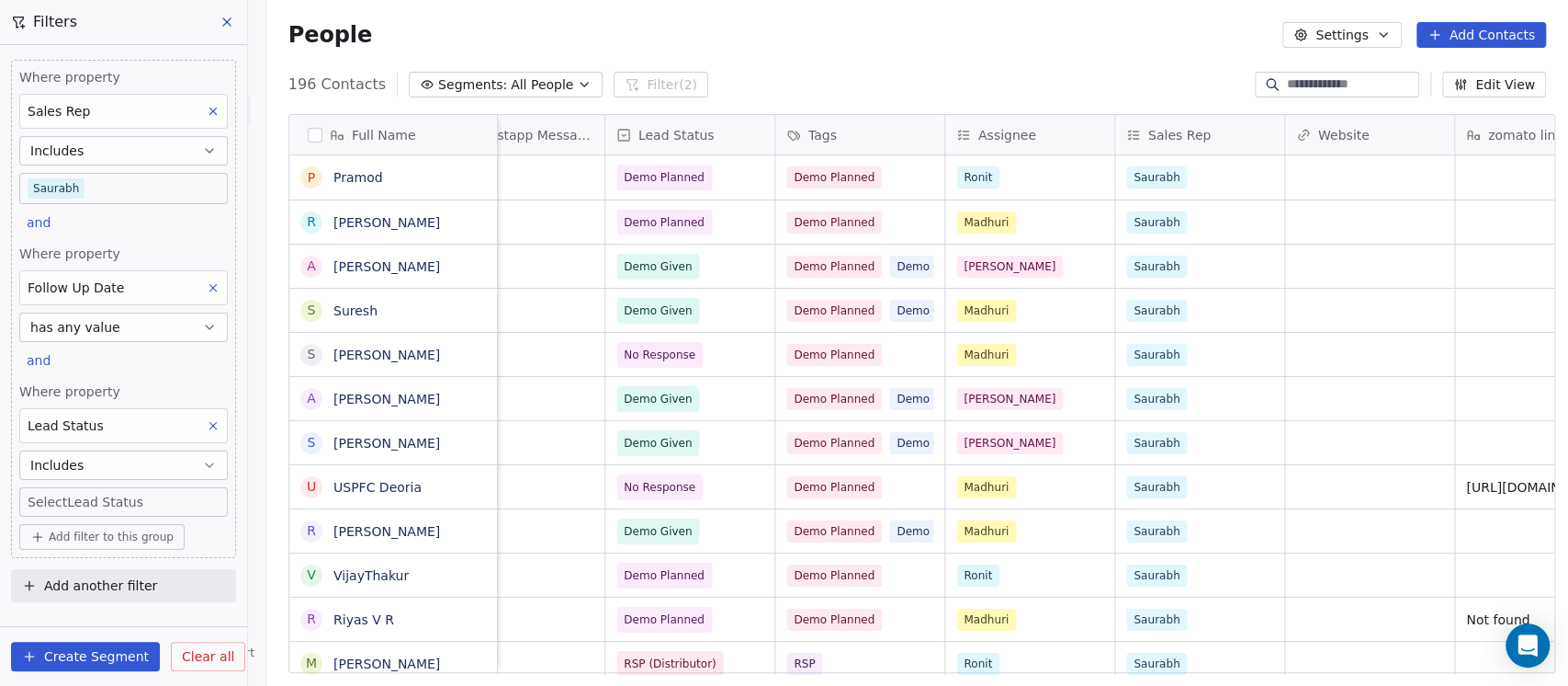
click at [80, 487] on body "On2Cook India Pvt. Ltd. Contacts People Marketing Workflows Campaigns Sales Pip…" at bounding box center [784, 343] width 1568 height 686
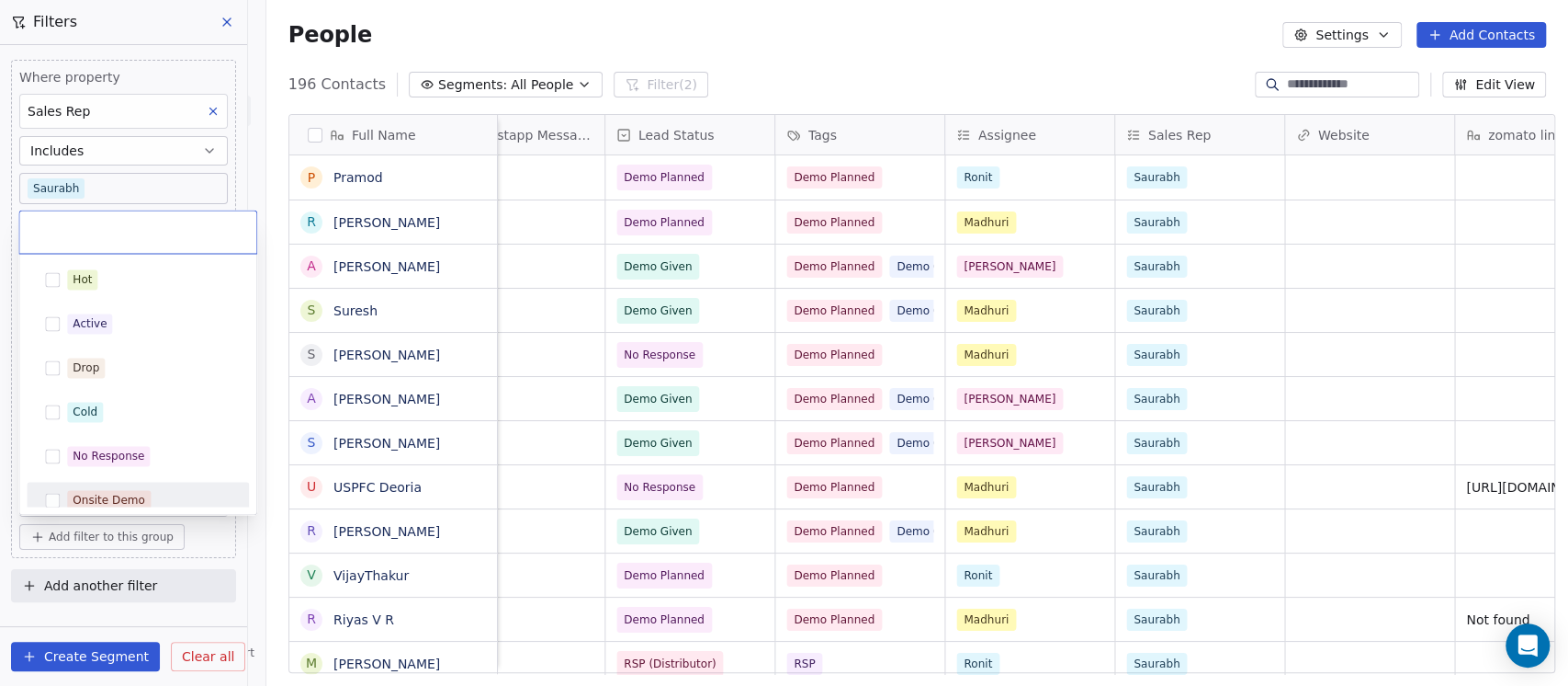
click at [76, 498] on div "Onsite Demo" at bounding box center [109, 500] width 73 height 16
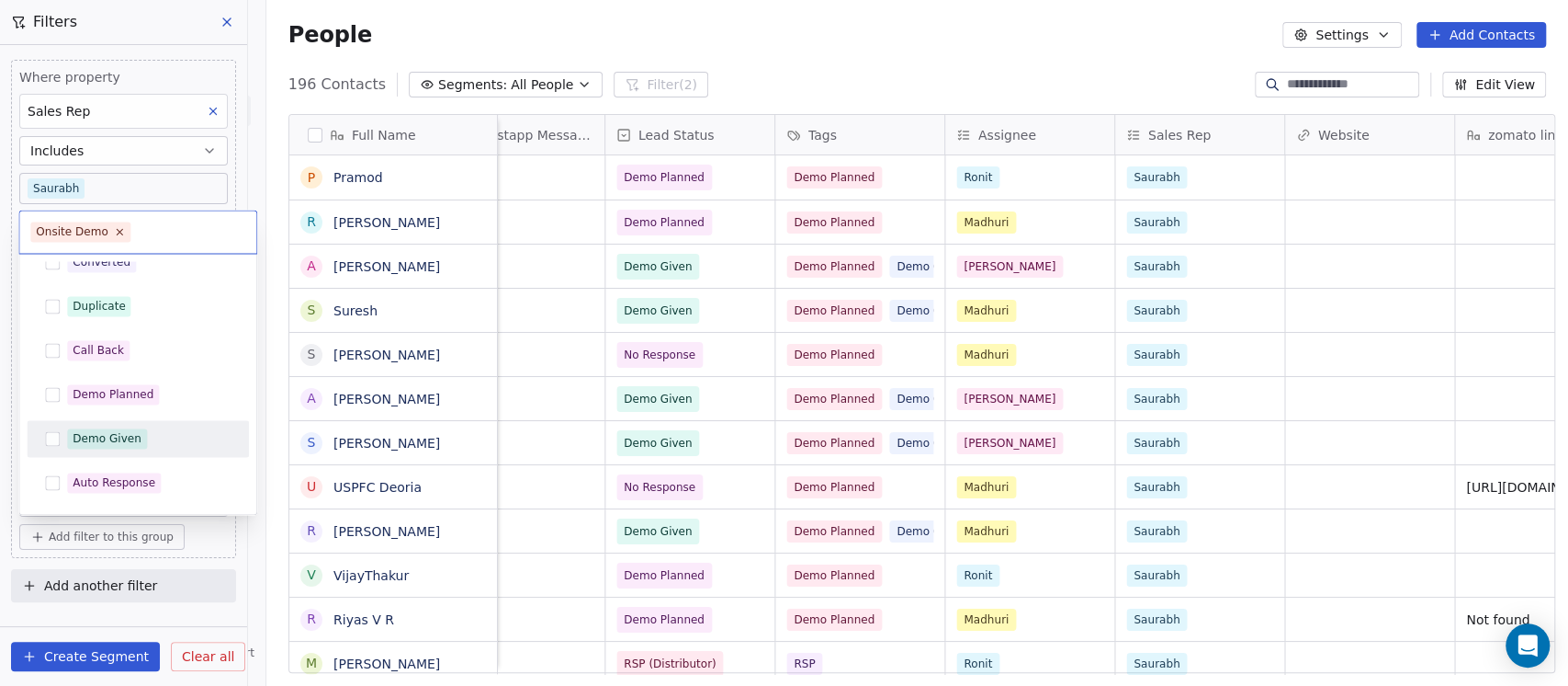
click at [100, 427] on div "Demo Given" at bounding box center [137, 438] width 207 height 30
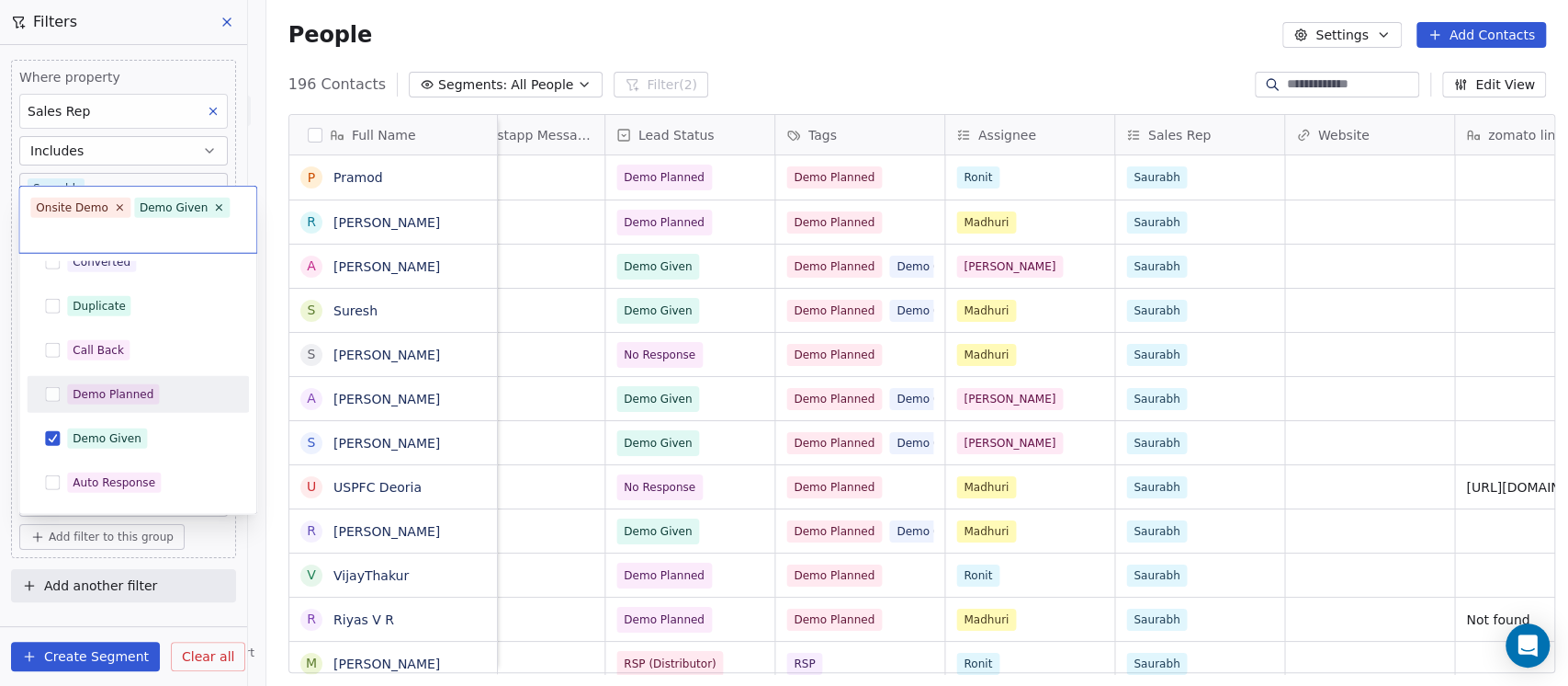
click at [125, 384] on span "Demo Planned" at bounding box center [113, 394] width 92 height 20
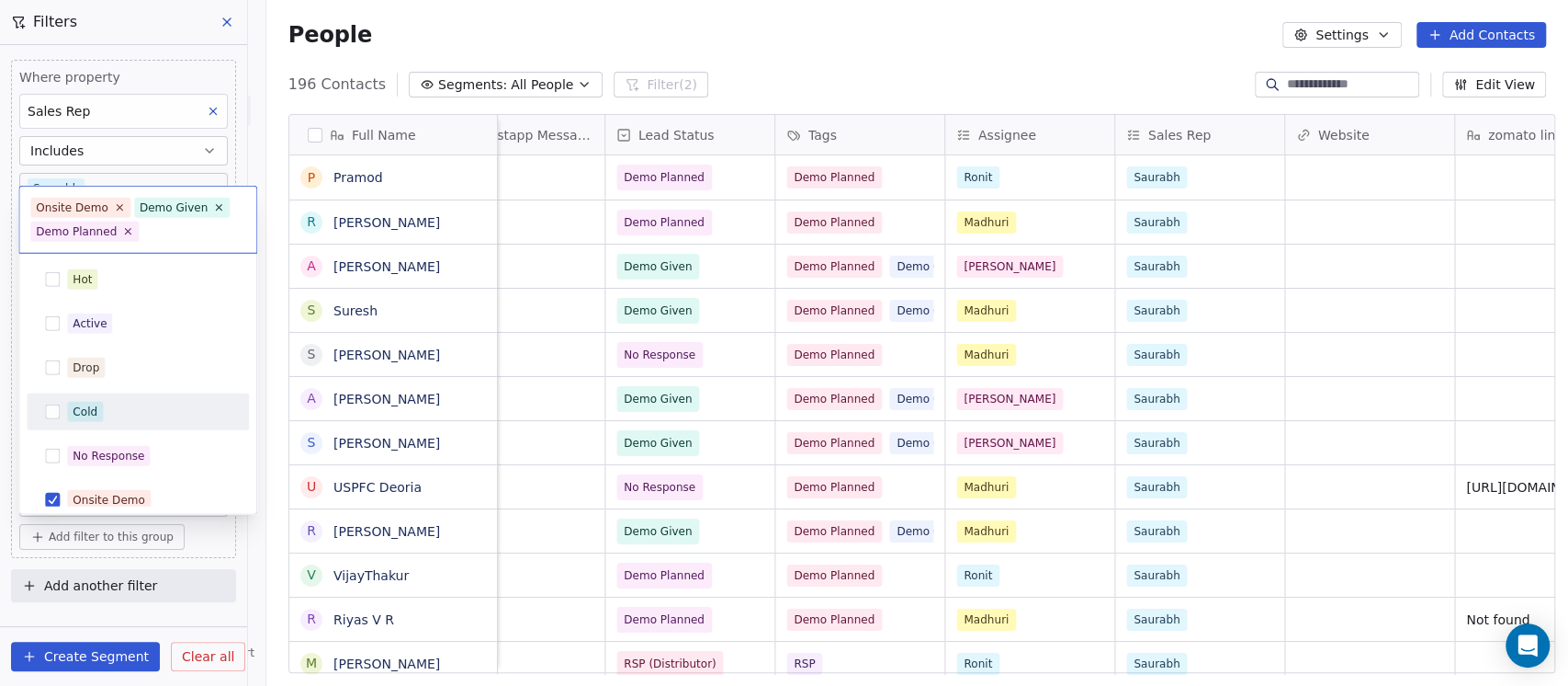
click at [84, 409] on div "Cold" at bounding box center [85, 411] width 25 height 16
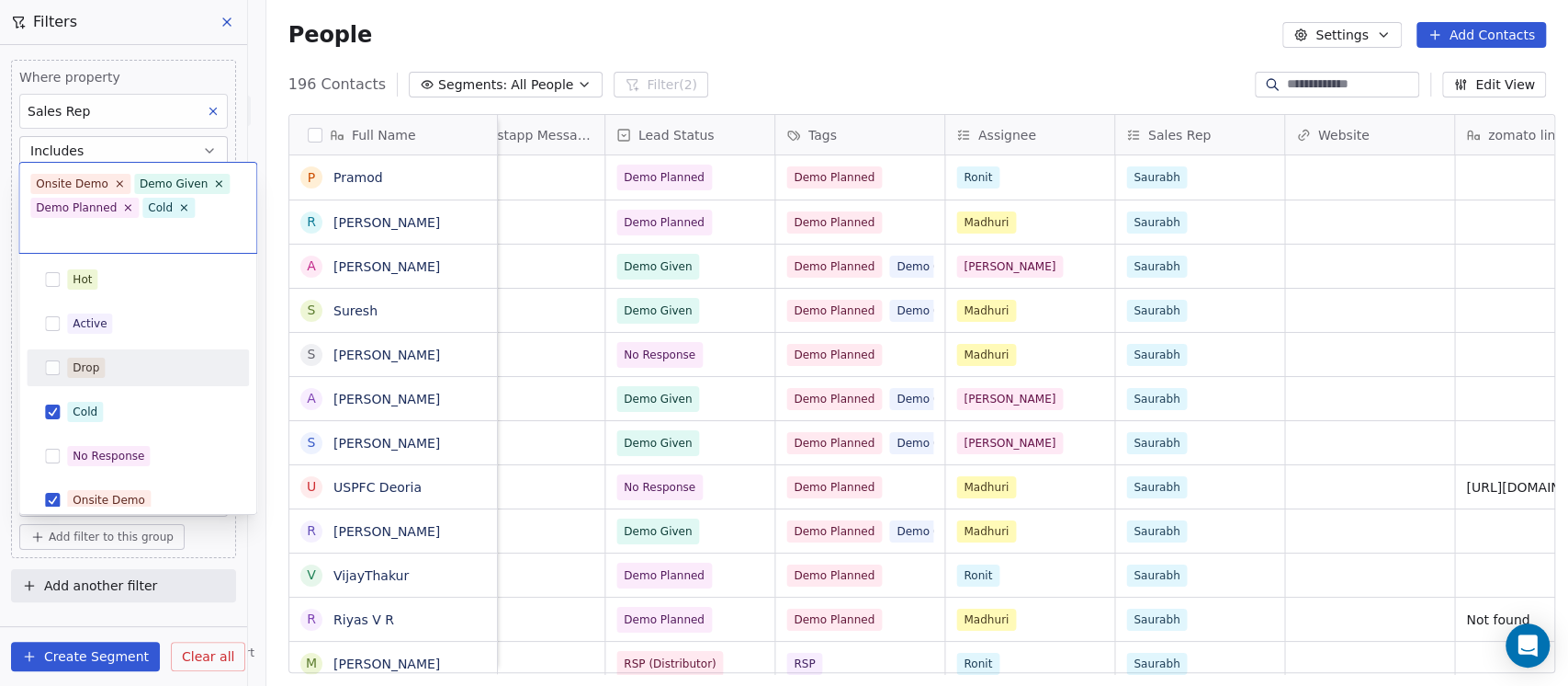
click at [56, 363] on button "Suggestions" at bounding box center [52, 367] width 14 height 14
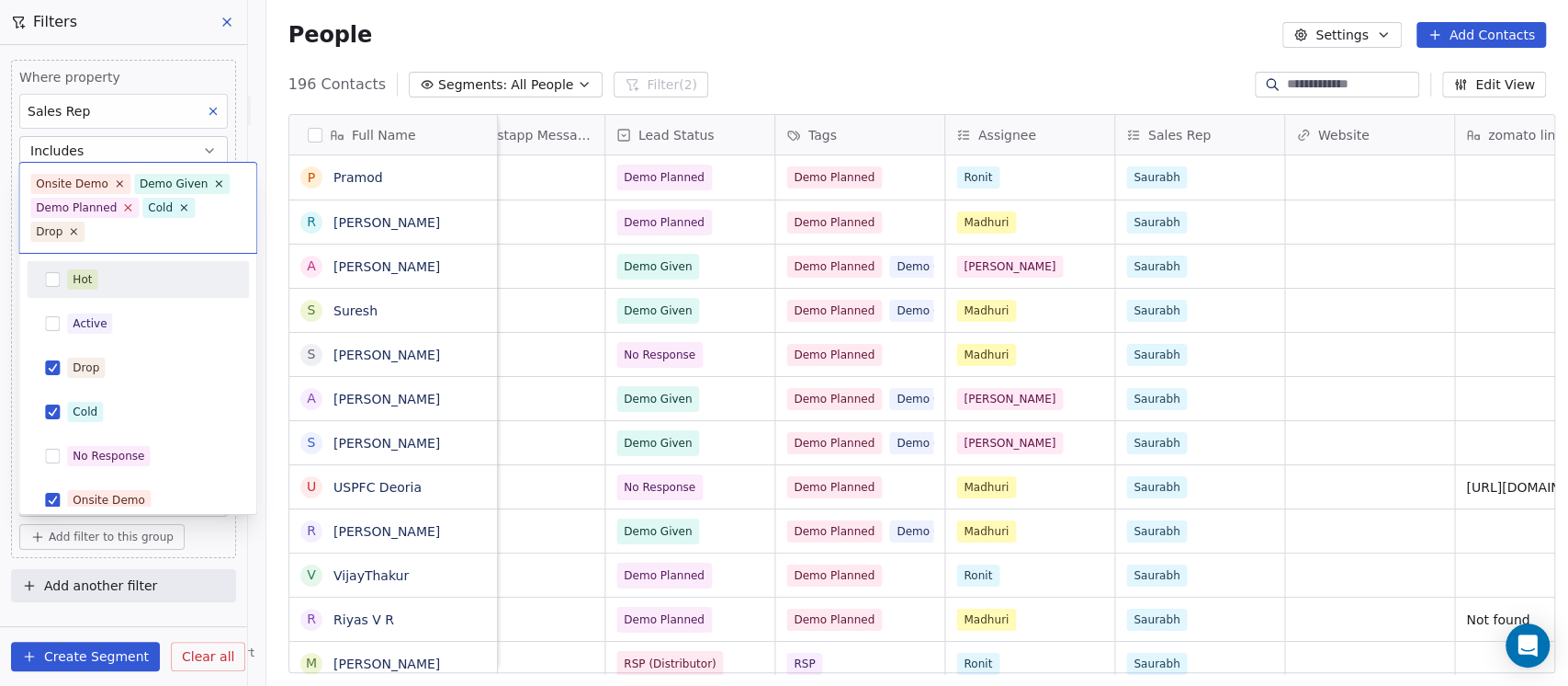
click at [122, 208] on icon at bounding box center [128, 208] width 12 height 12
click at [67, 231] on icon at bounding box center [72, 231] width 12 height 12
click at [73, 232] on icon at bounding box center [74, 231] width 7 height 7
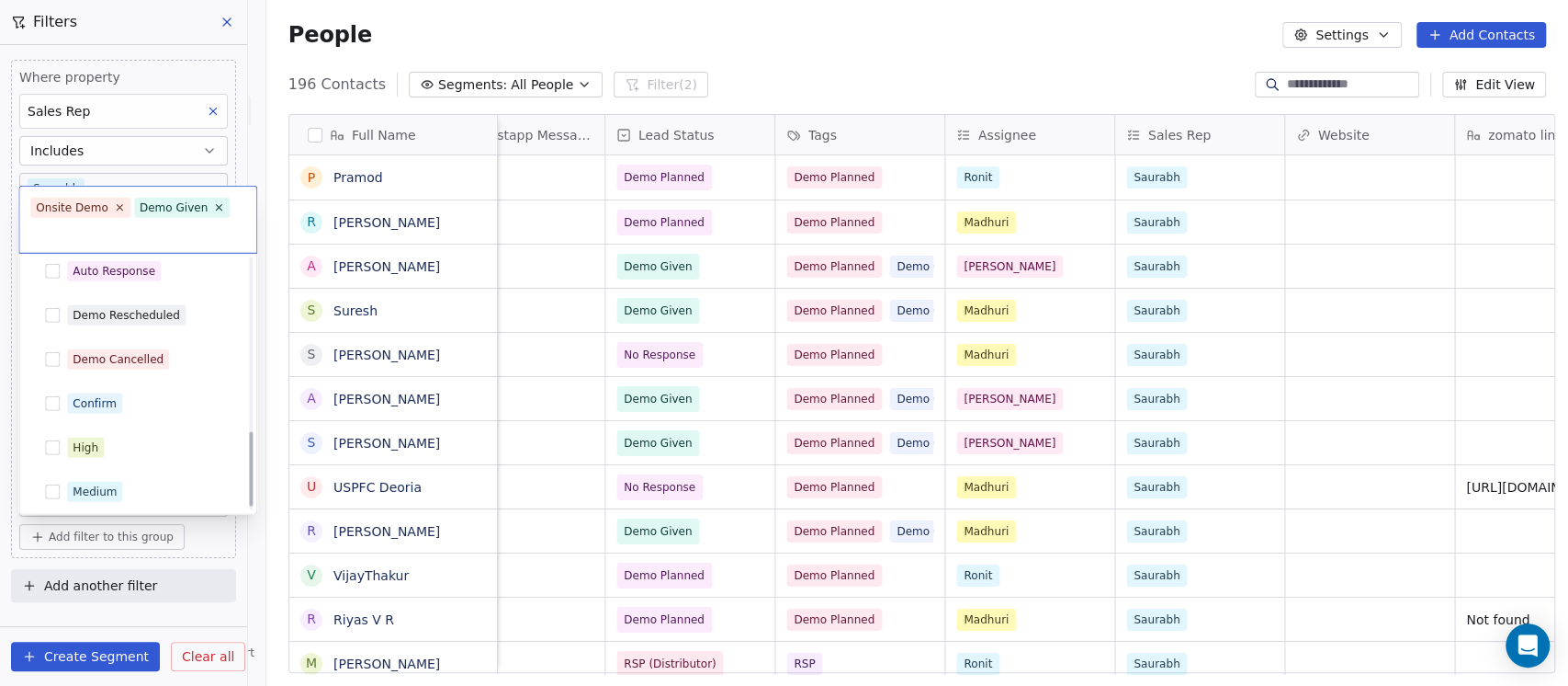
scroll to position [584, 0]
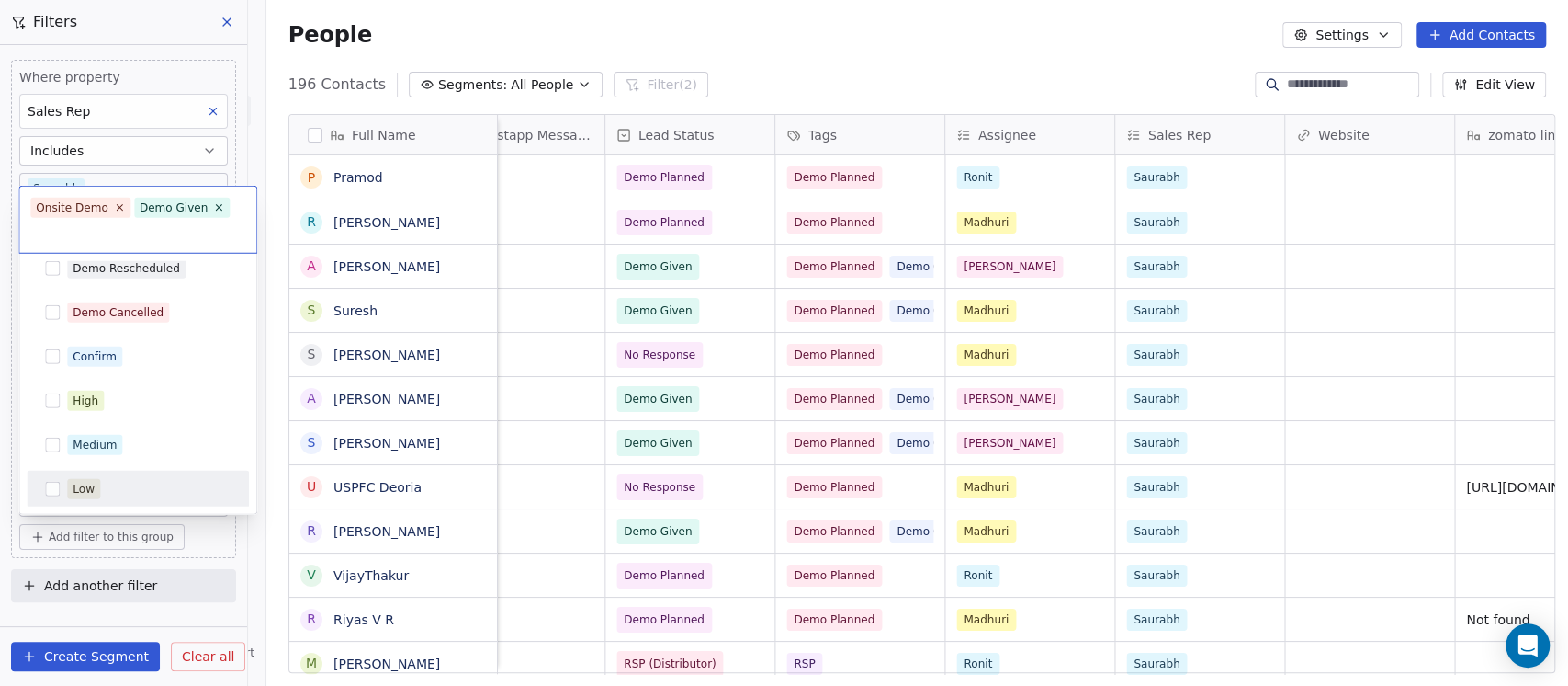
click at [191, 556] on html "On2Cook India Pvt. Ltd. Contacts People Marketing Workflows Campaigns Sales Pip…" at bounding box center [784, 343] width 1568 height 686
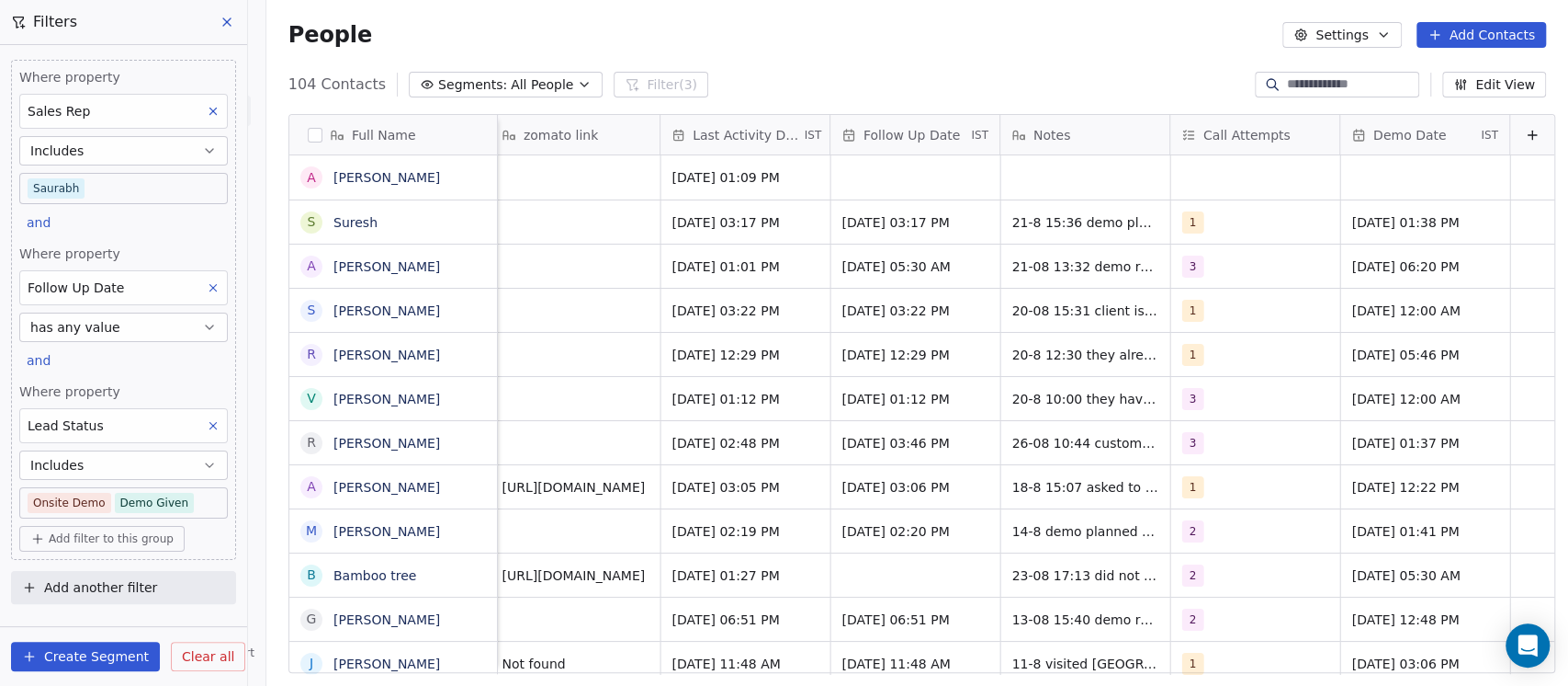
scroll to position [0, 2085]
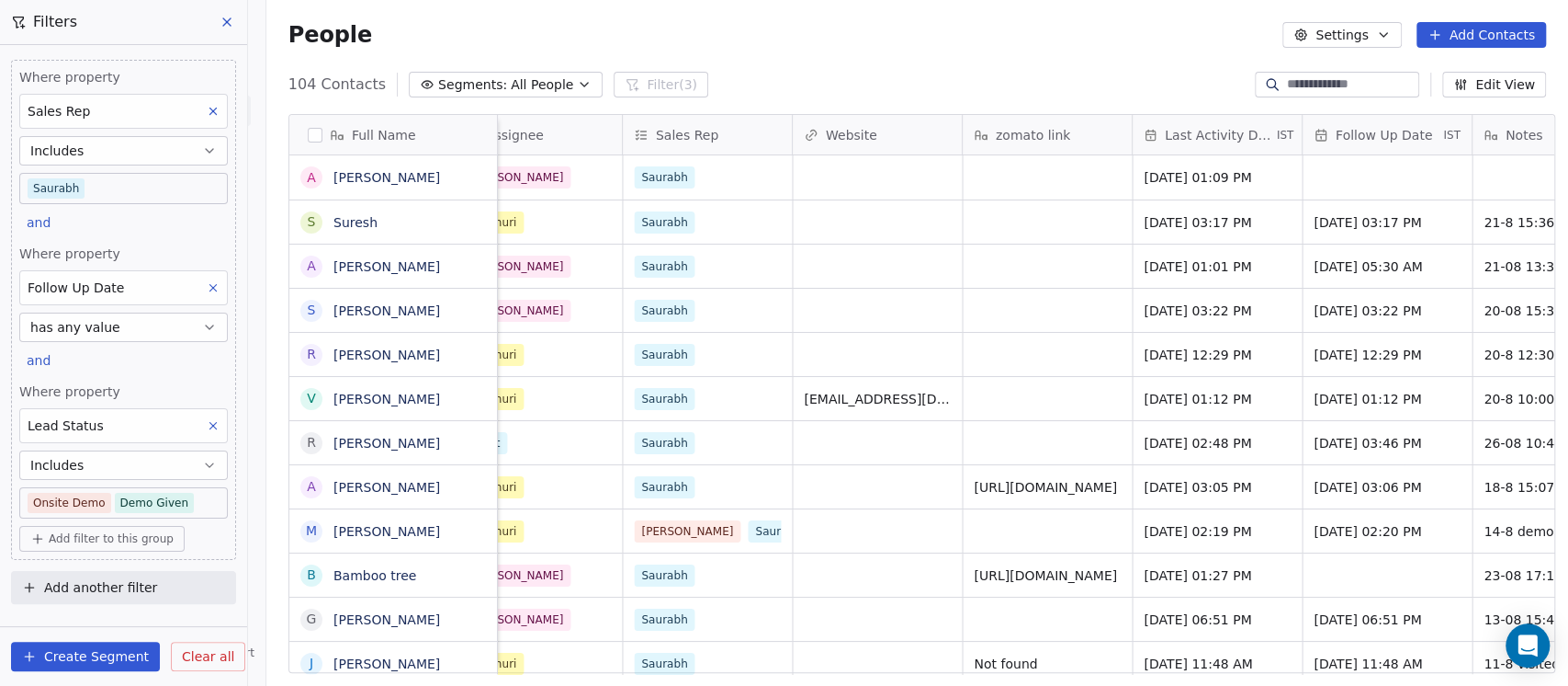
click at [1365, 135] on span "Follow Up Date" at bounding box center [1384, 135] width 96 height 18
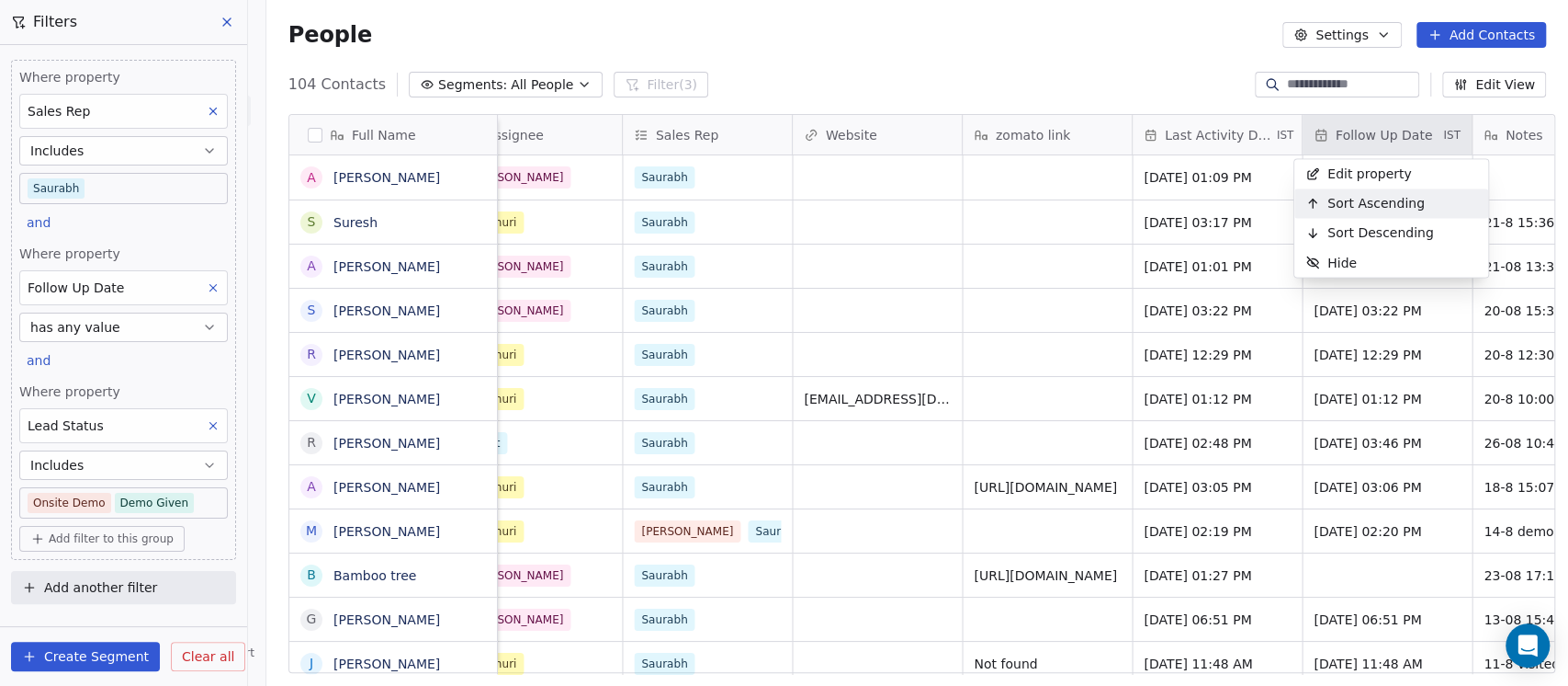
click at [1367, 192] on div "Sort Ascending" at bounding box center [1364, 203] width 141 height 30
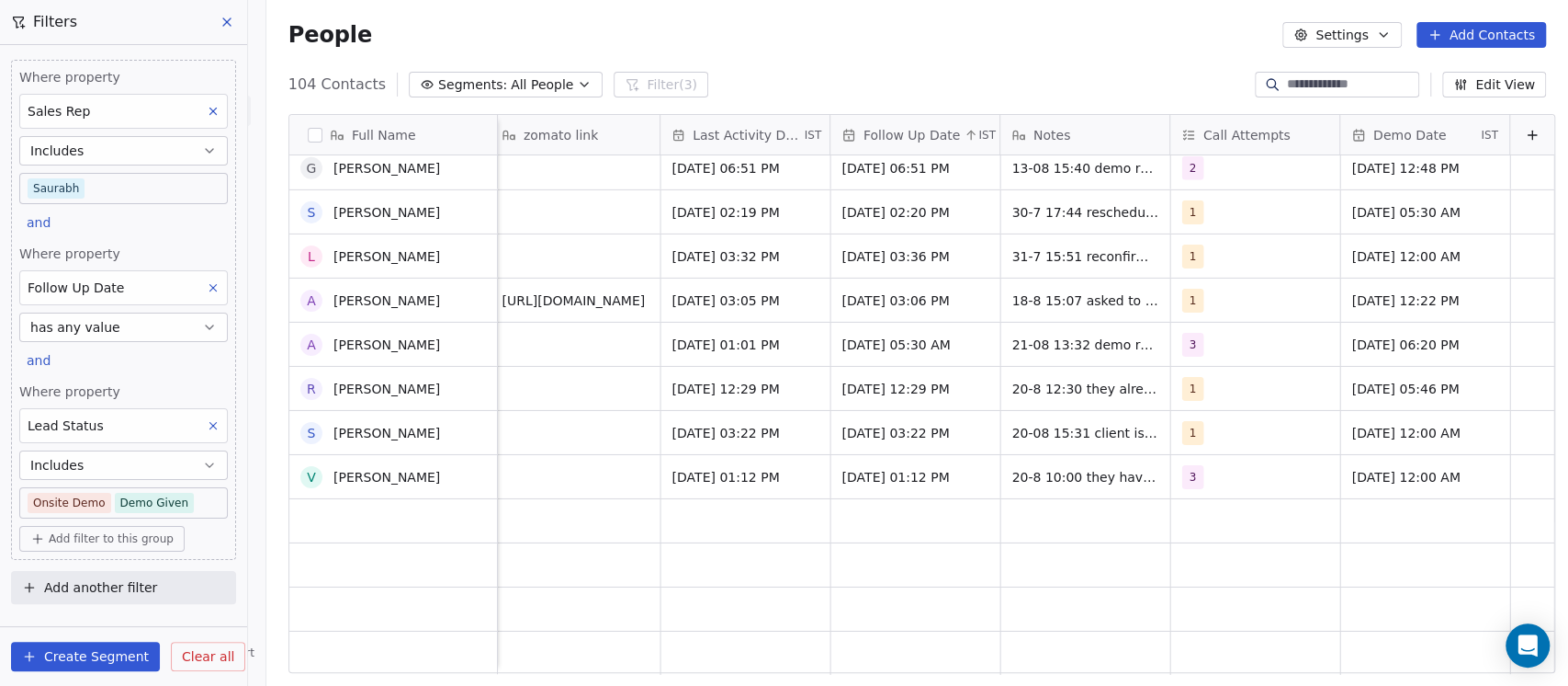
scroll to position [4069, 0]
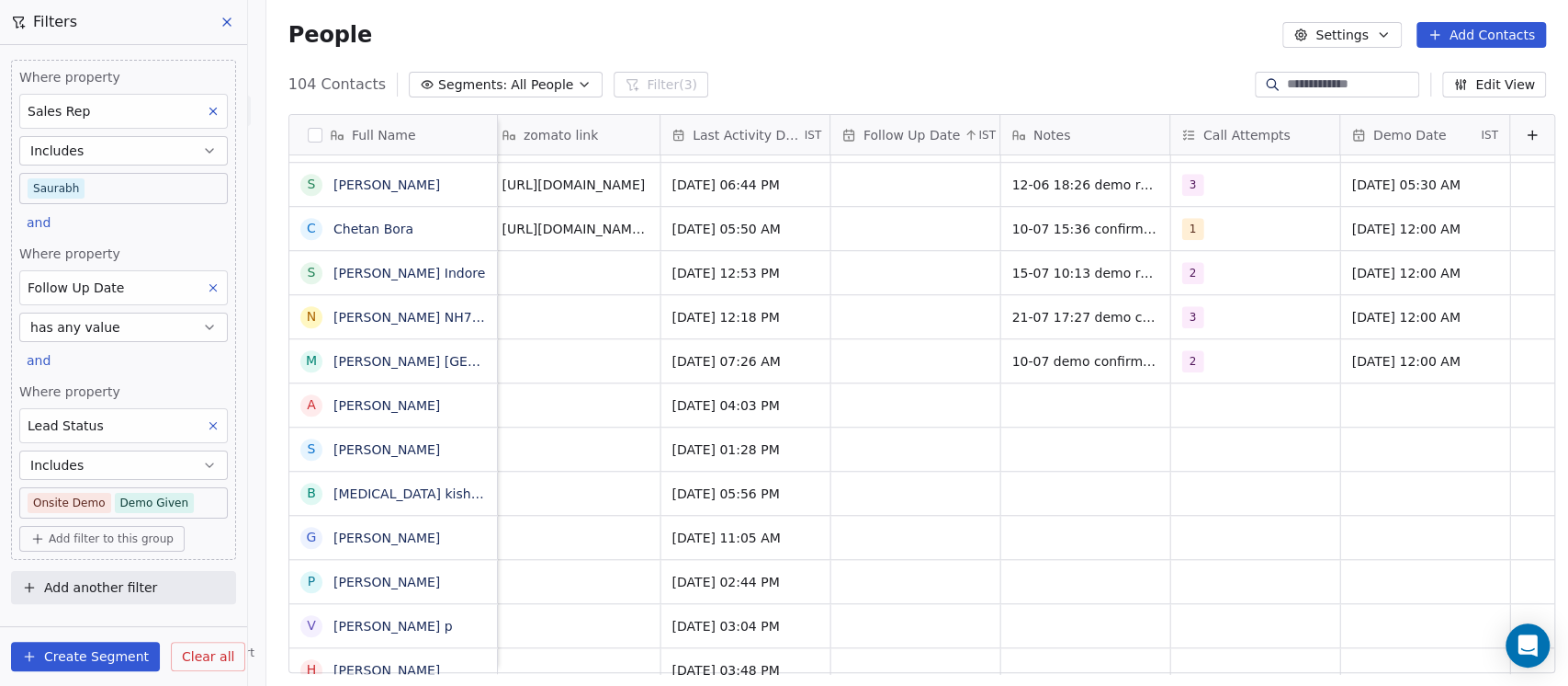
click at [88, 645] on button "Create Segment" at bounding box center [84, 656] width 149 height 30
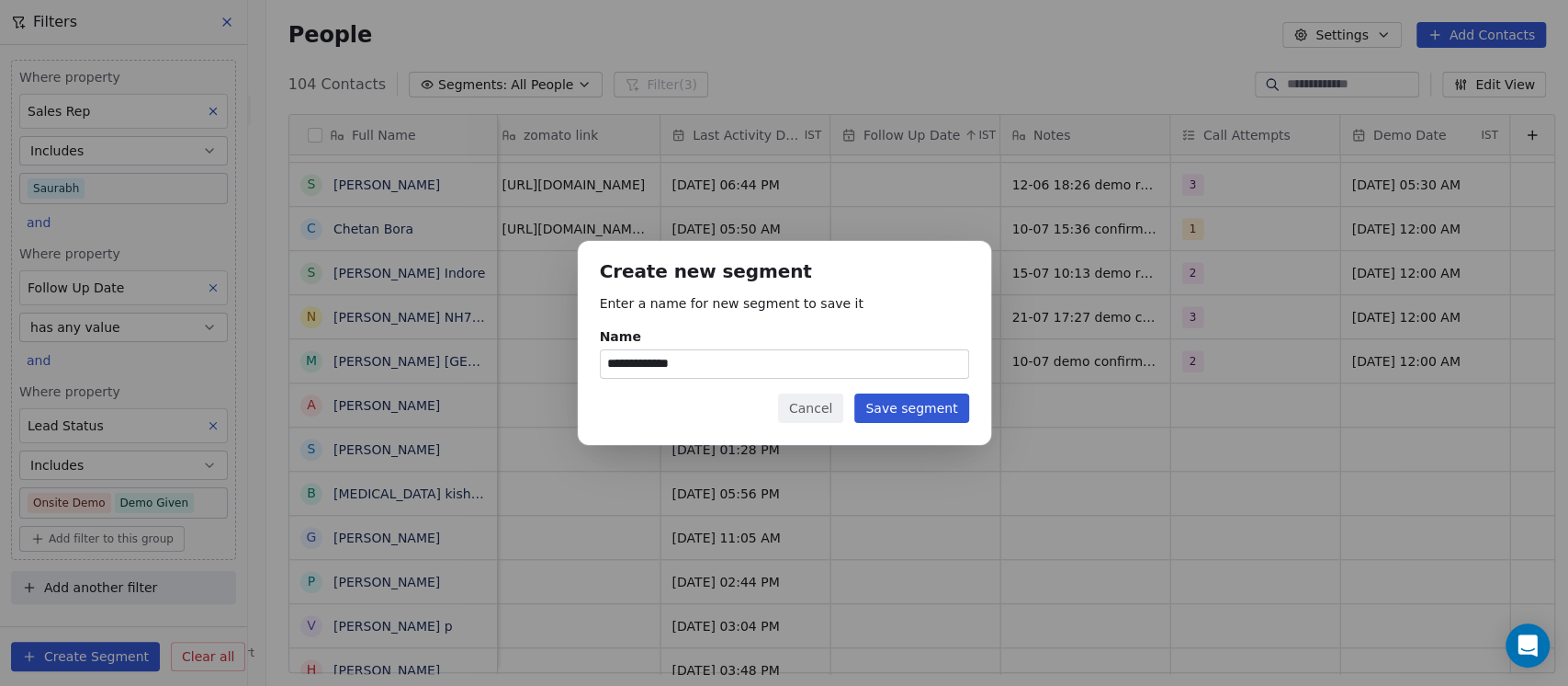
type input "**********"
click at [930, 401] on button "Save segment" at bounding box center [911, 407] width 114 height 30
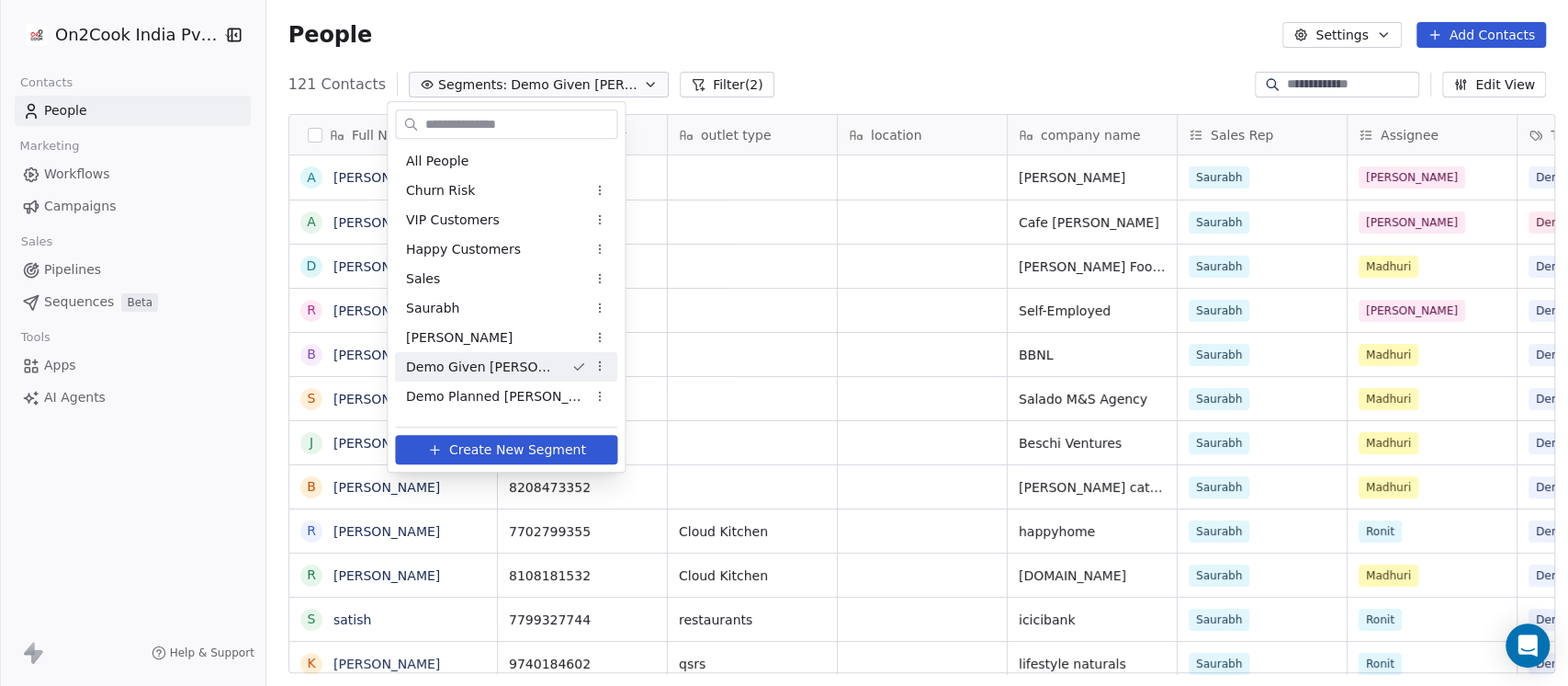
scroll to position [584, 1291]
click at [823, 48] on html "On2Cook India Pvt. Ltd. Contacts People Marketing Workflows Campaigns Sales Pip…" at bounding box center [784, 343] width 1568 height 686
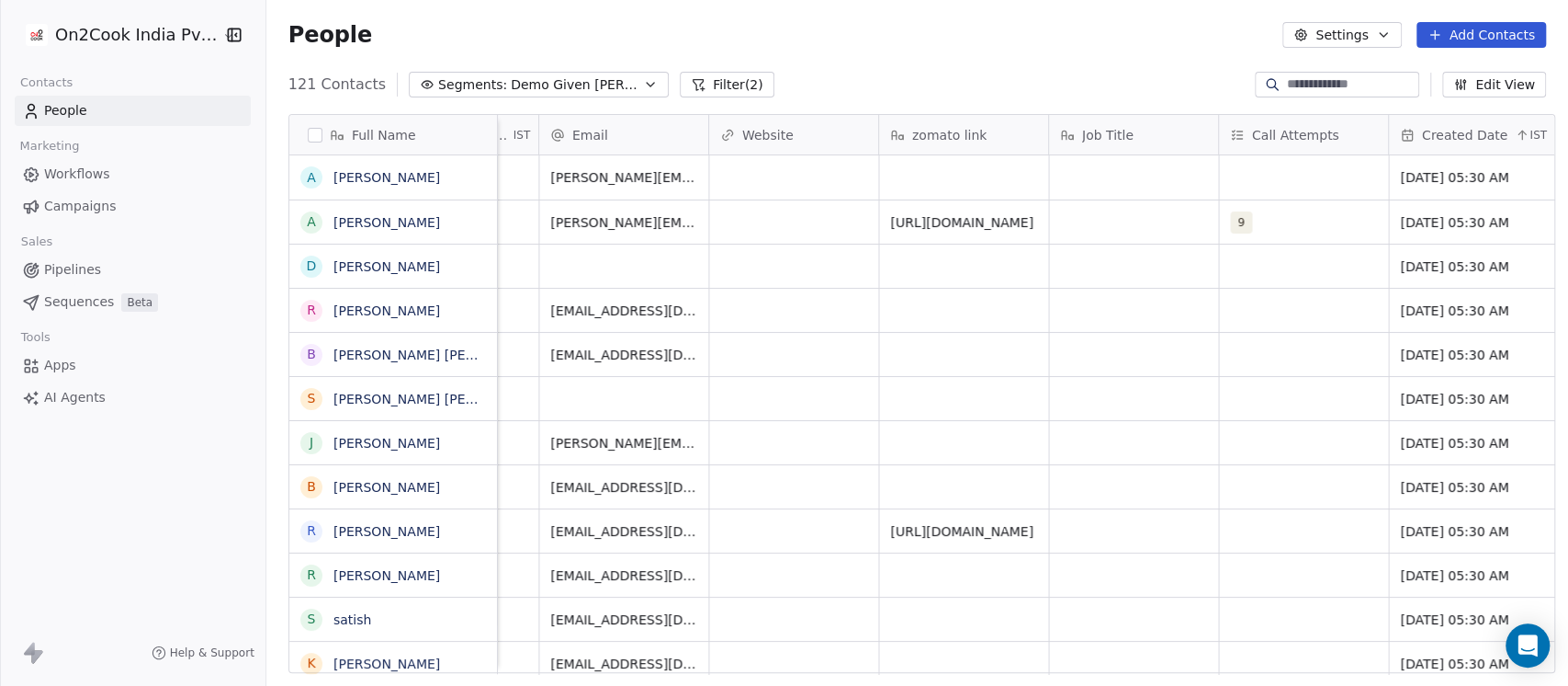
scroll to position [0, 1895]
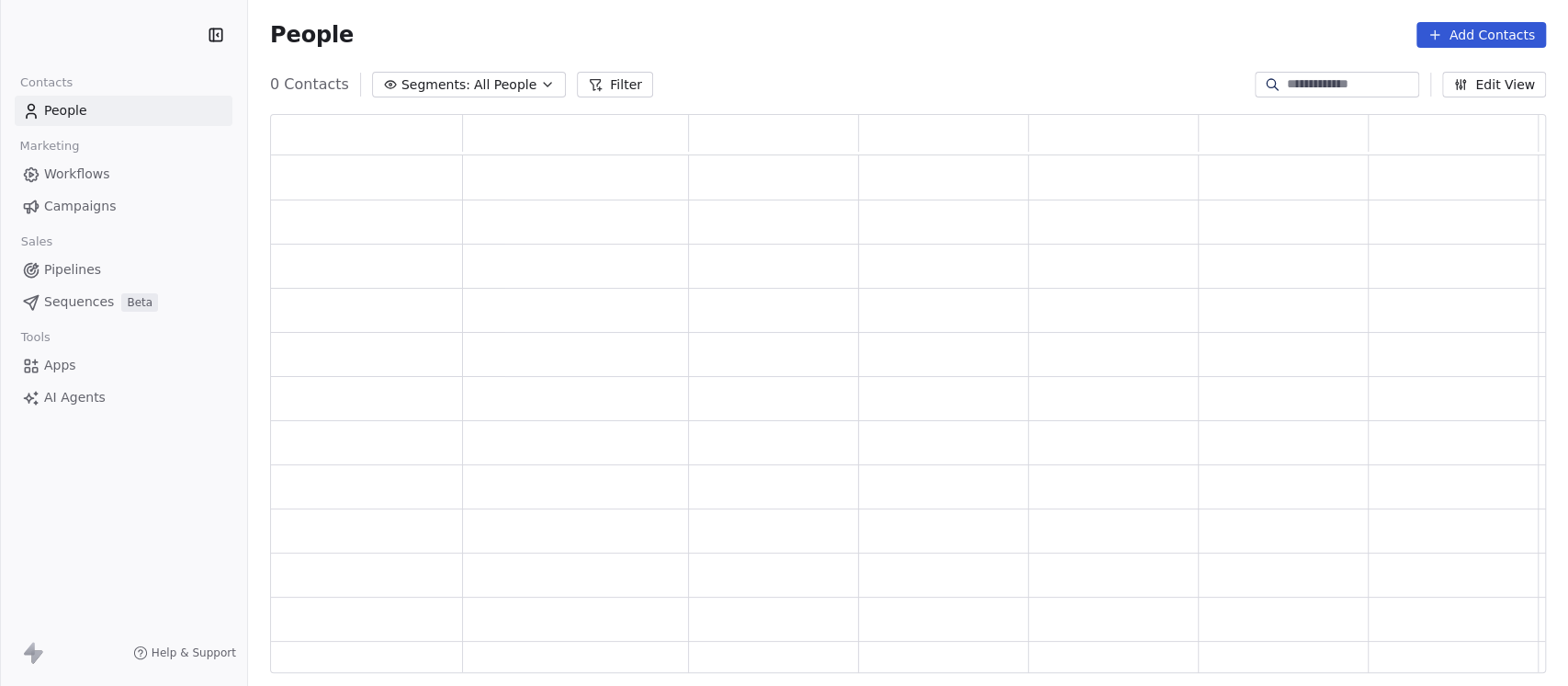
scroll to position [19, 20]
click at [604, 83] on icon at bounding box center [609, 85] width 11 height 11
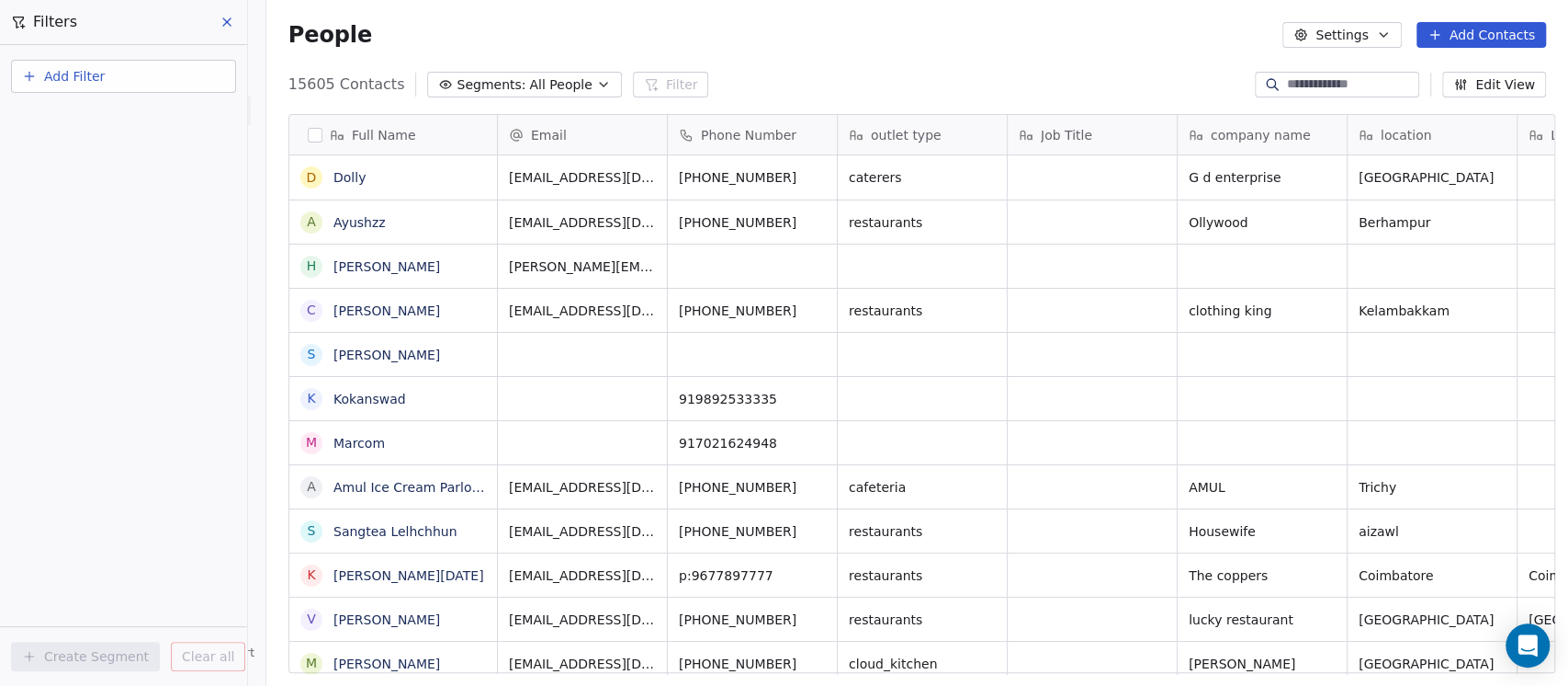
scroll to position [584, 1291]
click at [147, 66] on button "Add Filter" at bounding box center [123, 76] width 225 height 33
click at [110, 125] on span "Contact properties" at bounding box center [90, 119] width 119 height 19
type input "****"
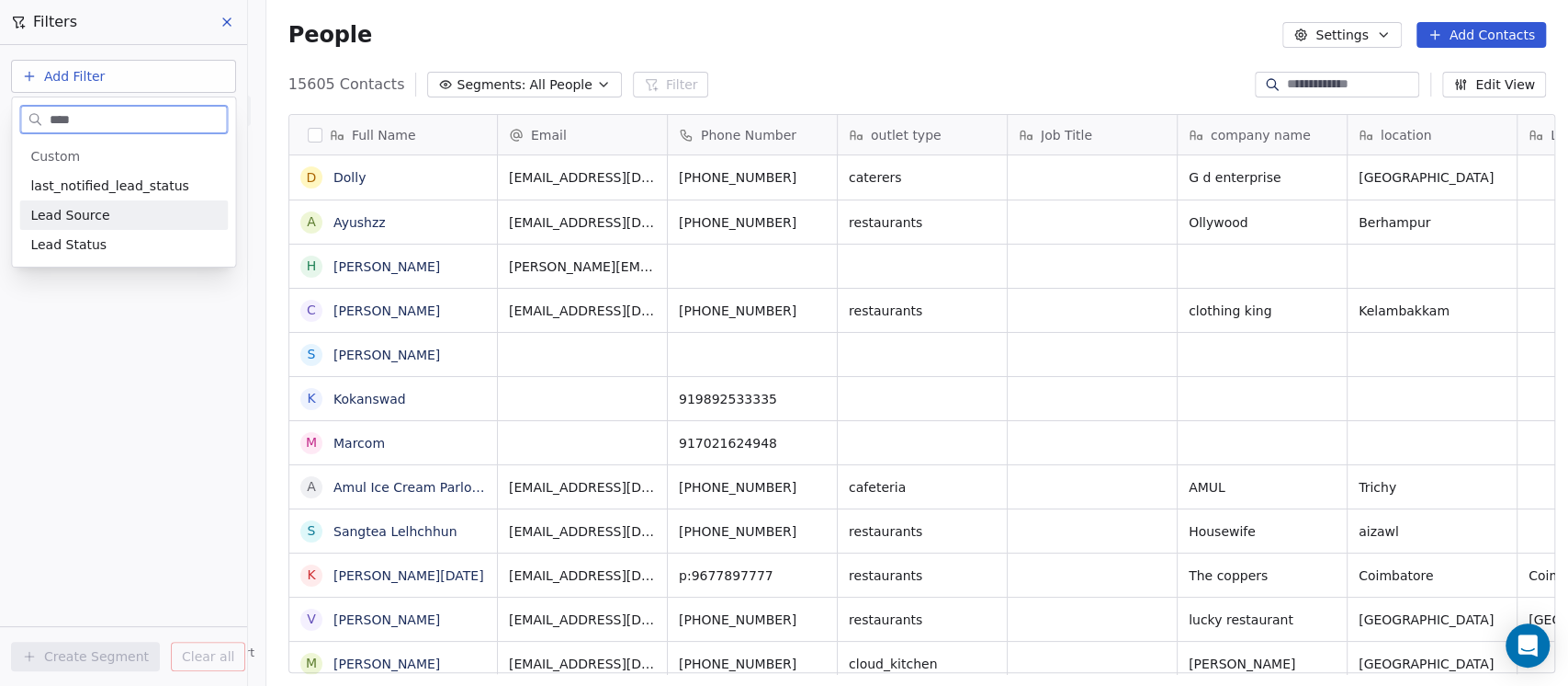
click at [74, 217] on span "Lead Source" at bounding box center [70, 214] width 79 height 18
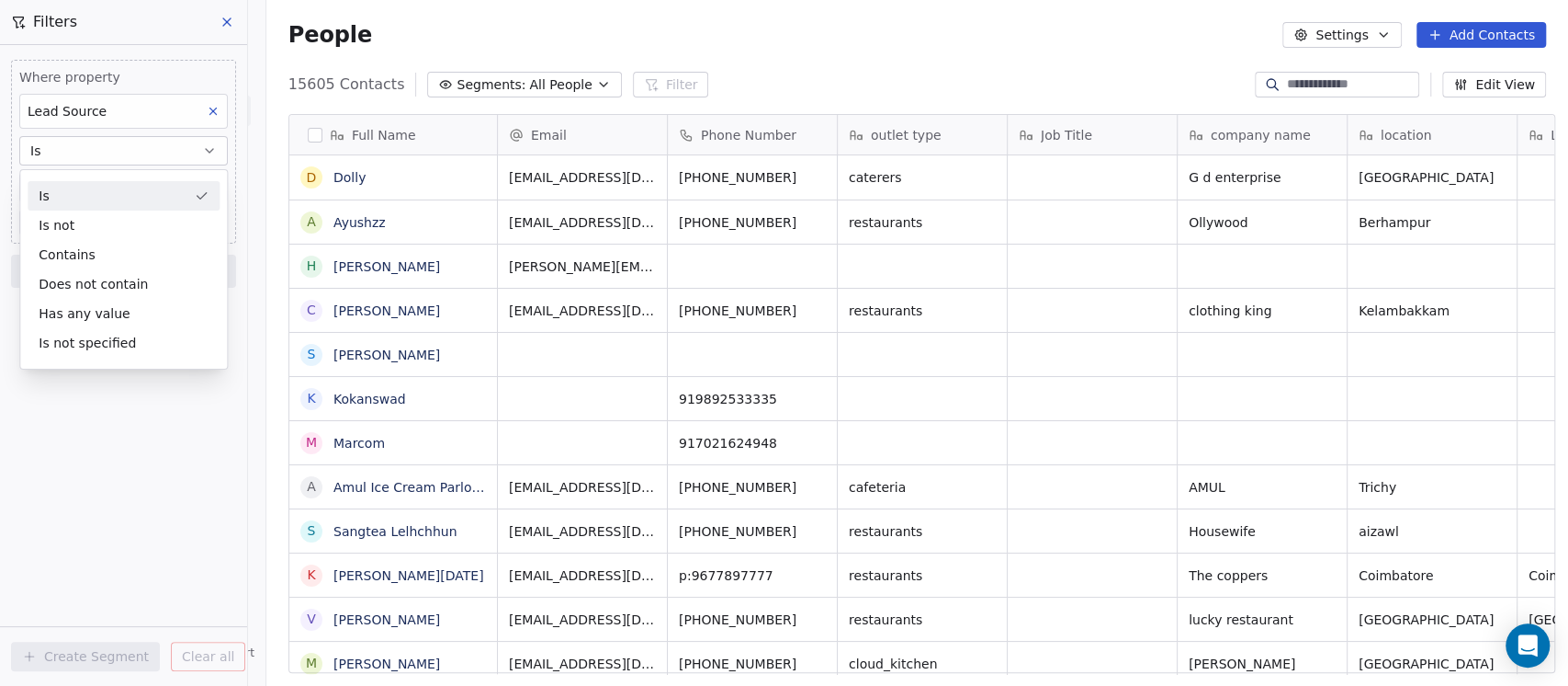
click at [108, 202] on div "Is" at bounding box center [124, 195] width 192 height 30
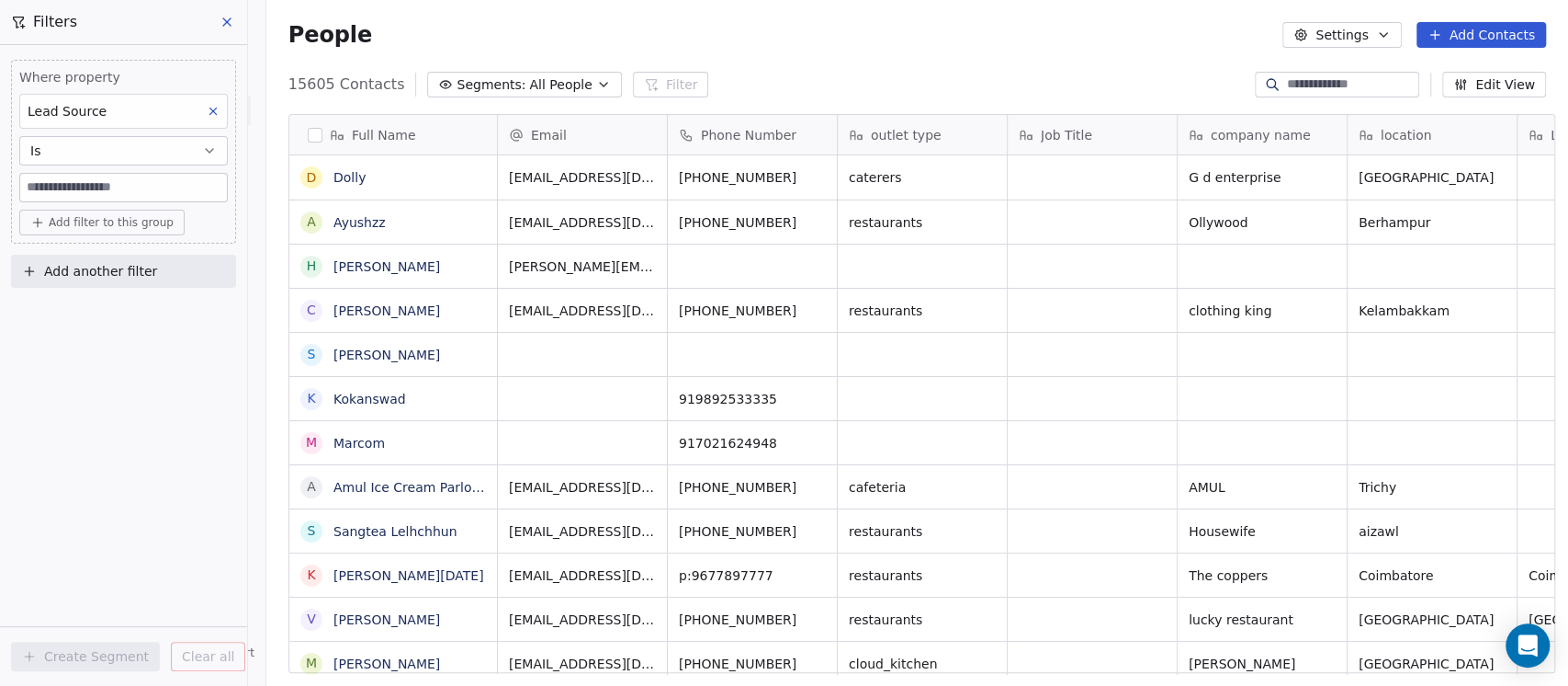
click at [85, 187] on input at bounding box center [123, 187] width 206 height 28
type input "*********"
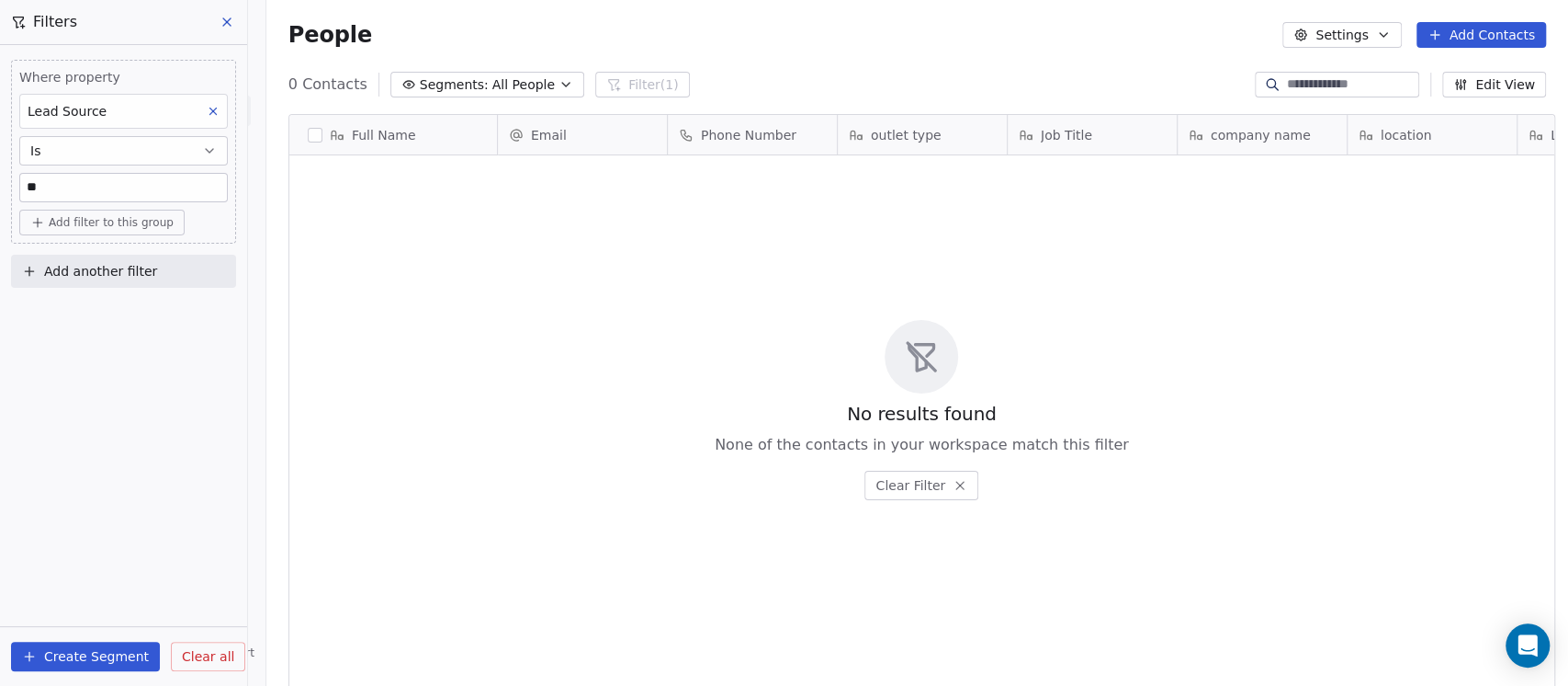
type input "*"
click at [122, 156] on button "Is" at bounding box center [123, 151] width 208 height 30
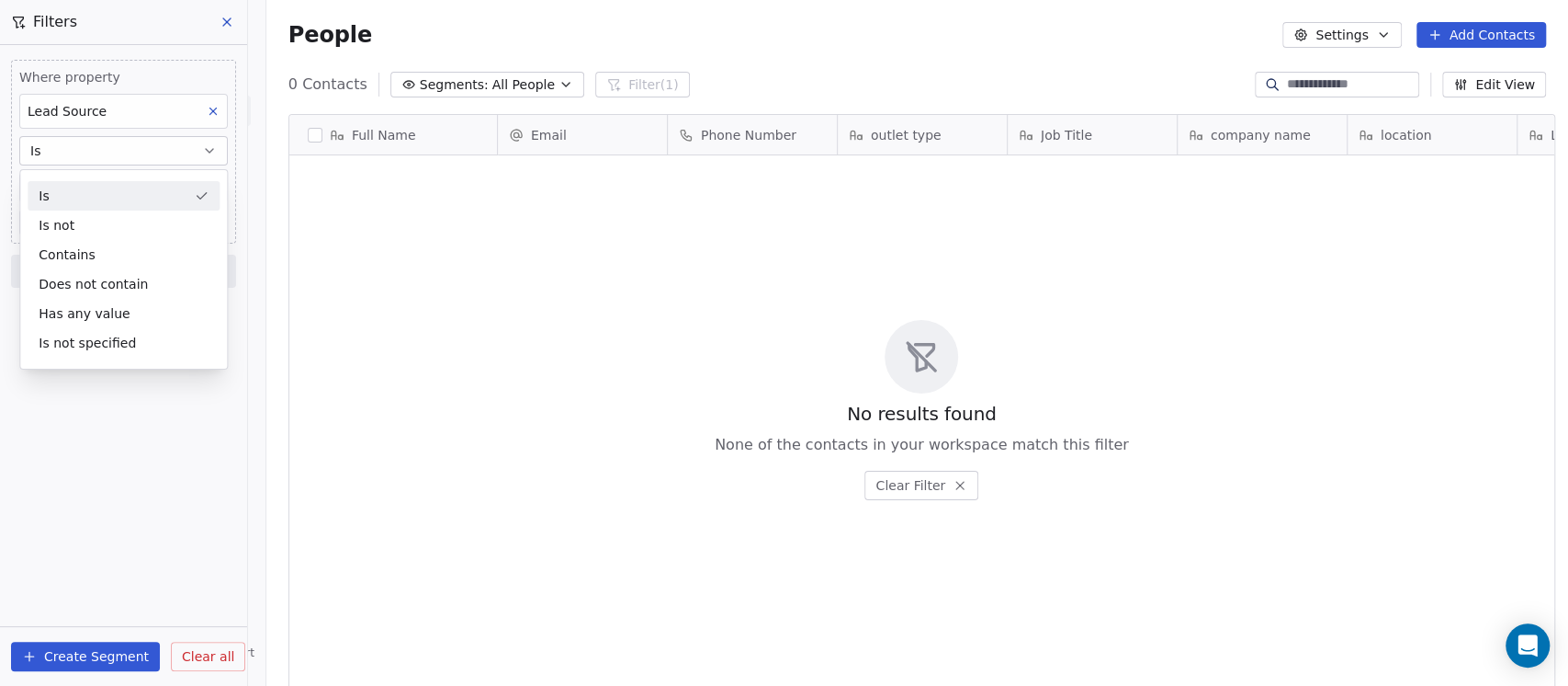
click at [216, 114] on icon at bounding box center [213, 111] width 7 height 7
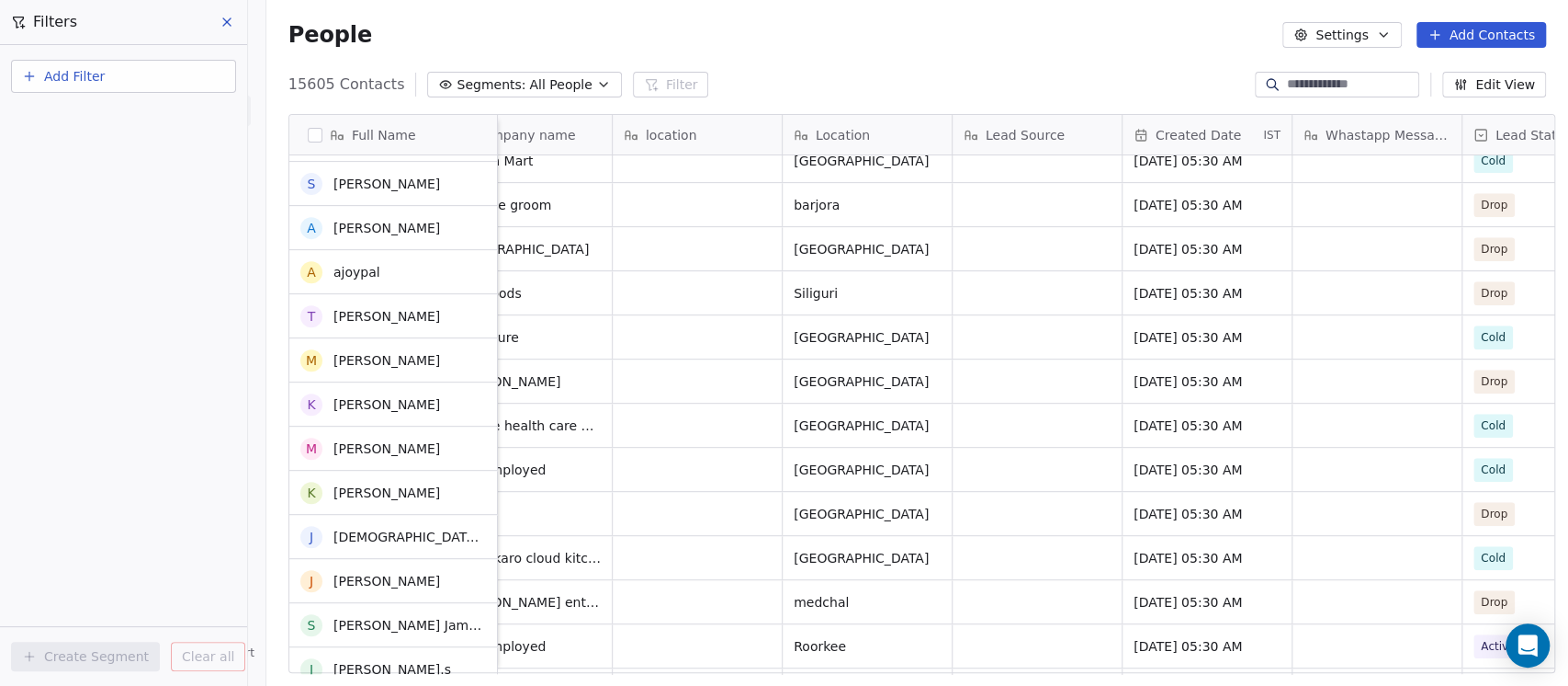
scroll to position [0, 0]
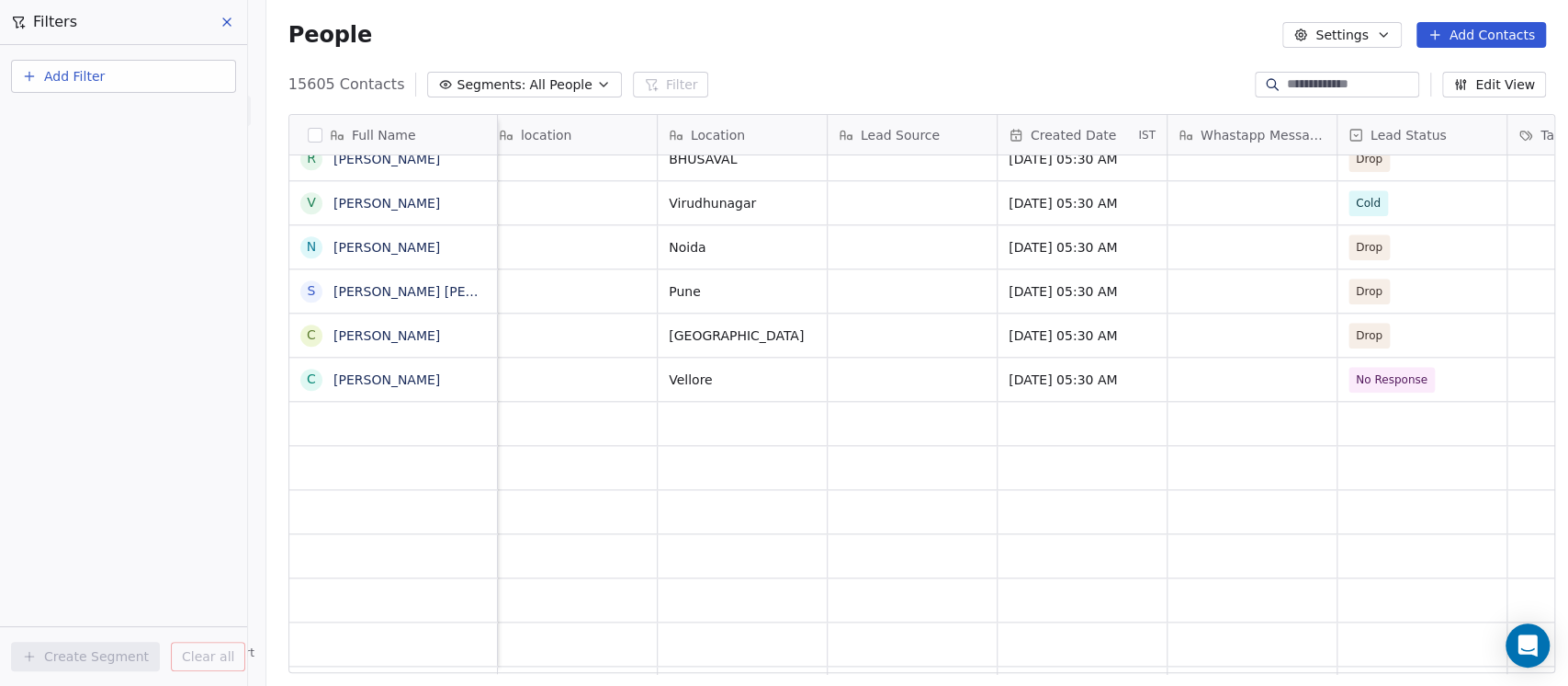
click at [883, 136] on span "Lead Source" at bounding box center [900, 135] width 79 height 18
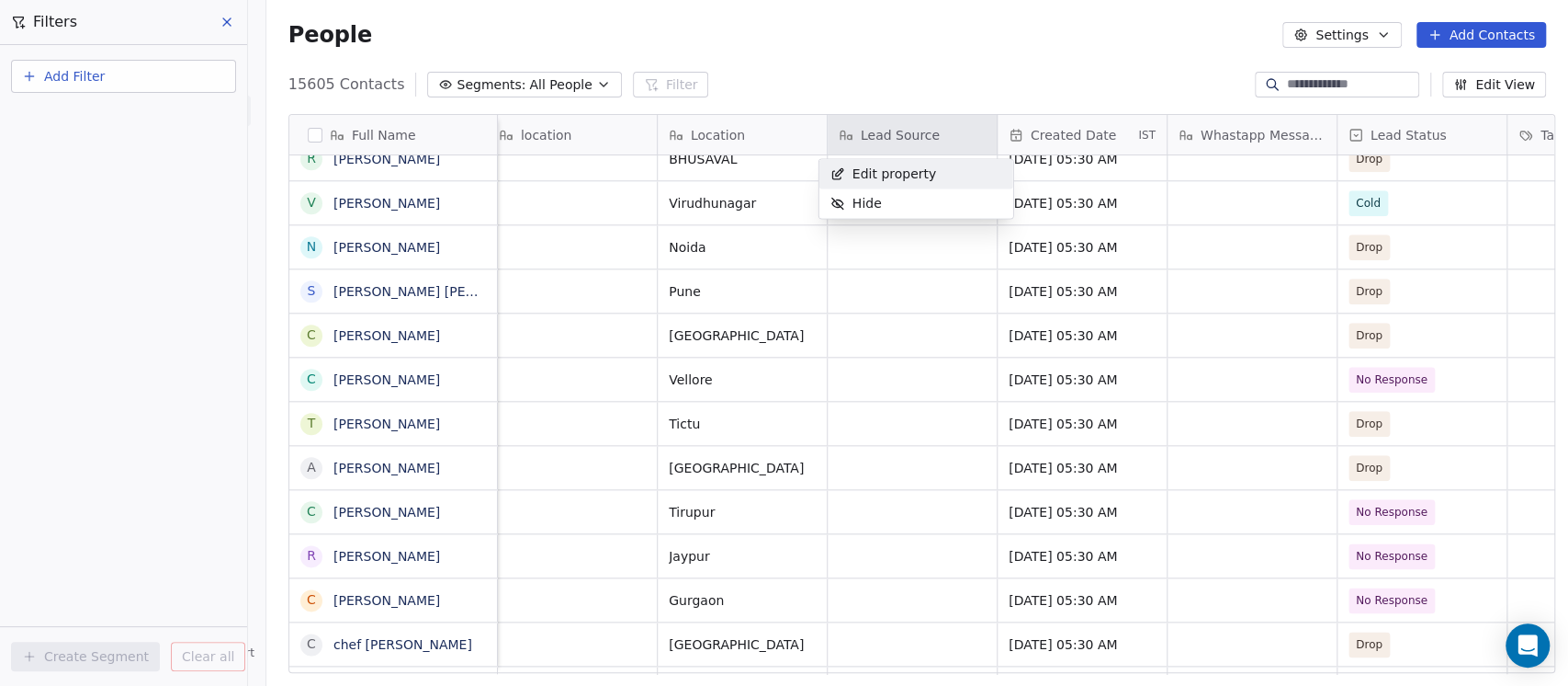
click at [916, 72] on html "On2Cook India Pvt. Ltd. Contacts People Marketing Workflows Campaigns Sales Pip…" at bounding box center [784, 343] width 1568 height 686
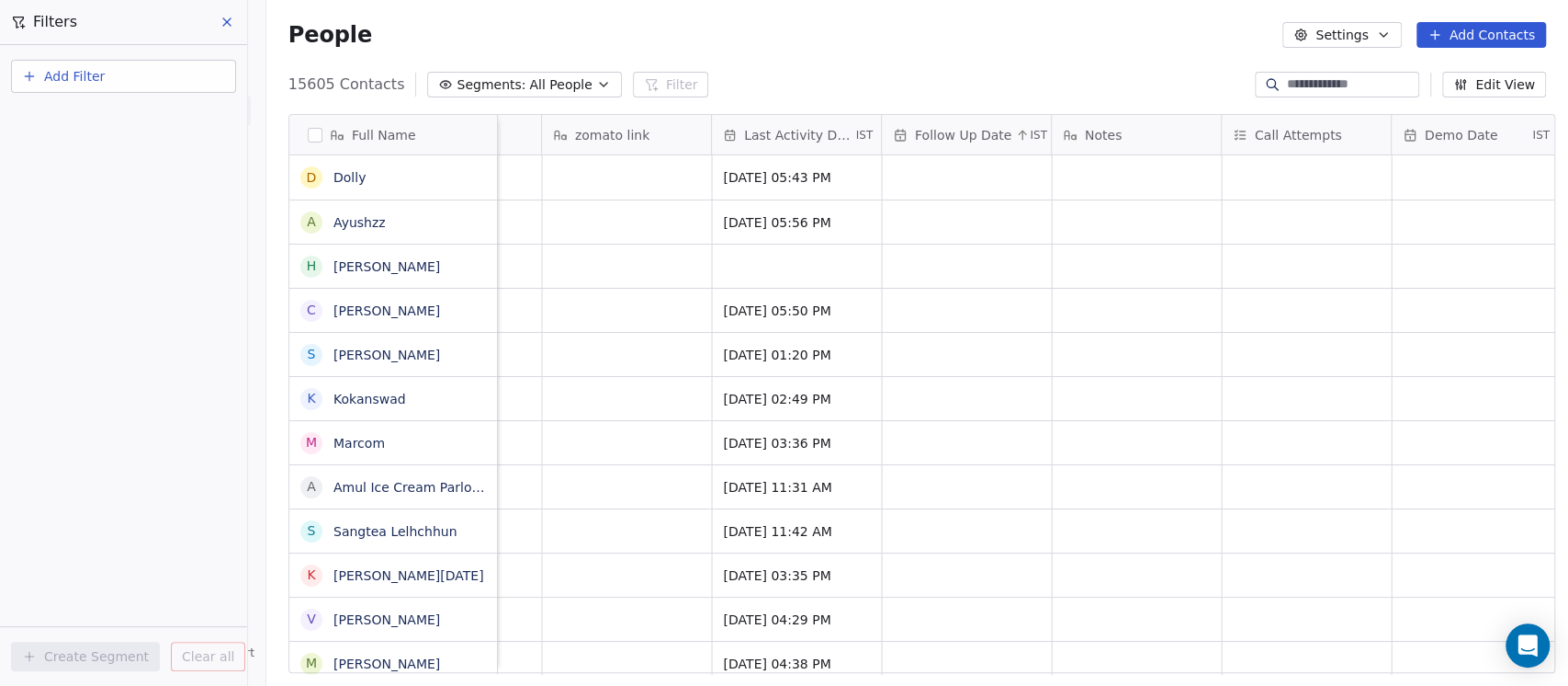
scroll to position [0, 2574]
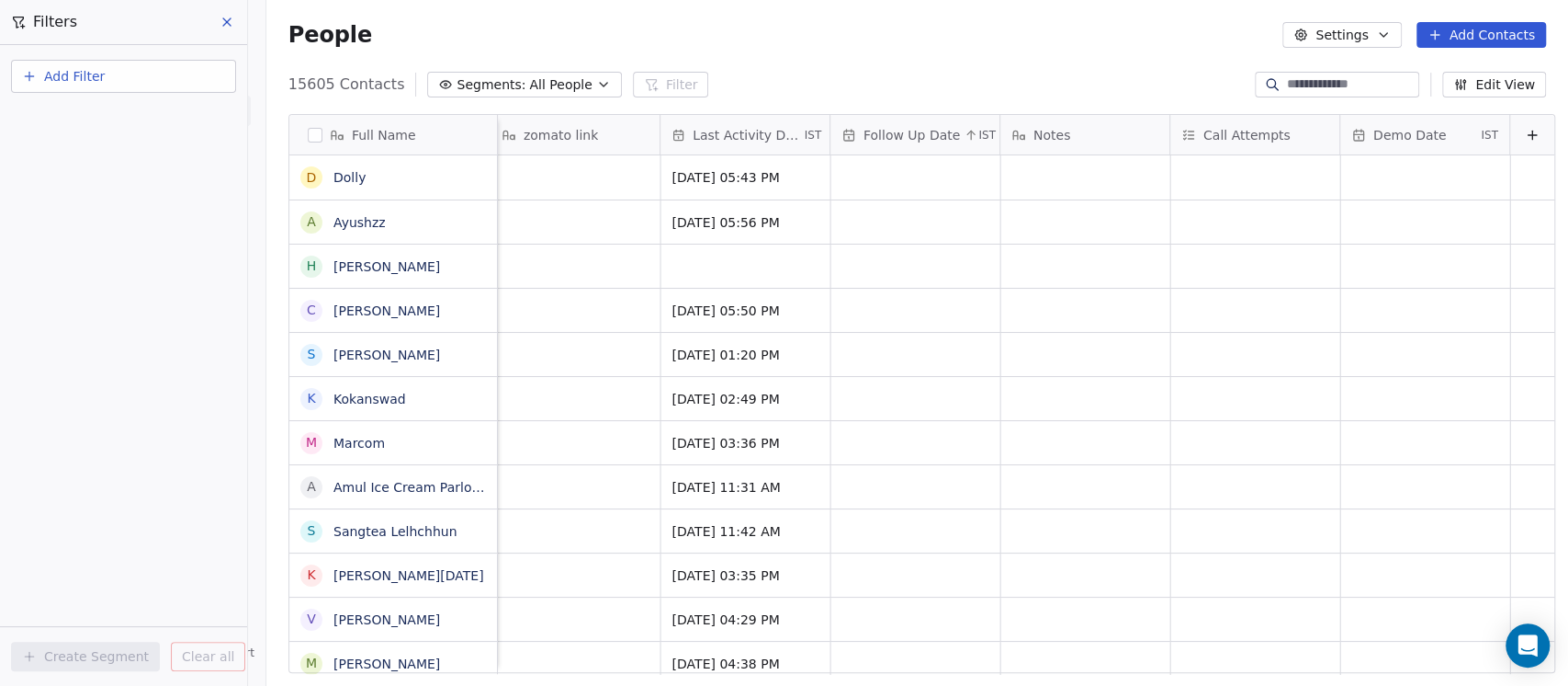
click at [729, 139] on span "Last Activity Date" at bounding box center [746, 135] width 109 height 18
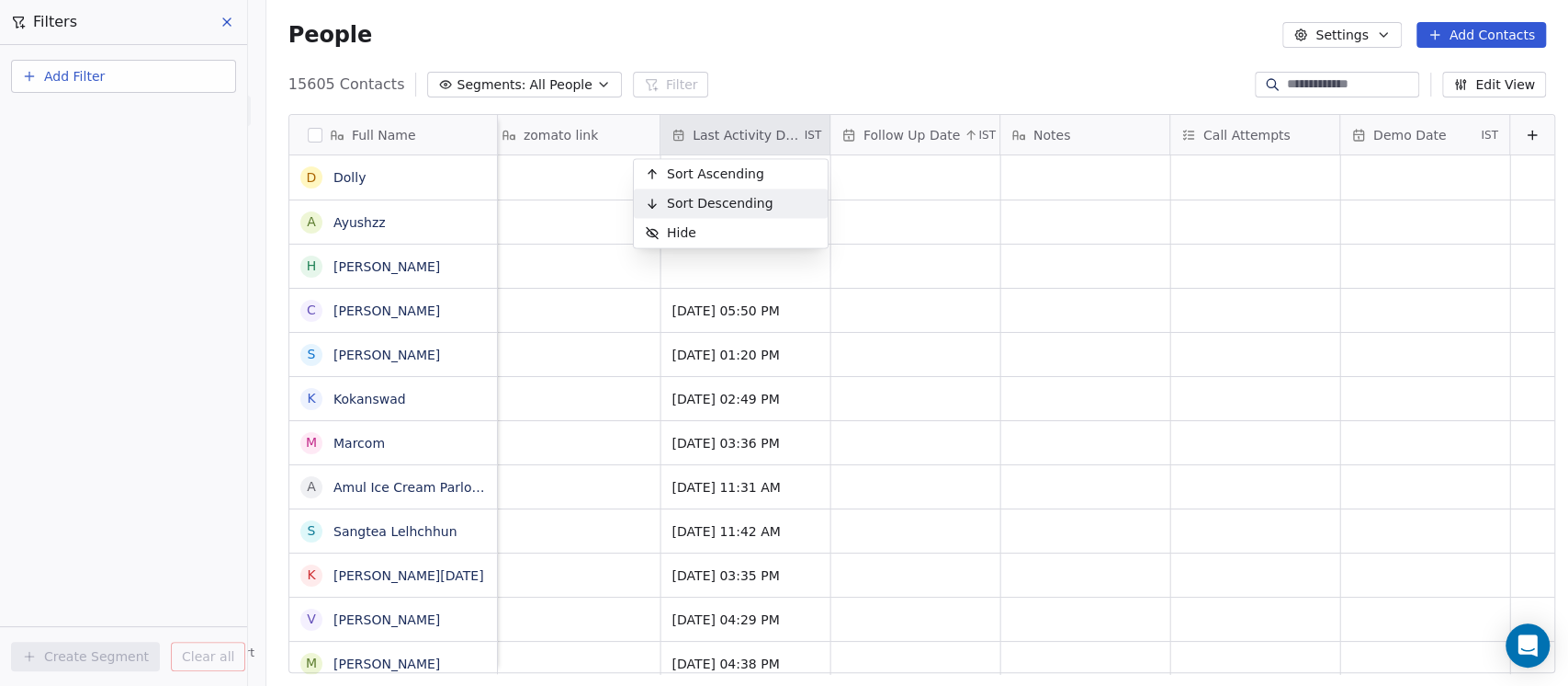
click at [713, 202] on span "Sort Descending" at bounding box center [720, 203] width 107 height 18
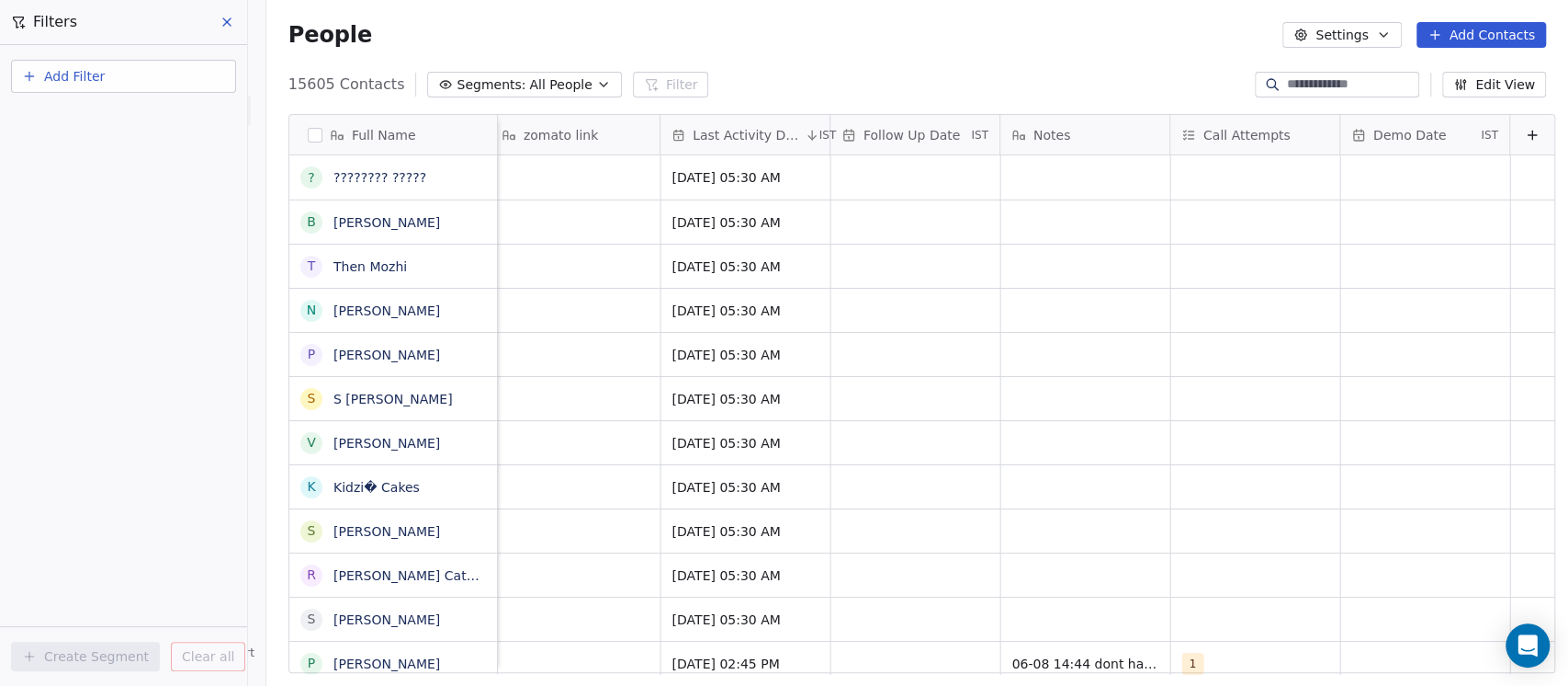
click at [733, 129] on span "Last Activity Date" at bounding box center [746, 135] width 109 height 18
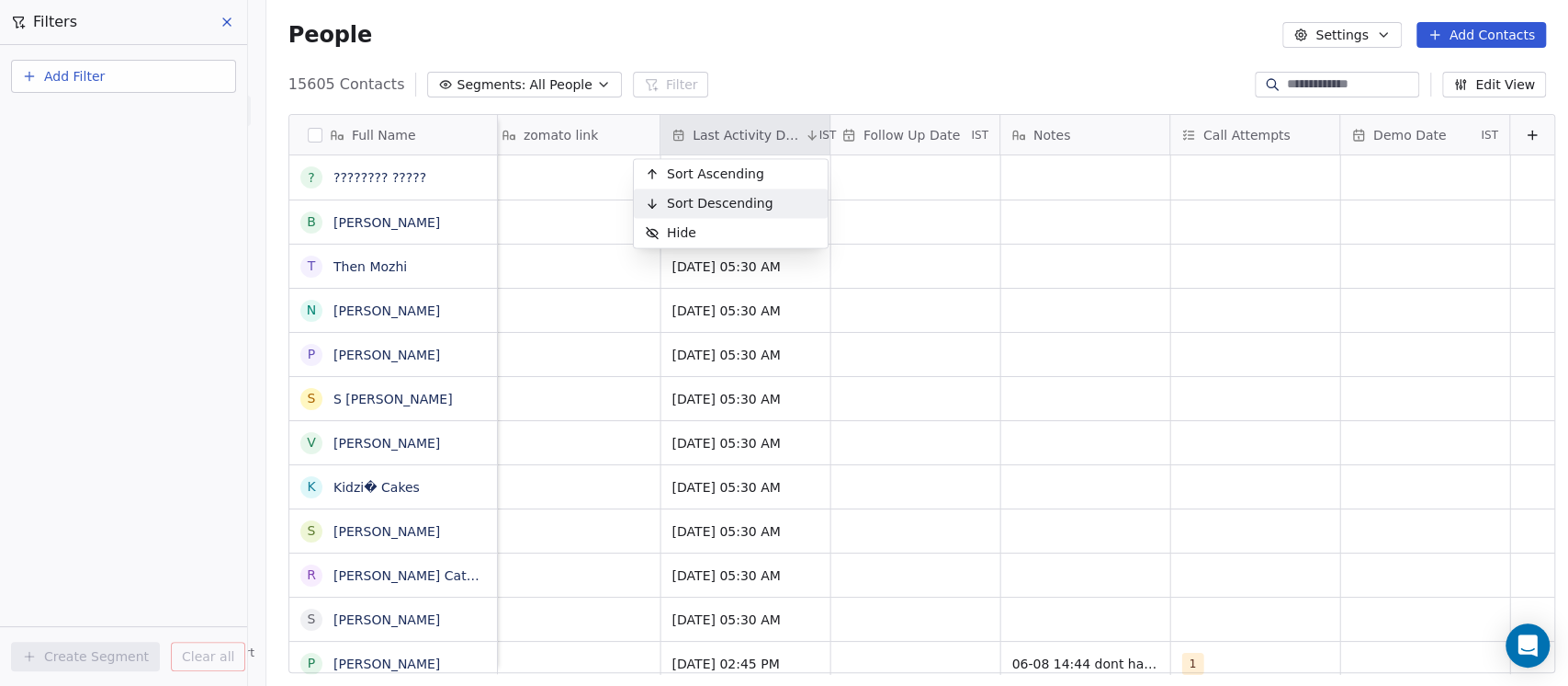
click at [717, 202] on span "Sort Descending" at bounding box center [720, 203] width 107 height 18
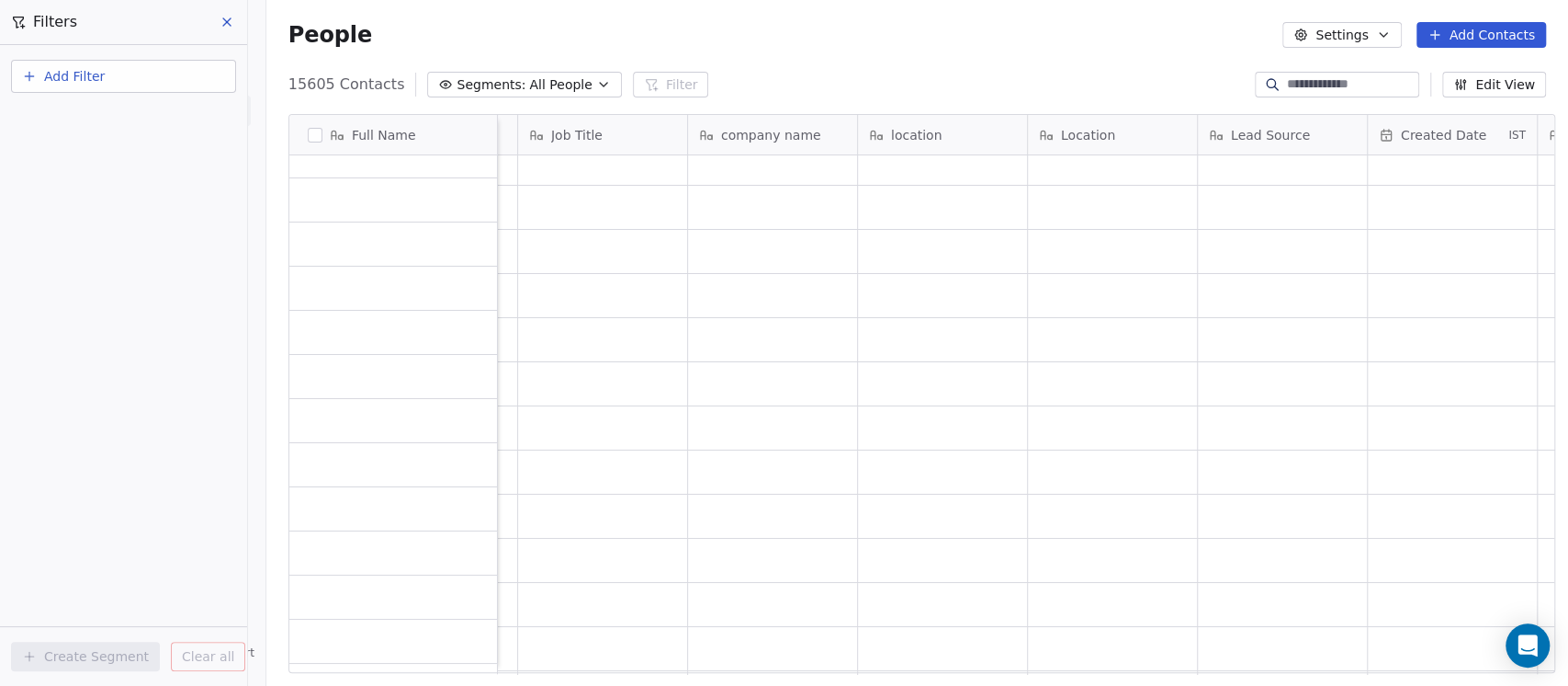
scroll to position [4611, 0]
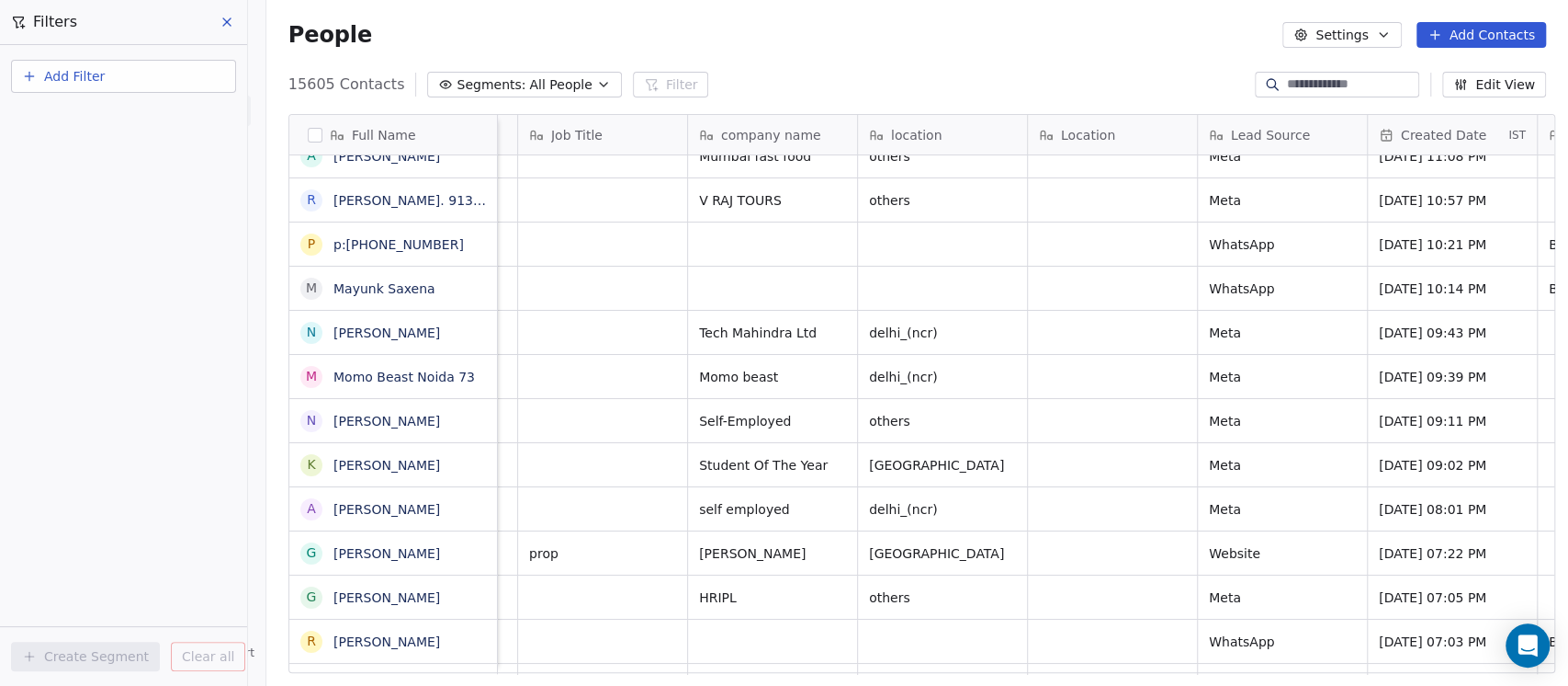
click at [131, 78] on button "Add Filter" at bounding box center [123, 76] width 225 height 33
click at [135, 131] on div "Contact properties" at bounding box center [123, 119] width 208 height 30
type input "****"
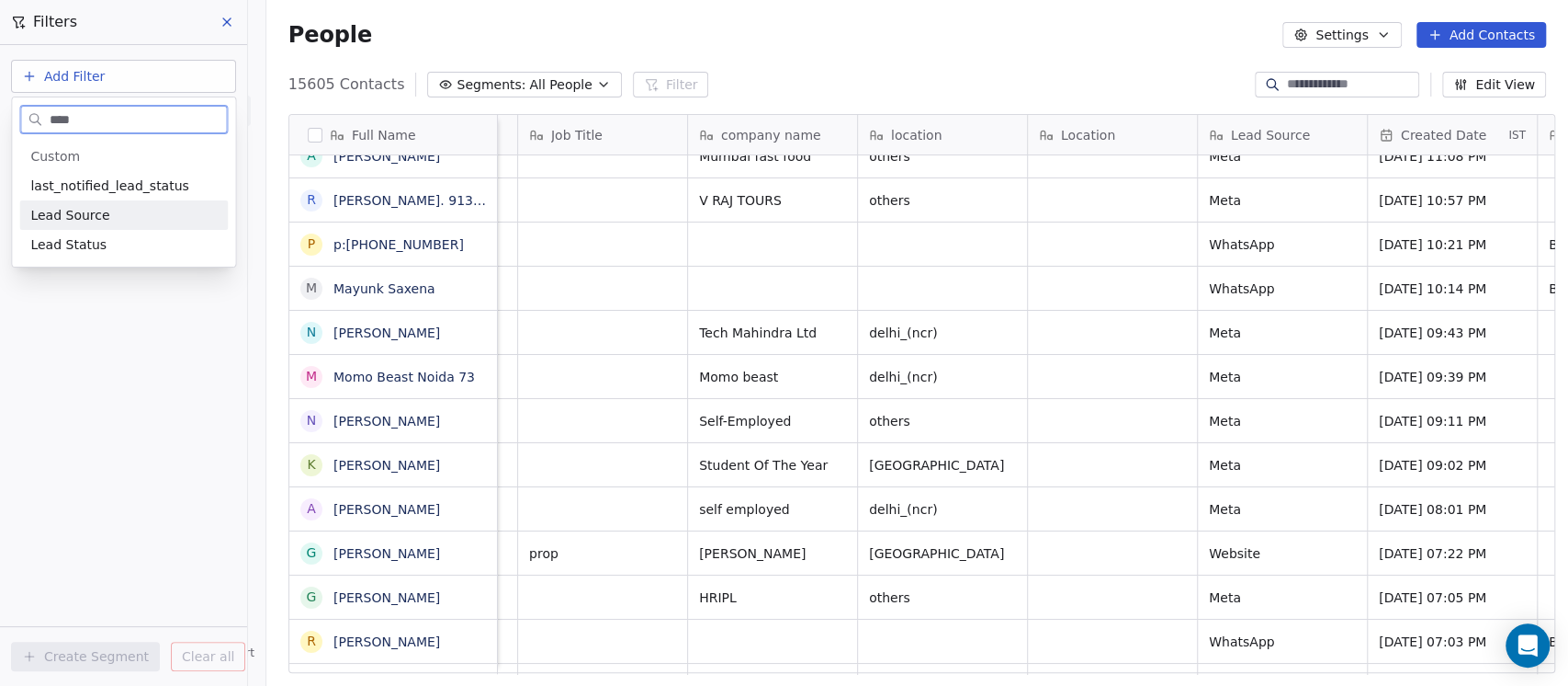
click at [101, 215] on div "Lead Source" at bounding box center [124, 214] width 186 height 18
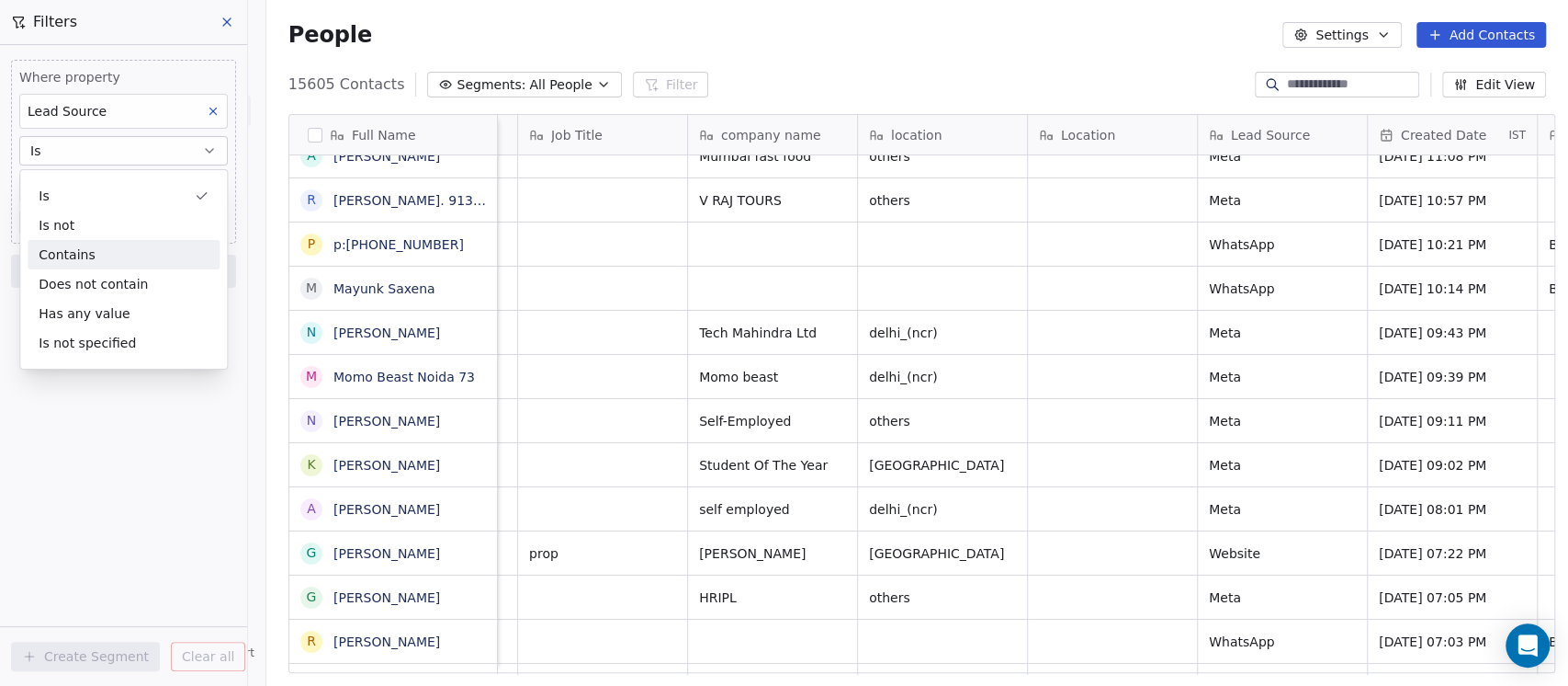
click at [81, 257] on div "Contains" at bounding box center [124, 255] width 192 height 30
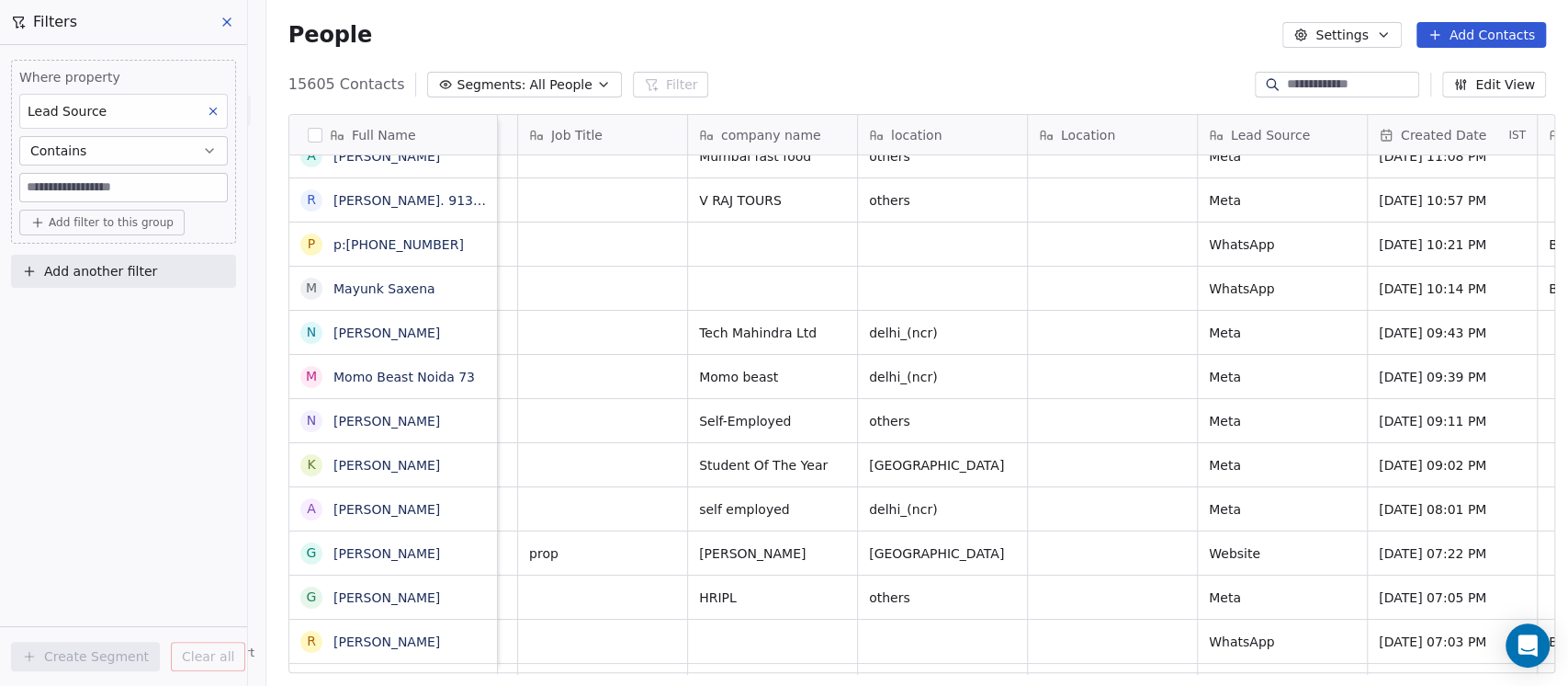
click at [79, 186] on input at bounding box center [123, 187] width 206 height 28
type input "**"
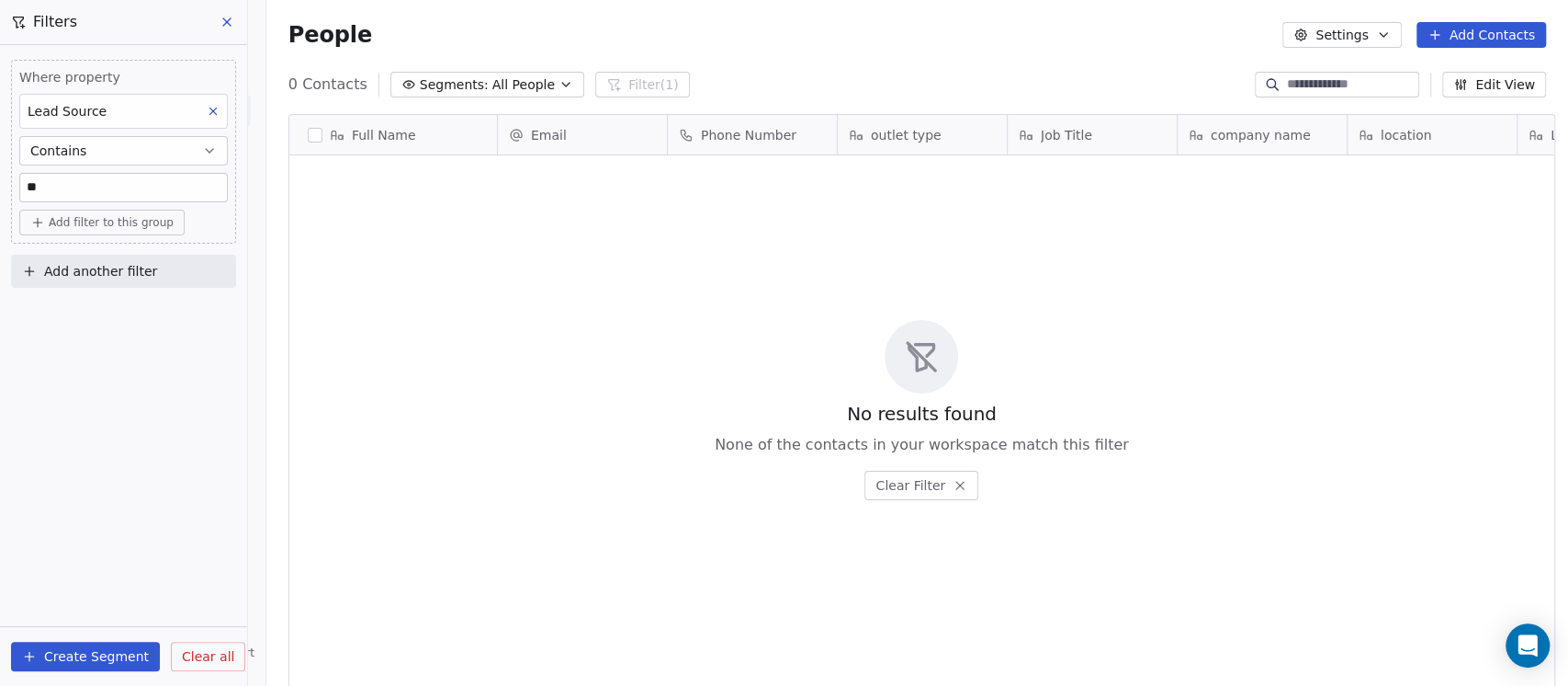
scroll to position [584, 1291]
click at [79, 179] on input "**" at bounding box center [123, 187] width 206 height 28
type input "*"
click at [825, 28] on div "People Settings Add Contacts" at bounding box center [917, 35] width 1258 height 26
click at [223, 28] on icon at bounding box center [227, 21] width 14 height 14
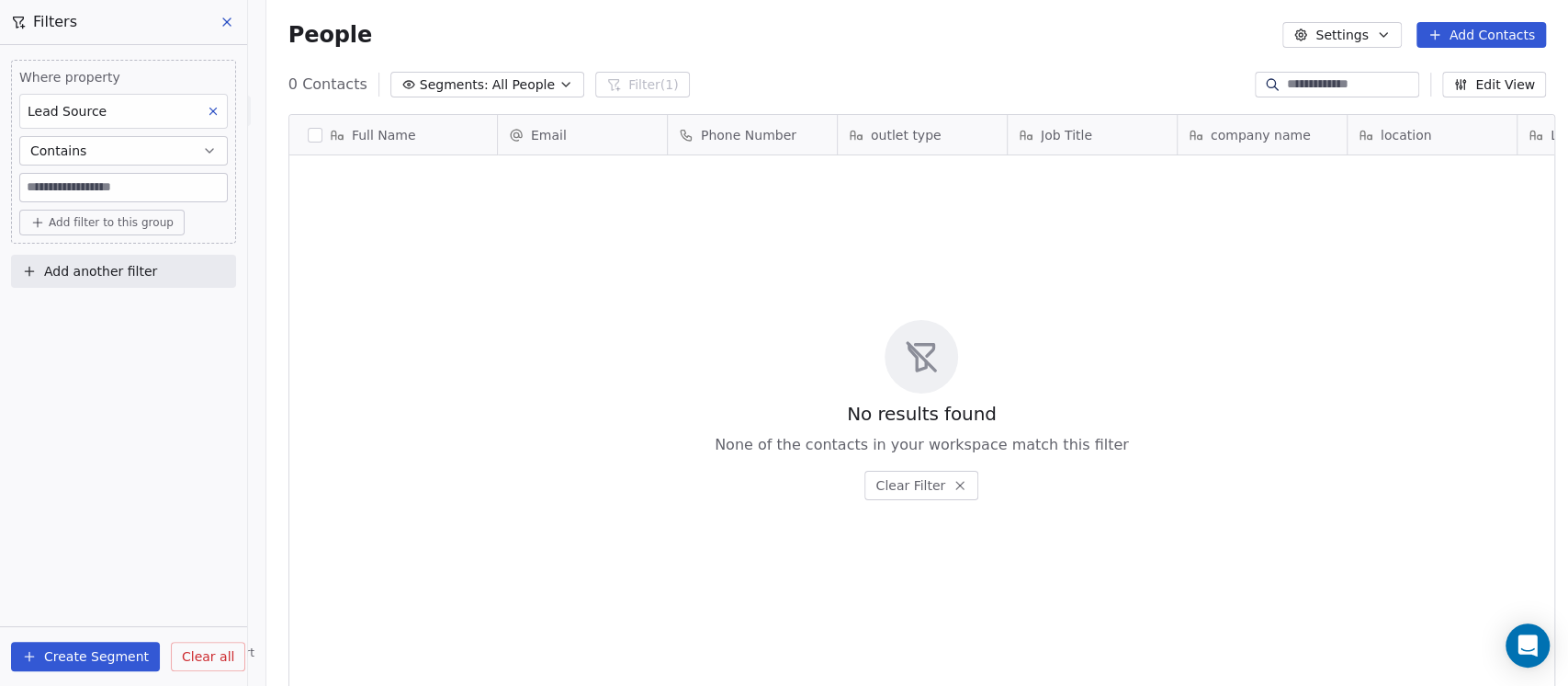
type input "**"
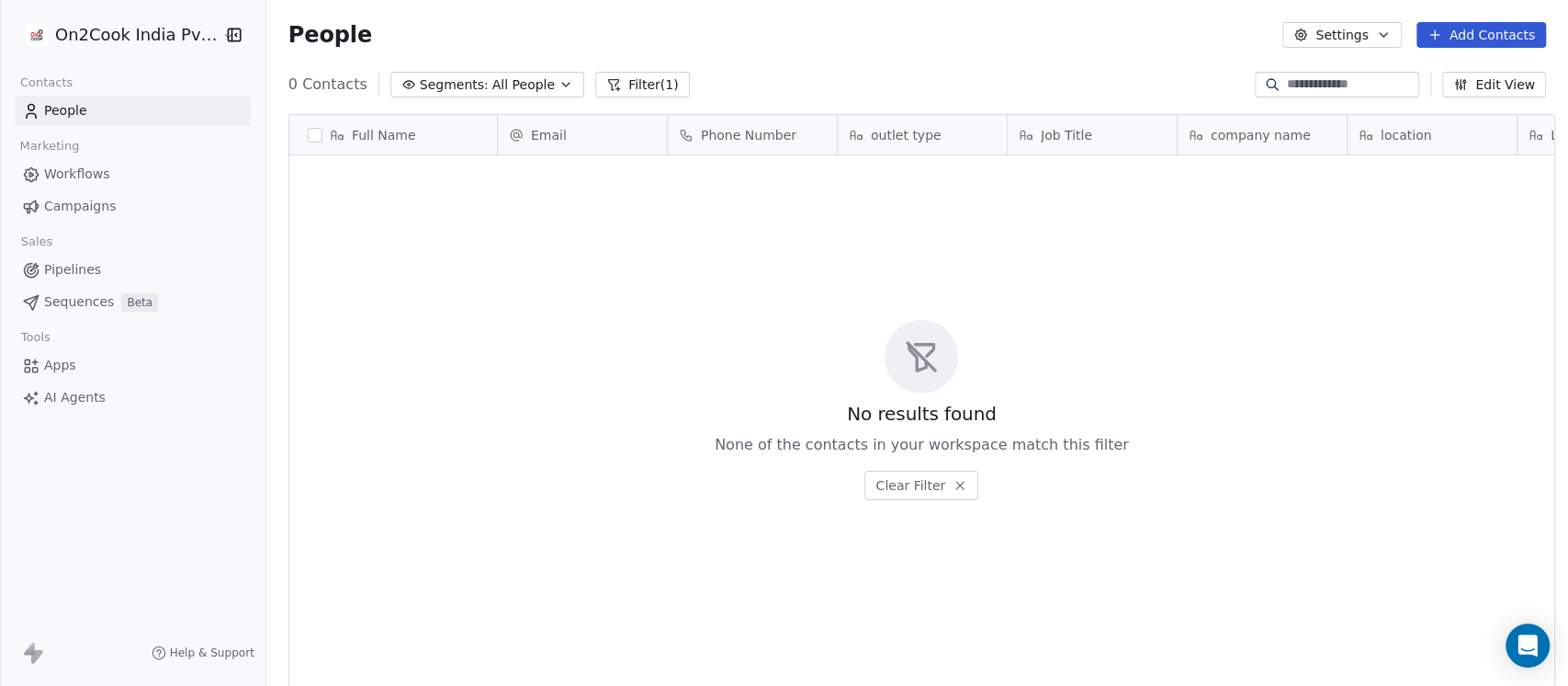
click at [595, 75] on button "Filter (1)" at bounding box center [642, 85] width 95 height 26
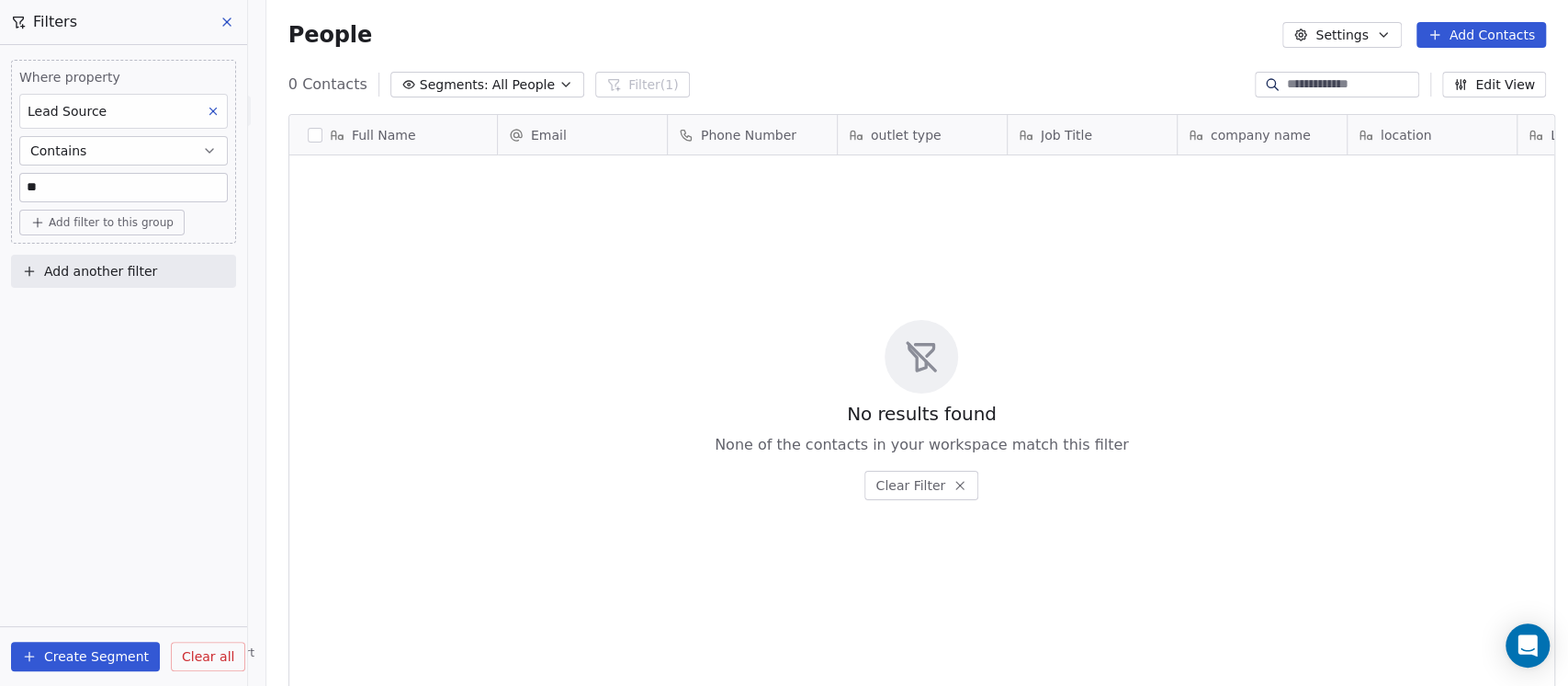
click at [187, 643] on button "Clear all" at bounding box center [207, 656] width 74 height 30
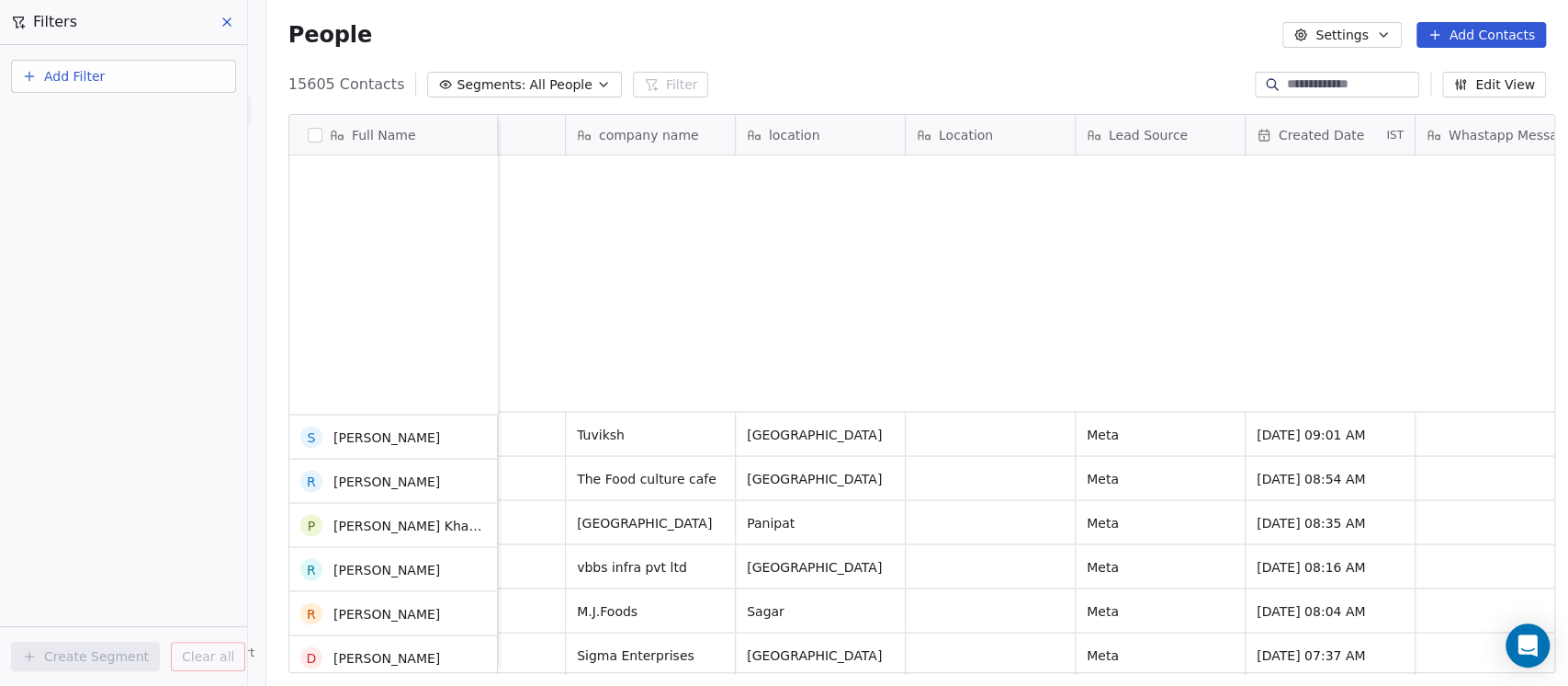
scroll to position [3268, 0]
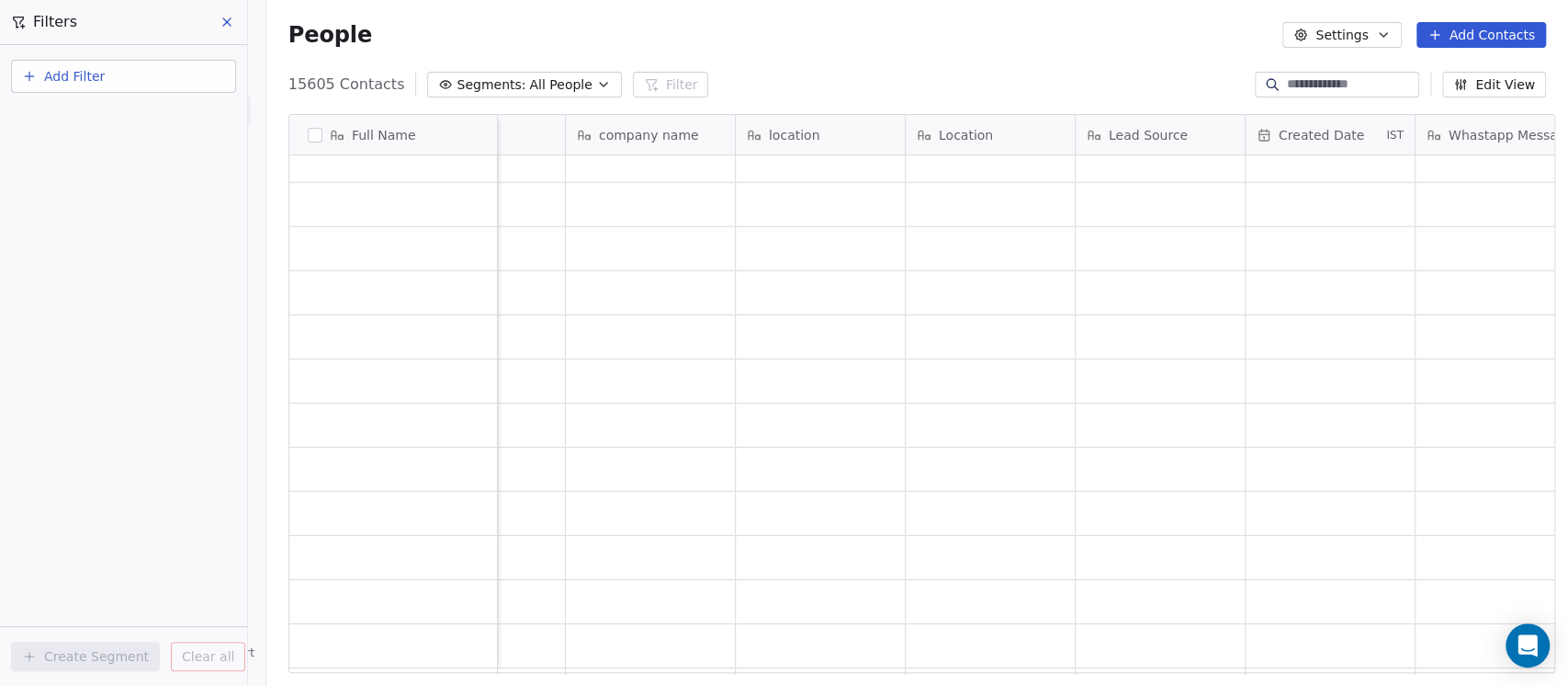
click at [226, 28] on icon at bounding box center [227, 21] width 14 height 14
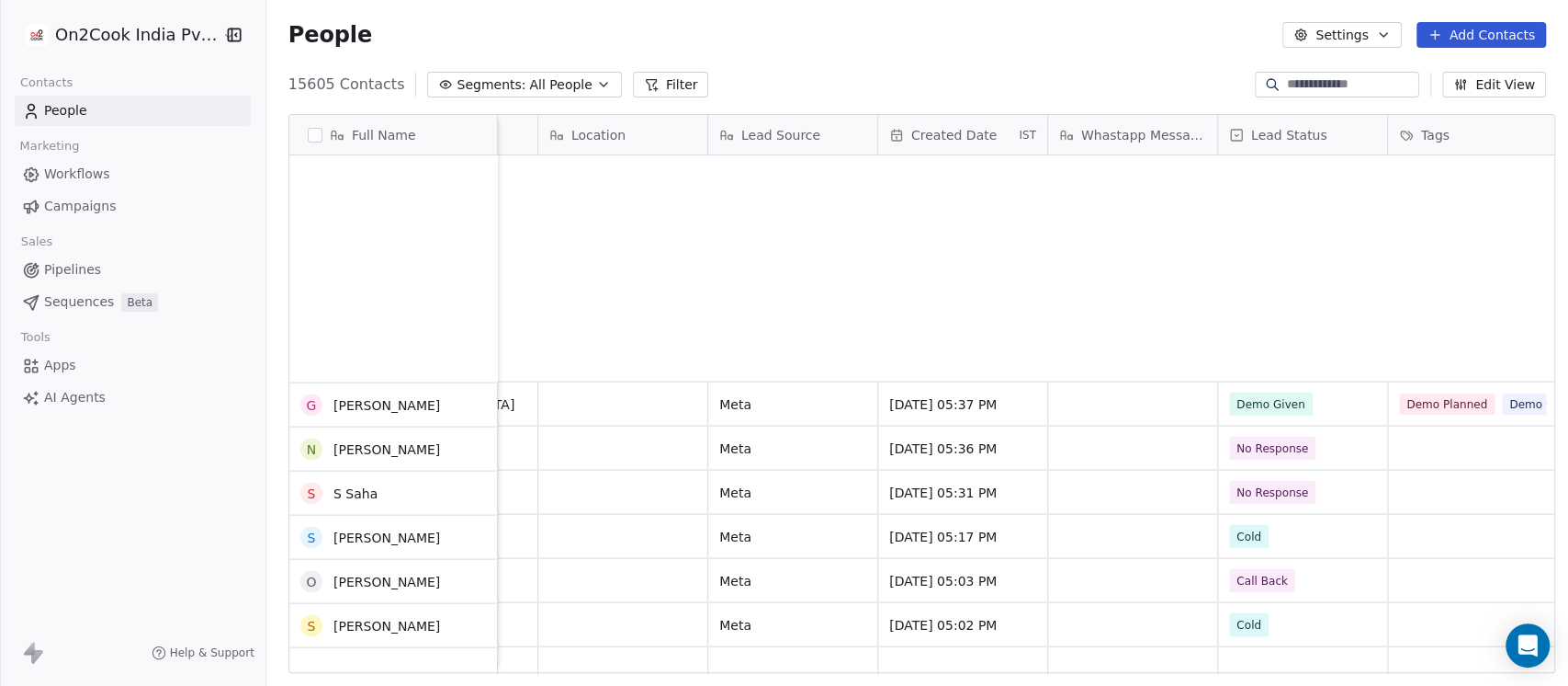
scroll to position [27126, 0]
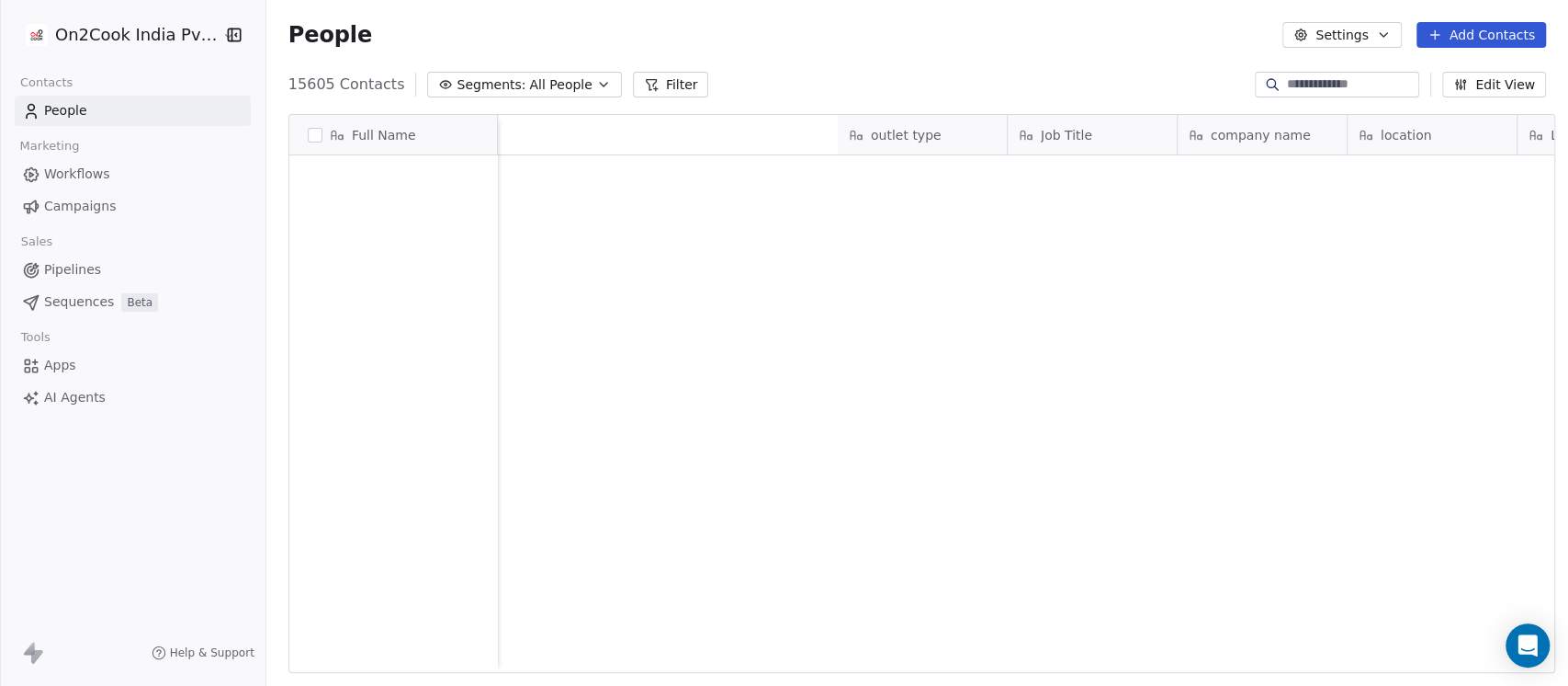
scroll to position [584, 1291]
